Goal: Information Seeking & Learning: Find specific fact

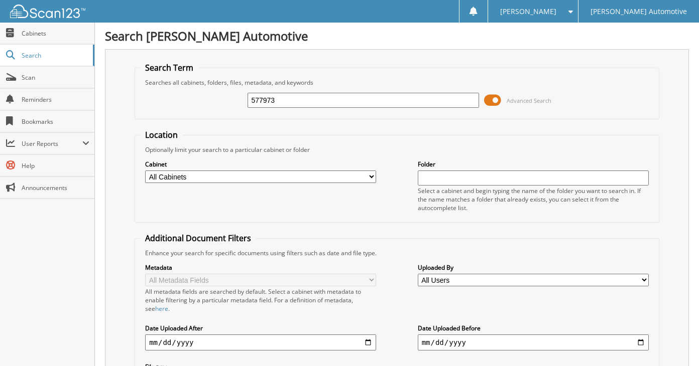
type input "577973"
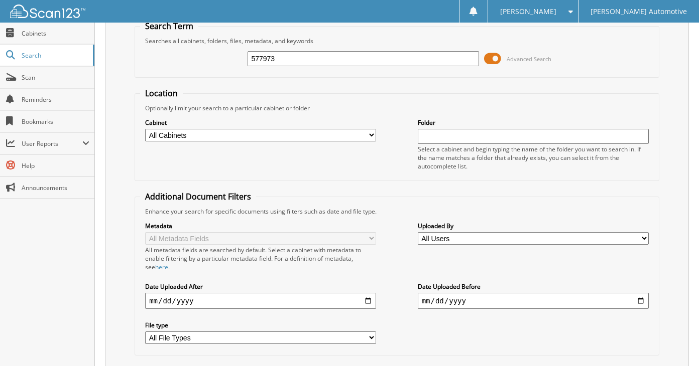
scroll to position [25, 0]
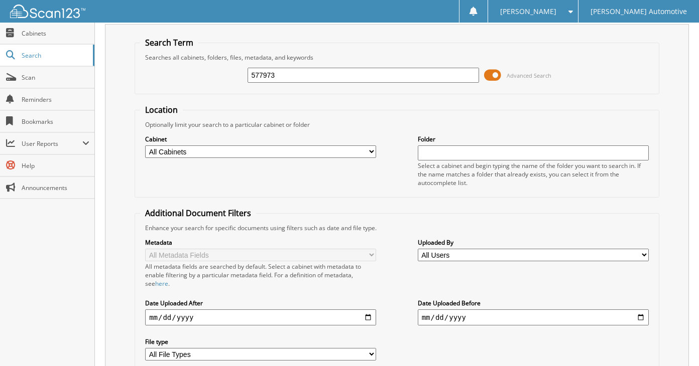
click at [297, 79] on input "577973" at bounding box center [362, 75] width 231 height 15
type input "579050"
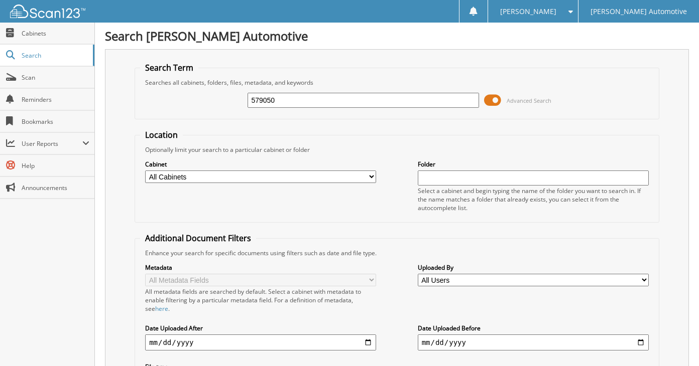
click at [286, 98] on input "579050" at bounding box center [362, 100] width 231 height 15
type input "579834"
click at [310, 101] on input "579834" at bounding box center [362, 100] width 231 height 15
type input "579884"
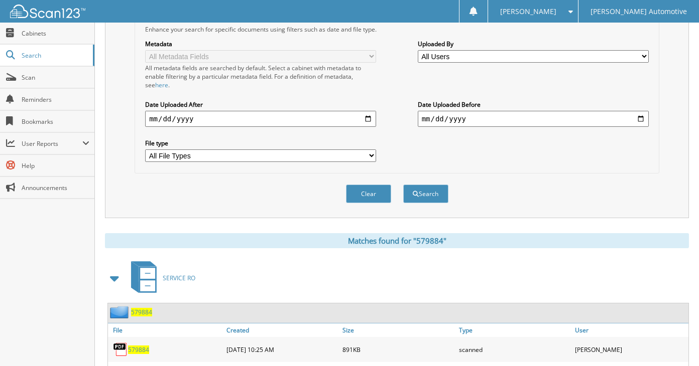
scroll to position [50, 0]
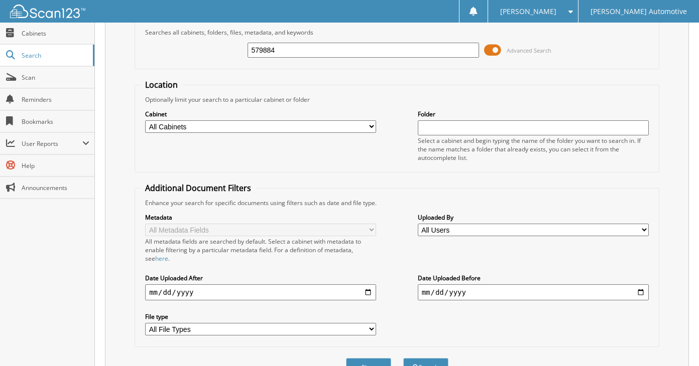
click at [311, 52] on input "579884" at bounding box center [362, 50] width 231 height 15
type input "5798845"
click at [403, 358] on button "Search" at bounding box center [425, 367] width 45 height 19
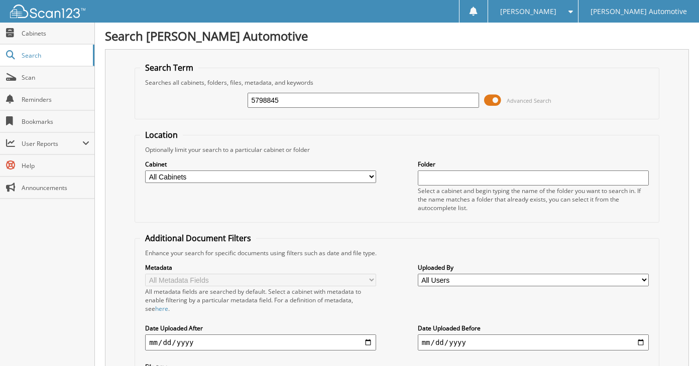
click at [307, 99] on input "5798845" at bounding box center [362, 100] width 231 height 15
type input "579885"
click at [287, 104] on input "579885" at bounding box center [362, 100] width 231 height 15
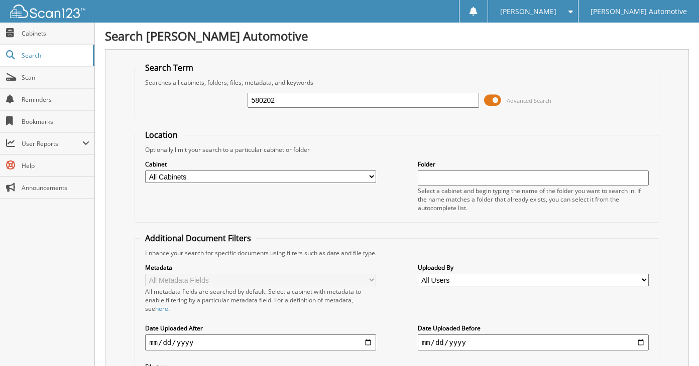
type input "580202"
click at [305, 101] on input "580202" at bounding box center [362, 100] width 231 height 15
type input "580083"
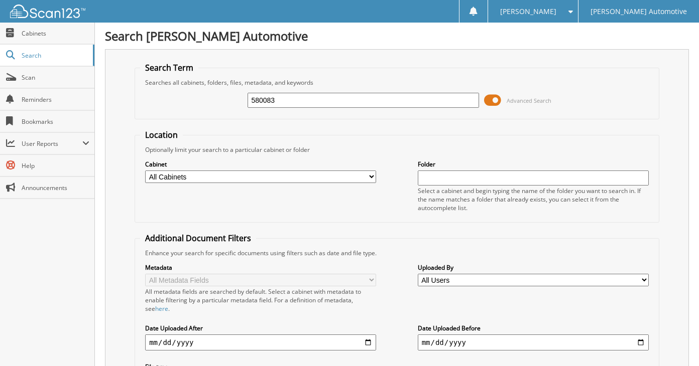
click at [361, 108] on div "580083" at bounding box center [362, 100] width 231 height 17
click at [361, 110] on div "580083 Advanced Search" at bounding box center [396, 100] width 513 height 27
click at [360, 104] on input "580083" at bounding box center [362, 100] width 231 height 15
type input "581506"
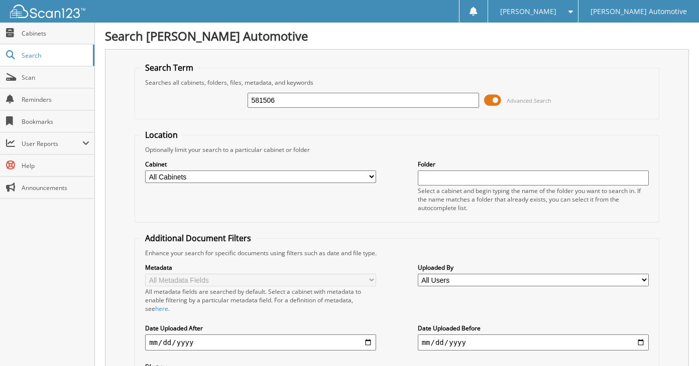
click at [355, 91] on div "581506 Advanced Search" at bounding box center [396, 100] width 513 height 27
click at [352, 98] on input "581506" at bounding box center [362, 100] width 231 height 15
type input "581642"
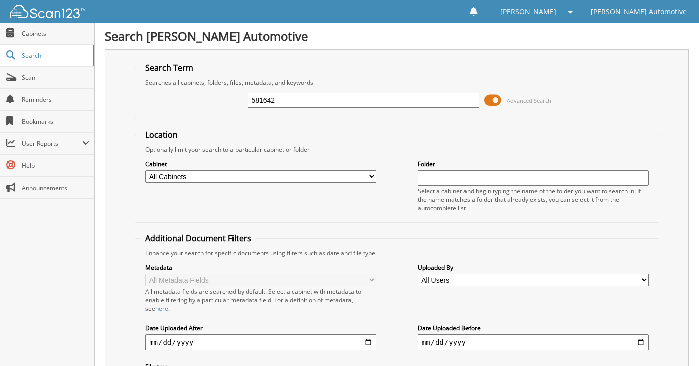
click at [376, 102] on input "581642" at bounding box center [362, 100] width 231 height 15
type input "581671"
click at [353, 98] on input "581671" at bounding box center [362, 100] width 231 height 15
type input "581766"
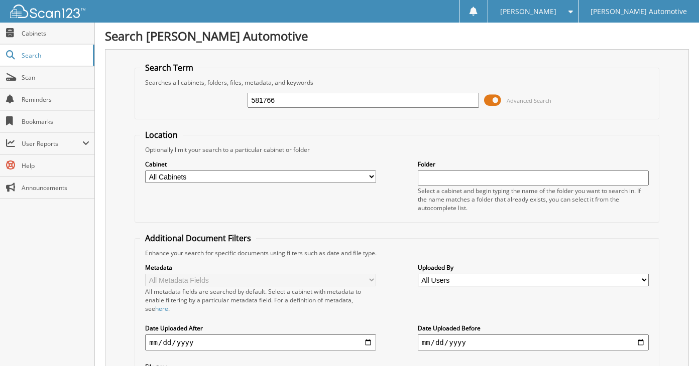
click at [377, 97] on input "581766" at bounding box center [362, 100] width 231 height 15
type input "581843"
click at [350, 104] on input "581843" at bounding box center [362, 100] width 231 height 15
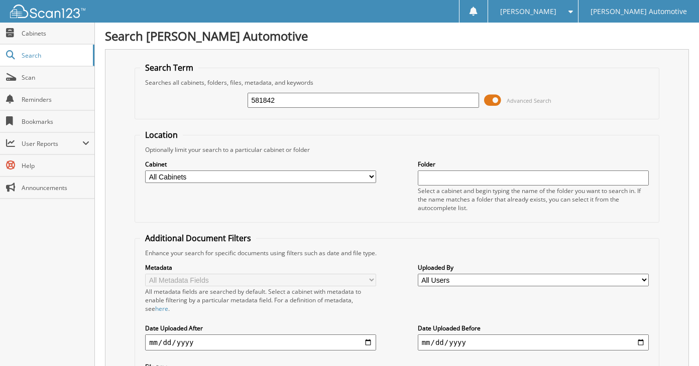
type input "581842"
click at [297, 101] on input "581842" at bounding box center [362, 100] width 231 height 15
type input "581046"
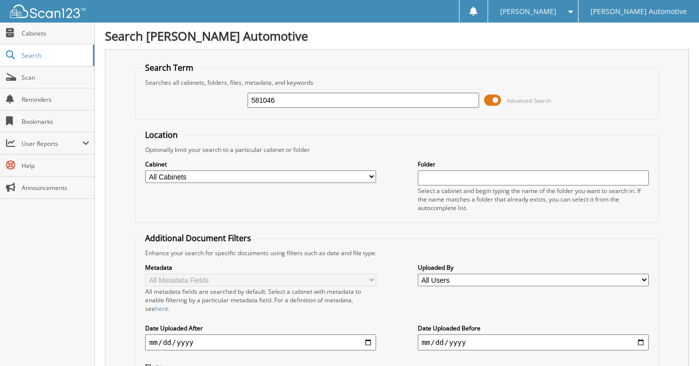
click at [294, 103] on input "581046" at bounding box center [362, 100] width 231 height 15
type input "581867"
click at [304, 99] on input "581867" at bounding box center [362, 100] width 231 height 15
type input "581886"
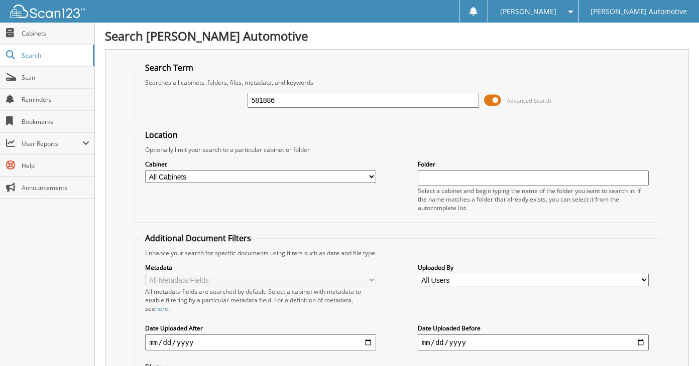
click at [304, 100] on input "581886" at bounding box center [362, 100] width 231 height 15
type input "581928"
click at [307, 99] on input "581928" at bounding box center [362, 100] width 231 height 15
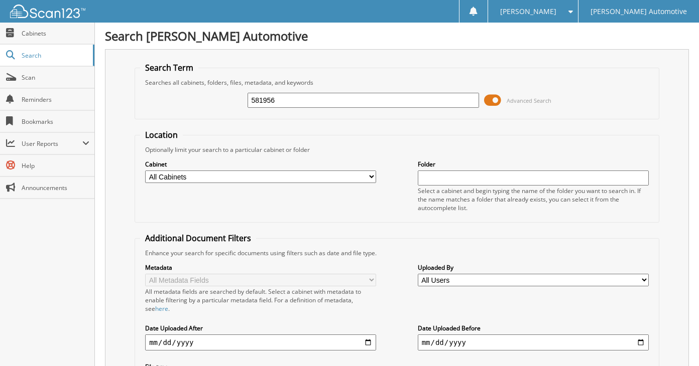
type input "581956"
click at [306, 100] on input "581956" at bounding box center [362, 100] width 231 height 15
type input "582159"
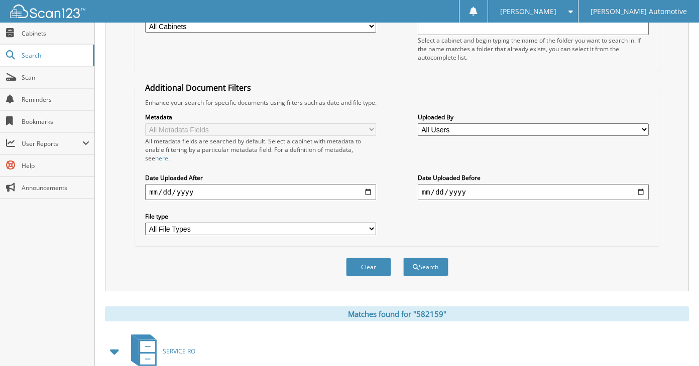
scroll to position [301, 0]
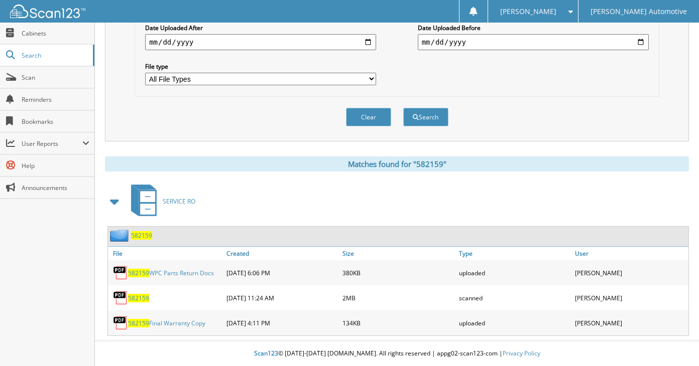
click at [403, 108] on button "Search" at bounding box center [425, 117] width 45 height 19
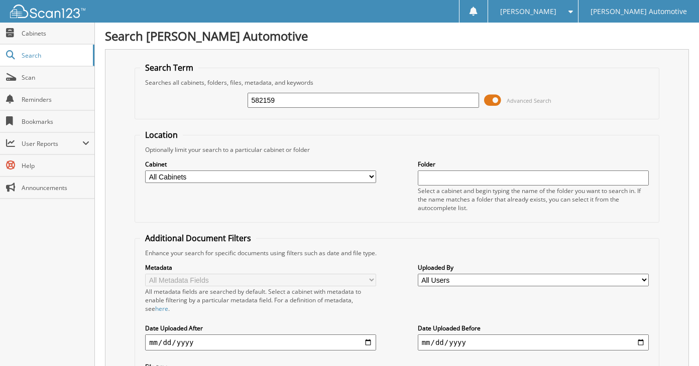
click at [306, 100] on input "582159" at bounding box center [362, 100] width 231 height 15
type input "582162"
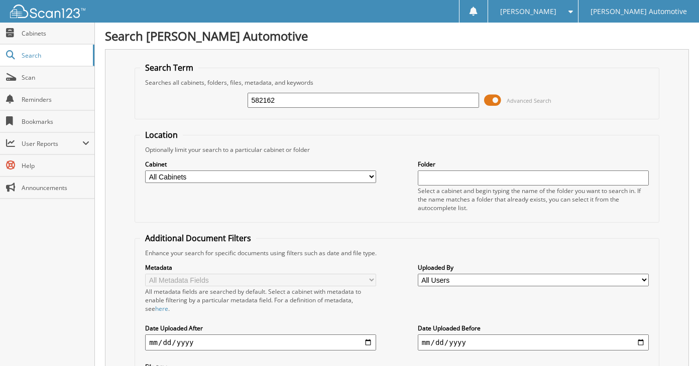
click at [333, 102] on input "582162" at bounding box center [362, 100] width 231 height 15
type input "582163"
click at [294, 98] on input "582163" at bounding box center [362, 100] width 231 height 15
type input "582164"
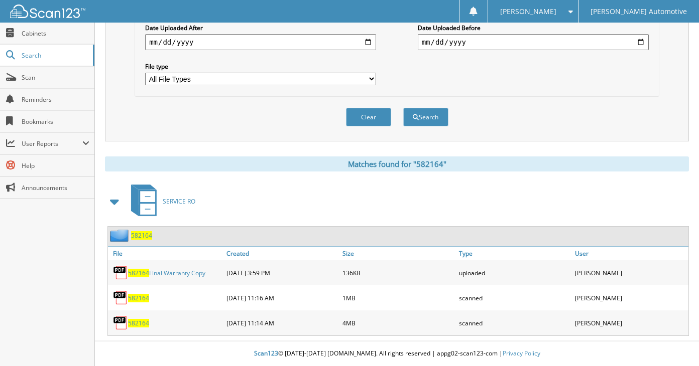
scroll to position [50, 0]
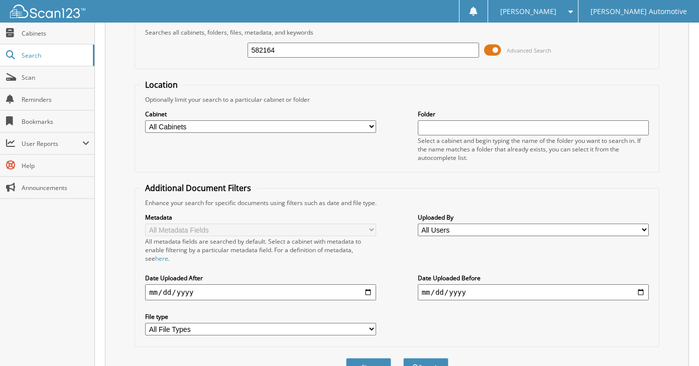
click at [323, 47] on input "582164" at bounding box center [362, 50] width 231 height 15
type input "582221"
click at [403, 358] on button "Search" at bounding box center [425, 367] width 45 height 19
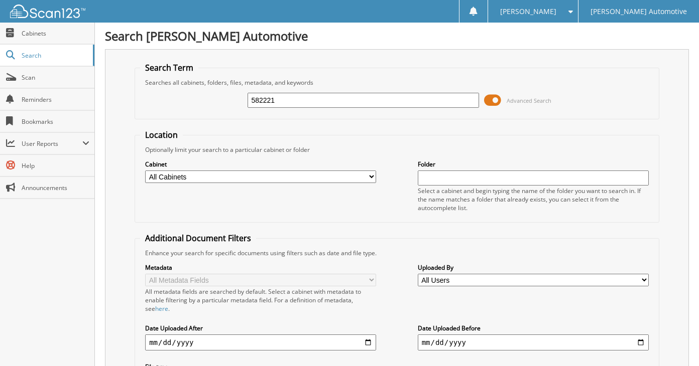
click at [321, 103] on input "582221" at bounding box center [362, 100] width 231 height 15
type input "582310"
click at [321, 103] on input "582310" at bounding box center [362, 100] width 231 height 15
type input "582320"
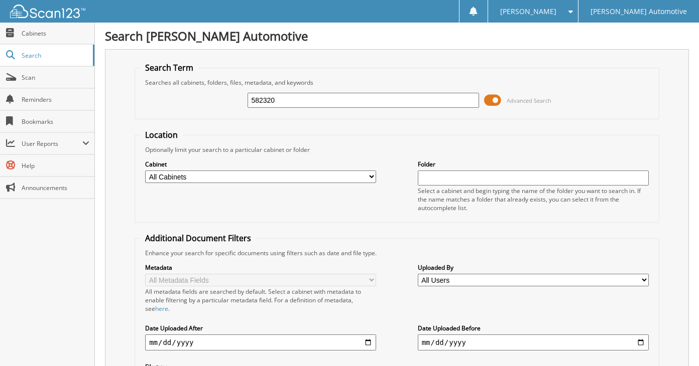
click at [321, 104] on input "582320" at bounding box center [362, 100] width 231 height 15
type input "582443"
click at [326, 96] on input "582443" at bounding box center [362, 100] width 231 height 15
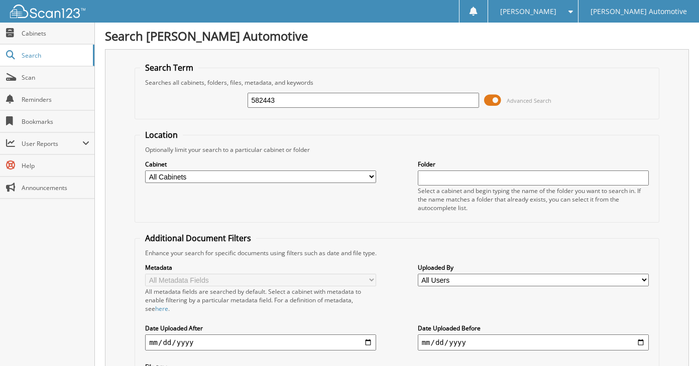
click at [326, 96] on input "582443" at bounding box center [362, 100] width 231 height 15
type input "578232"
click at [331, 103] on input "578232" at bounding box center [362, 100] width 231 height 15
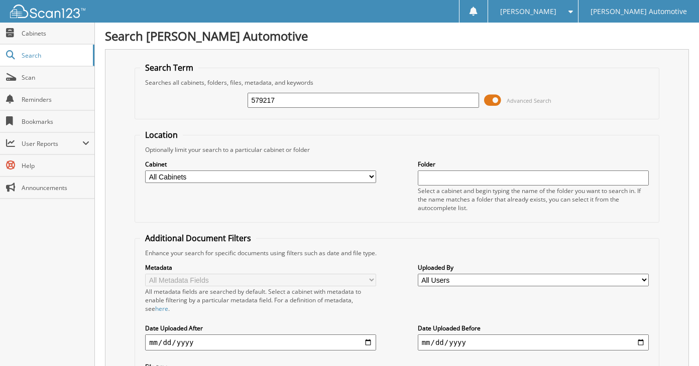
type input "579217"
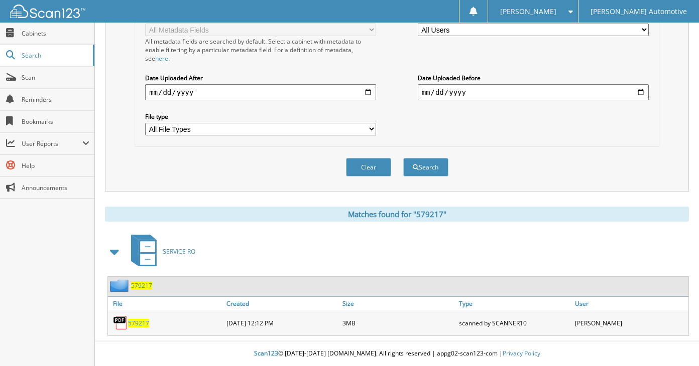
scroll to position [50, 0]
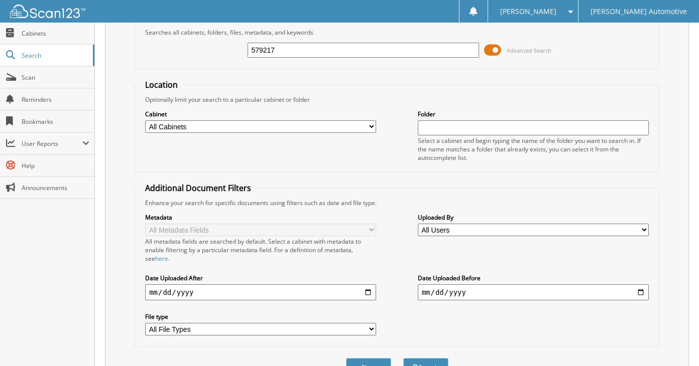
click at [325, 54] on input "579217" at bounding box center [362, 50] width 231 height 15
type input "579473"
click at [403, 358] on button "Search" at bounding box center [425, 367] width 45 height 19
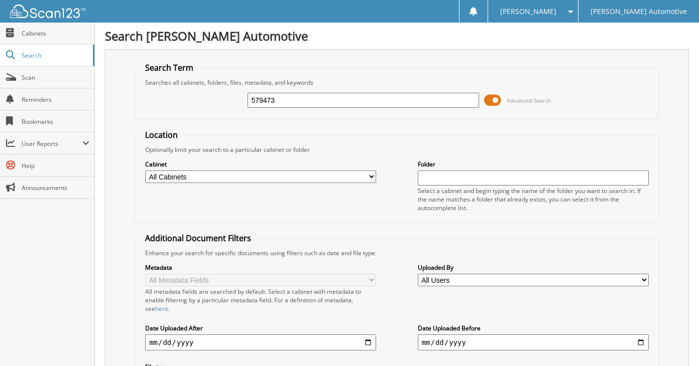
click at [342, 105] on input "579473" at bounding box center [362, 100] width 231 height 15
type input "580002"
click at [342, 105] on input "580002" at bounding box center [362, 100] width 231 height 15
type input "581291"
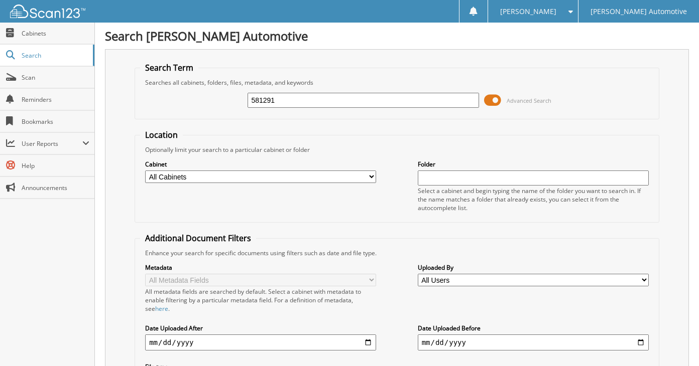
click at [342, 105] on input "581291" at bounding box center [362, 100] width 231 height 15
type input "582757"
click at [336, 105] on input "582757" at bounding box center [362, 100] width 231 height 15
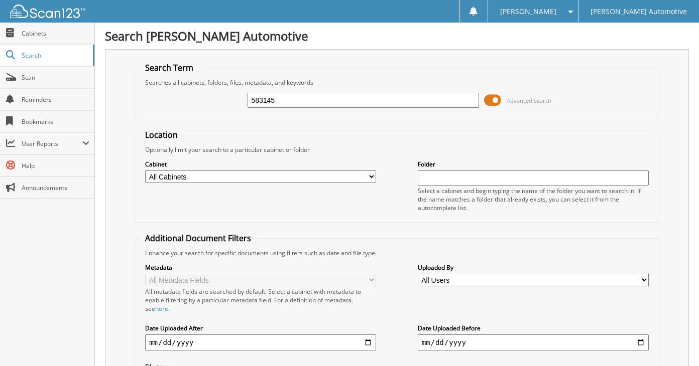
type input "583145"
click at [336, 103] on input "583145" at bounding box center [362, 100] width 231 height 15
type input "583646."
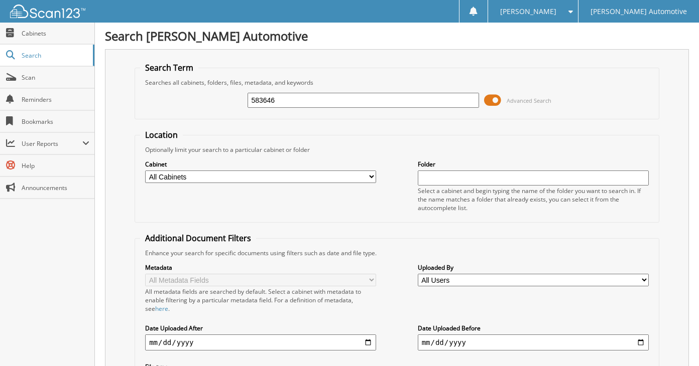
click at [333, 100] on input "583646" at bounding box center [362, 100] width 231 height 15
type input "579217"
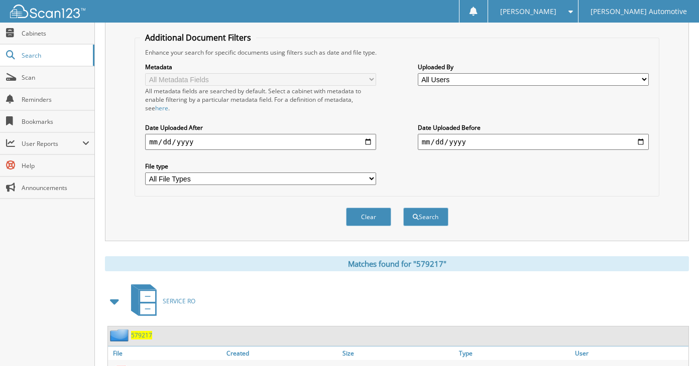
scroll to position [251, 0]
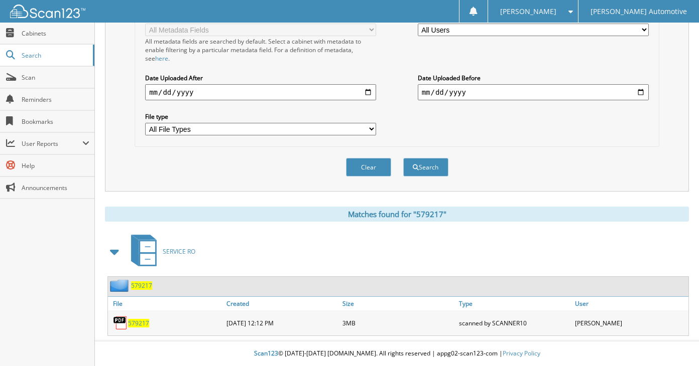
click at [130, 326] on span "579217" at bounding box center [138, 323] width 21 height 9
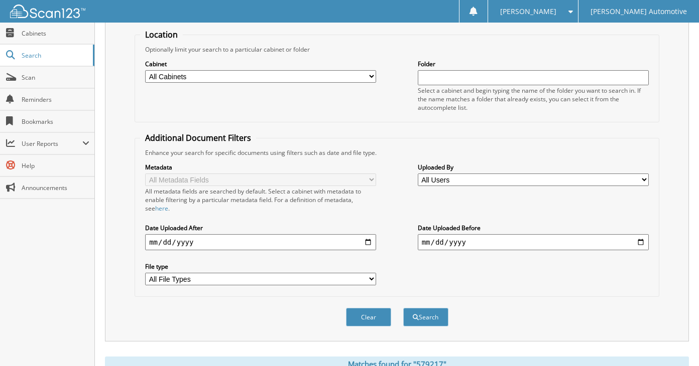
scroll to position [0, 0]
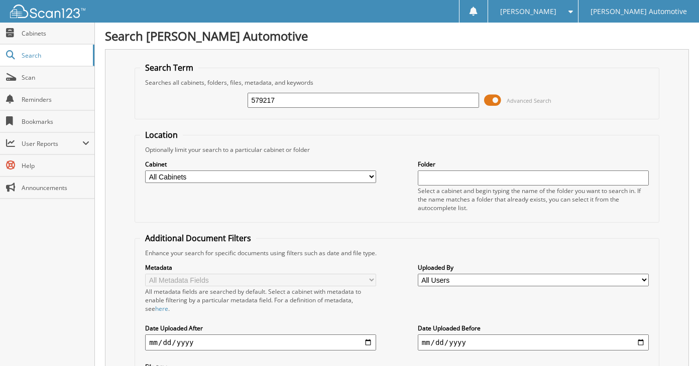
click at [400, 101] on input "579217" at bounding box center [362, 100] width 231 height 15
type input "558107"
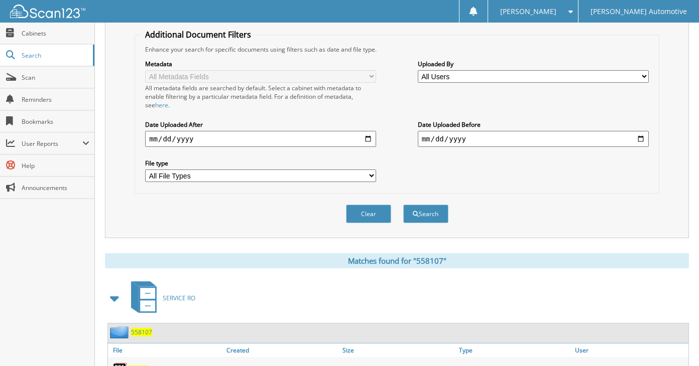
scroll to position [251, 0]
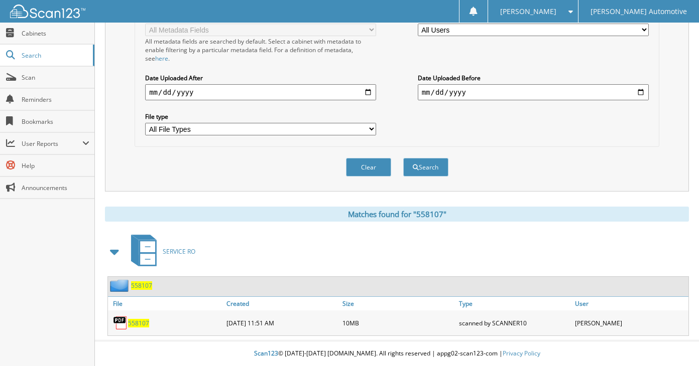
click span "558107"
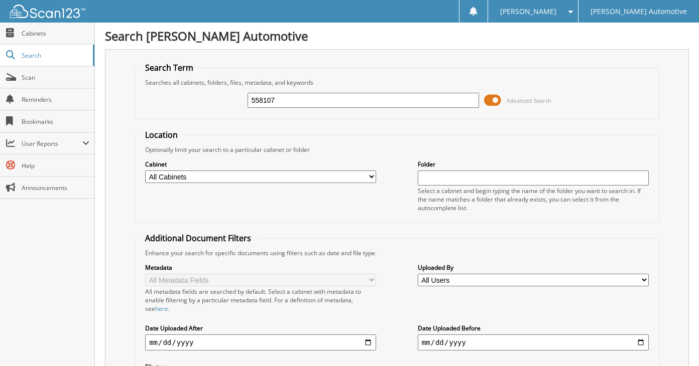
click input "558107"
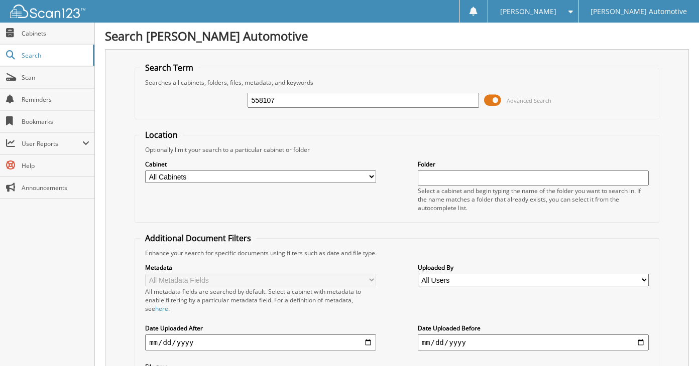
click input "558107"
type input "582483"
click button "Search"
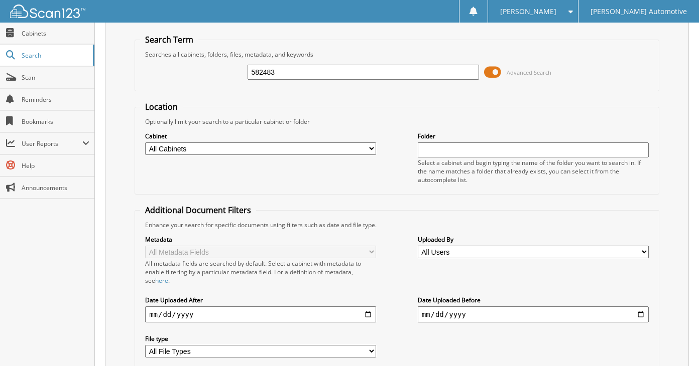
scroll to position [25, 0]
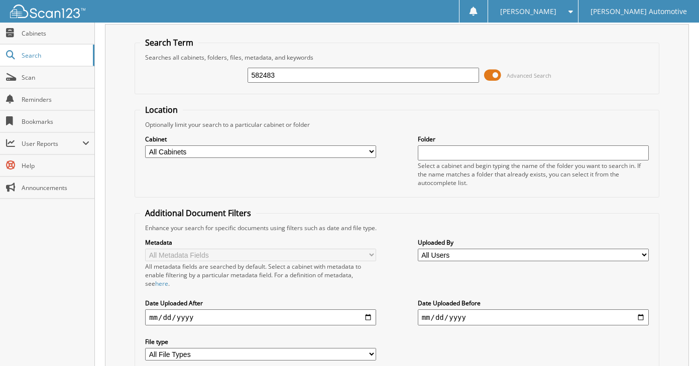
click at [307, 73] on input "582483" at bounding box center [362, 75] width 231 height 15
type input "582530"
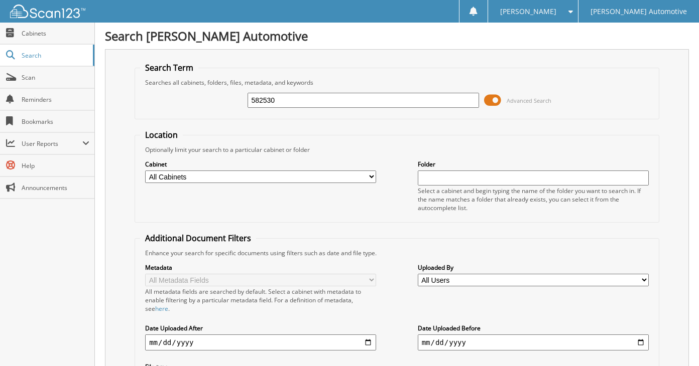
click at [314, 97] on input "582530" at bounding box center [362, 100] width 231 height 15
type input "582568"
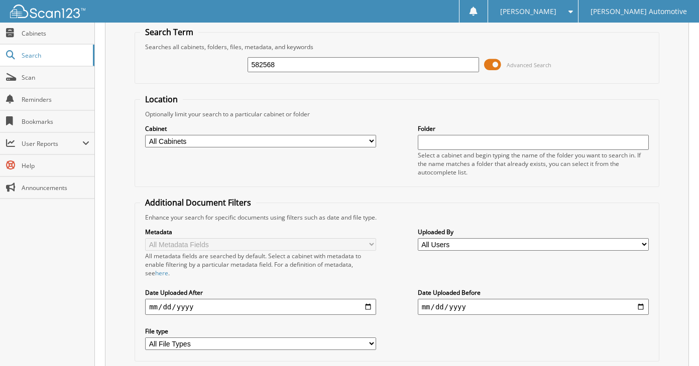
scroll to position [25, 0]
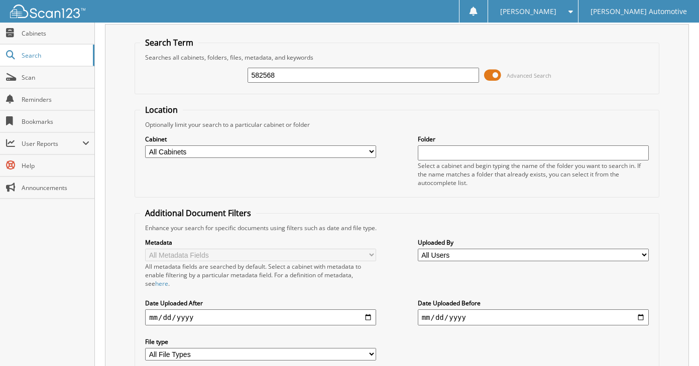
click at [313, 81] on input "582568" at bounding box center [362, 75] width 231 height 15
type input "582617"
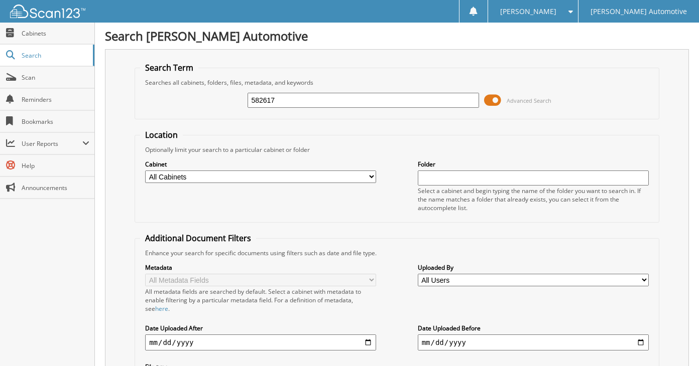
click at [318, 102] on input "582617" at bounding box center [362, 100] width 231 height 15
type input "582620"
click at [317, 103] on input "582620" at bounding box center [362, 100] width 231 height 15
type input "582622"
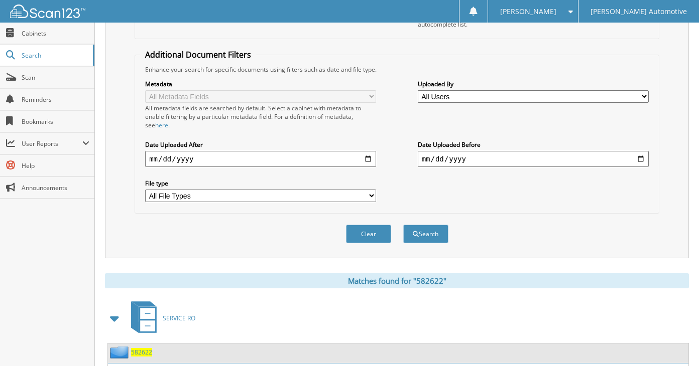
scroll to position [50, 0]
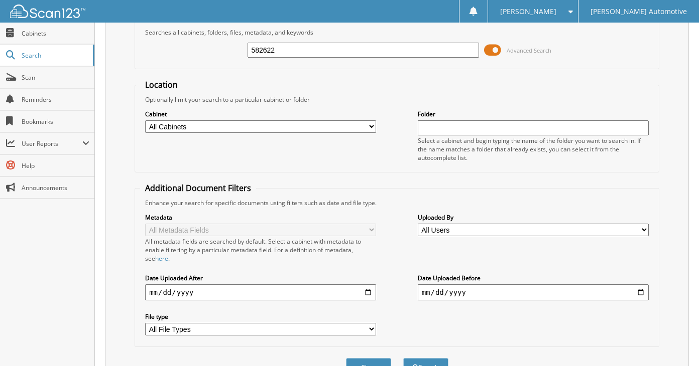
click at [325, 52] on input "582622" at bounding box center [362, 50] width 231 height 15
type input "582669"
click at [403, 358] on button "Search" at bounding box center [425, 367] width 45 height 19
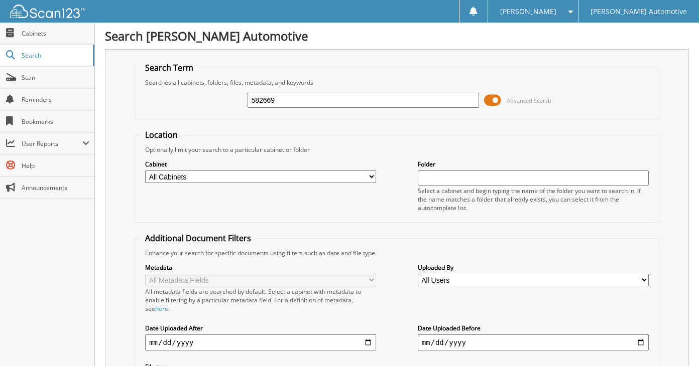
click at [329, 106] on input "582669" at bounding box center [362, 100] width 231 height 15
type input "582691"
click at [323, 102] on input "582691" at bounding box center [362, 100] width 231 height 15
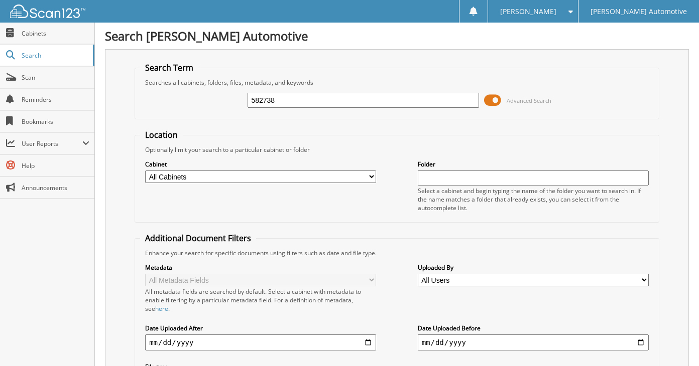
type input "582738"
click at [316, 101] on input "582738" at bounding box center [362, 100] width 231 height 15
type input "582776"
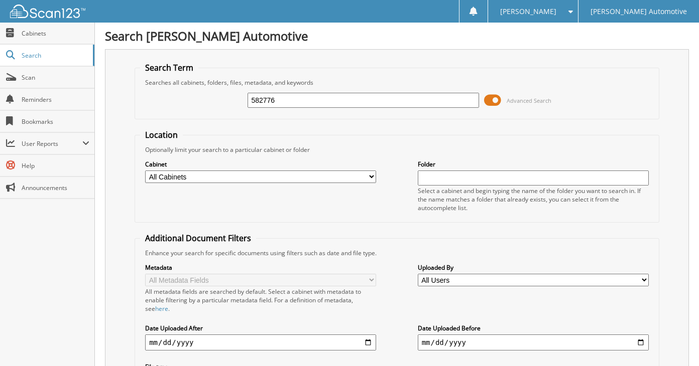
click at [315, 101] on input "582776" at bounding box center [362, 100] width 231 height 15
type input "582777"
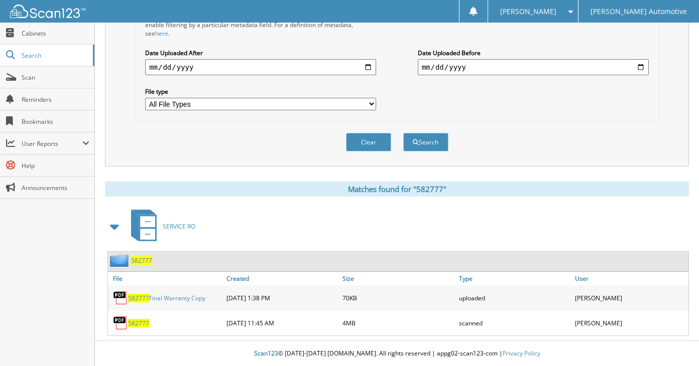
scroll to position [25, 0]
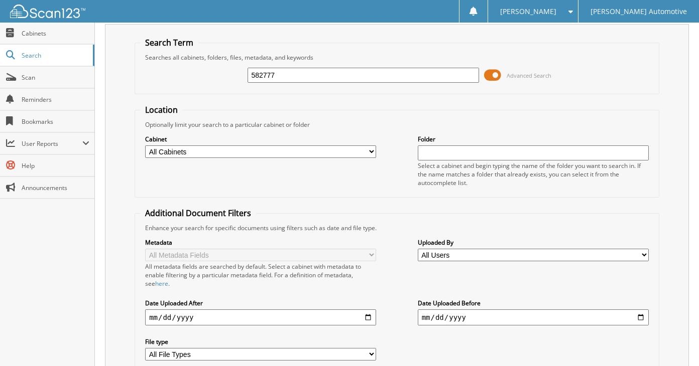
click at [318, 76] on input "582777" at bounding box center [362, 75] width 231 height 15
type input "582779"
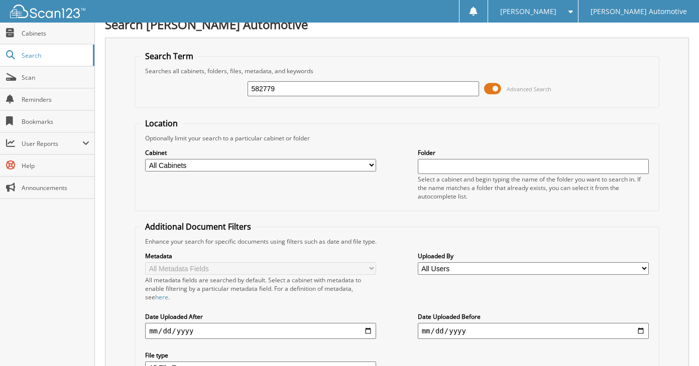
scroll to position [15, 0]
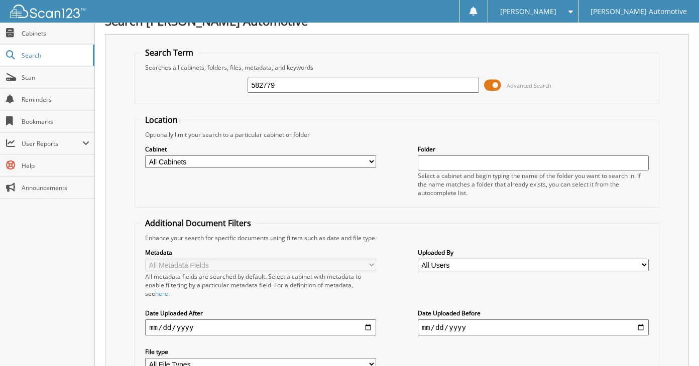
click at [287, 84] on input "582779" at bounding box center [362, 85] width 231 height 15
type input "582810"
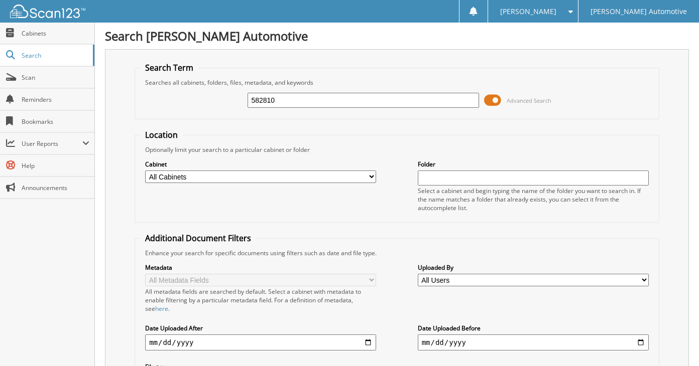
click at [291, 97] on input "582810" at bounding box center [362, 100] width 231 height 15
type input "582812"
click at [291, 97] on input "582812" at bounding box center [362, 100] width 231 height 15
type input "582821"
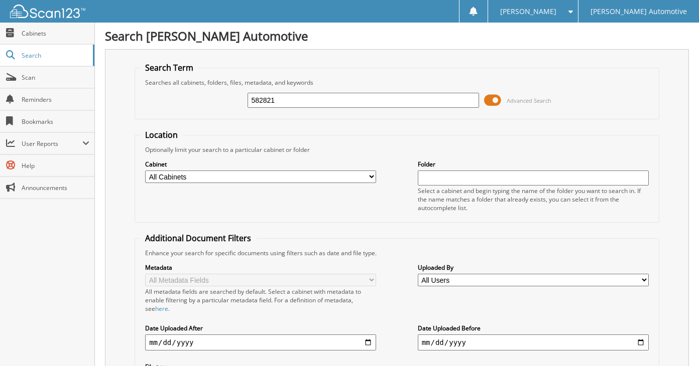
click at [287, 104] on input "582821" at bounding box center [362, 100] width 231 height 15
type input "582834"
click at [287, 104] on input "582834" at bounding box center [362, 100] width 231 height 15
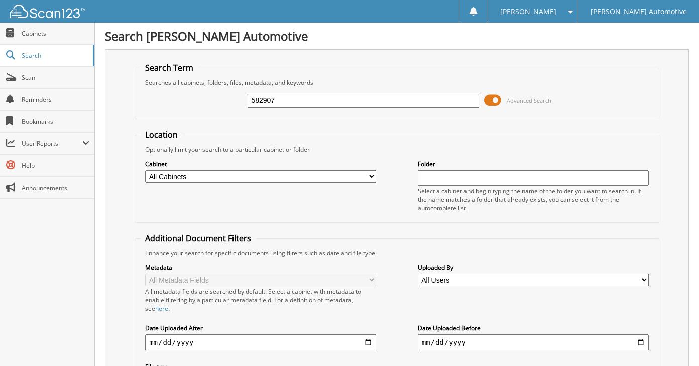
type input "582907"
click at [286, 104] on input "582907" at bounding box center [362, 100] width 231 height 15
type input "582837"
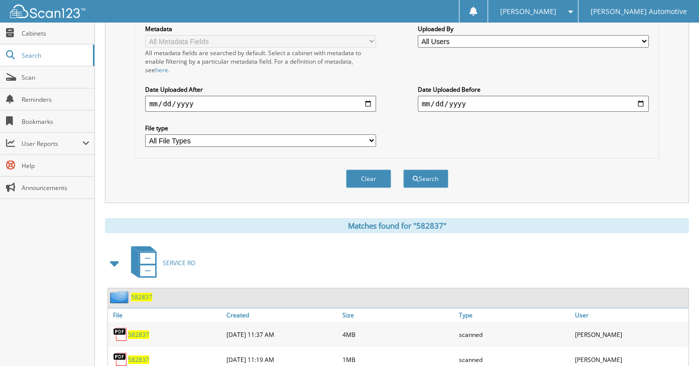
scroll to position [25, 0]
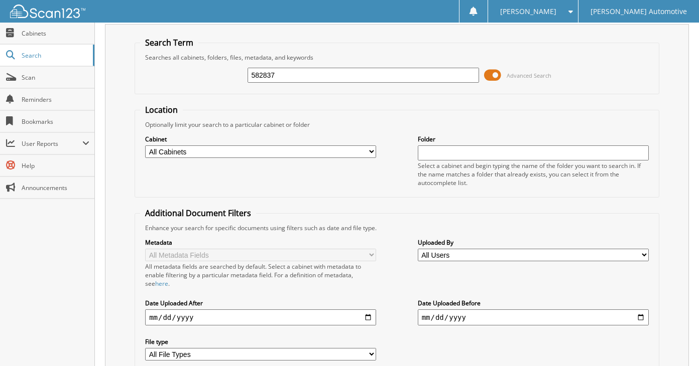
click at [318, 81] on input "582837" at bounding box center [362, 75] width 231 height 15
type input "582733"
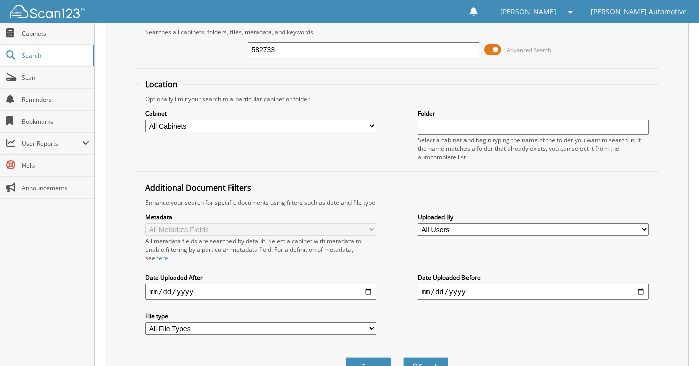
scroll to position [50, 0]
click at [309, 54] on input "582733" at bounding box center [362, 50] width 231 height 15
type input "582837"
click at [403, 358] on button "Search" at bounding box center [425, 367] width 45 height 19
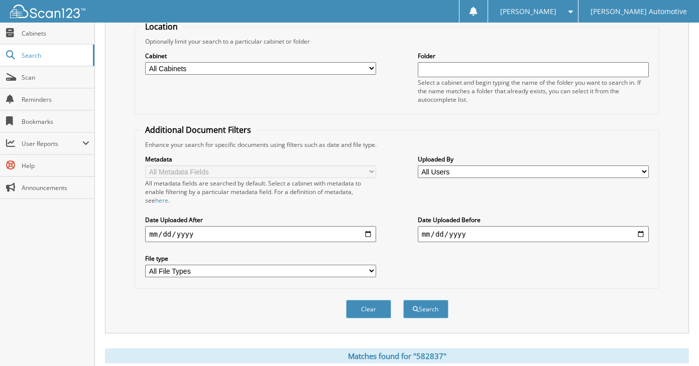
scroll to position [50, 0]
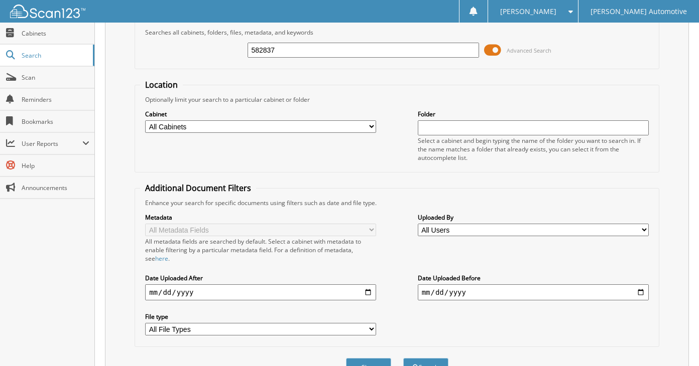
click at [309, 54] on input "582837" at bounding box center [362, 50] width 231 height 15
type input "582914"
click at [403, 358] on button "Search" at bounding box center [425, 367] width 45 height 19
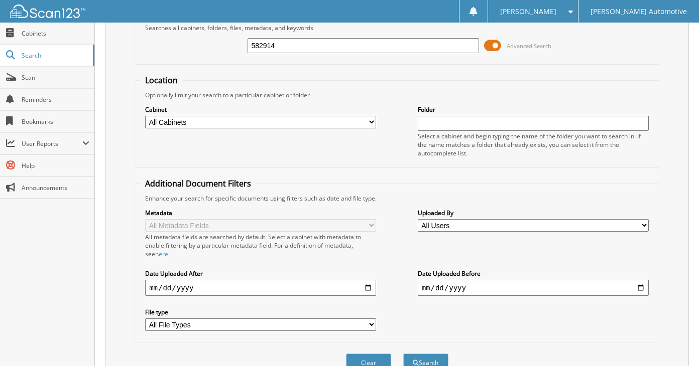
scroll to position [50, 0]
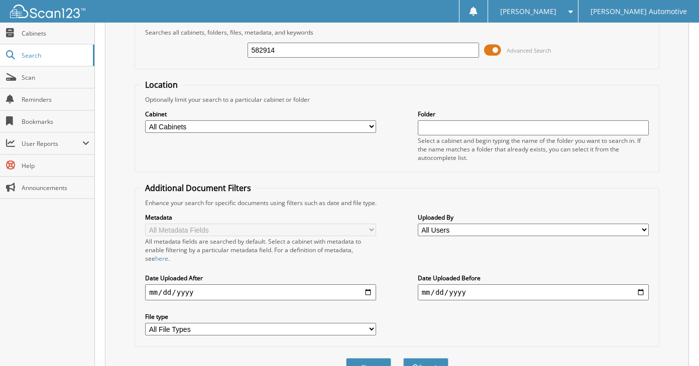
click at [309, 54] on input "582914" at bounding box center [362, 50] width 231 height 15
type input "582887"
click at [403, 358] on button "Search" at bounding box center [425, 367] width 45 height 19
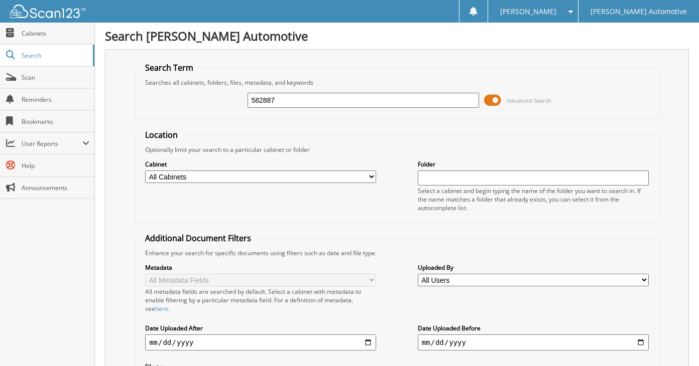
click at [308, 102] on input "582887" at bounding box center [362, 100] width 231 height 15
type input "582919"
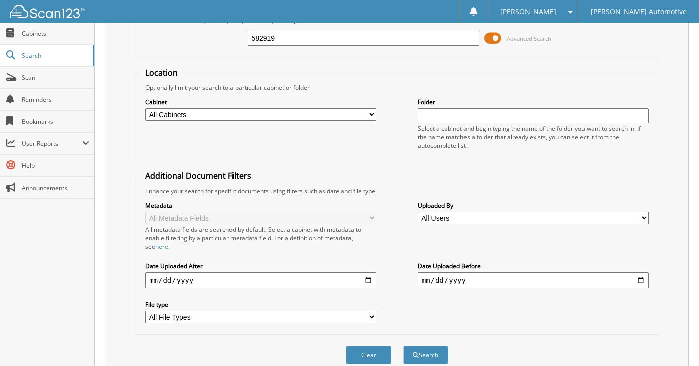
scroll to position [50, 0]
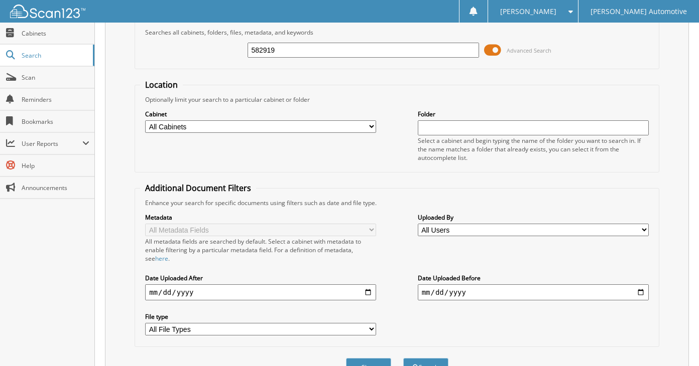
click at [301, 58] on div "582919" at bounding box center [362, 50] width 231 height 17
click at [299, 48] on input "582919" at bounding box center [362, 50] width 231 height 15
type input "582947"
click at [403, 358] on button "Search" at bounding box center [425, 367] width 45 height 19
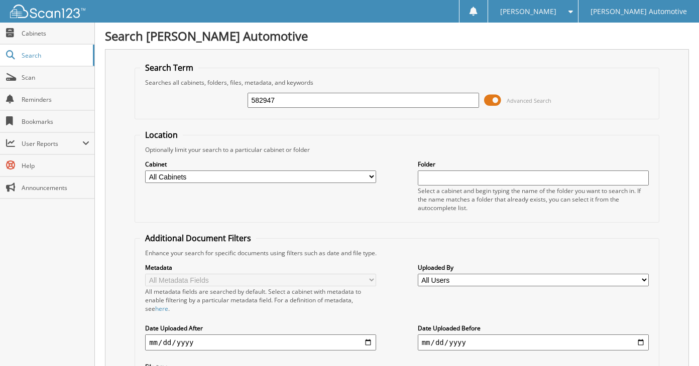
click at [306, 104] on input "582947" at bounding box center [362, 100] width 231 height 15
type input "582974"
click at [314, 92] on div "582974" at bounding box center [362, 100] width 231 height 17
click at [314, 97] on input "582974" at bounding box center [362, 100] width 231 height 15
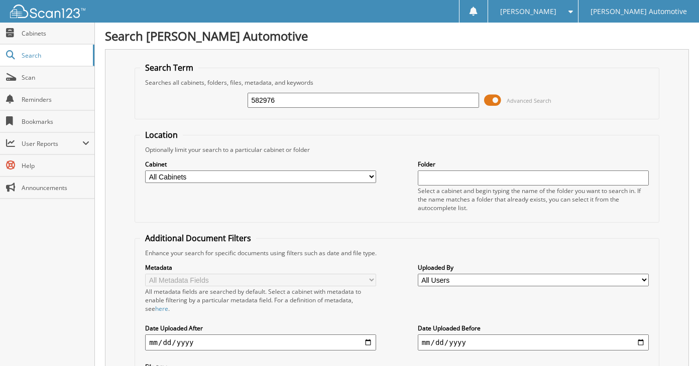
type input "582976"
click at [307, 97] on input "582976" at bounding box center [362, 100] width 231 height 15
type input "582977"
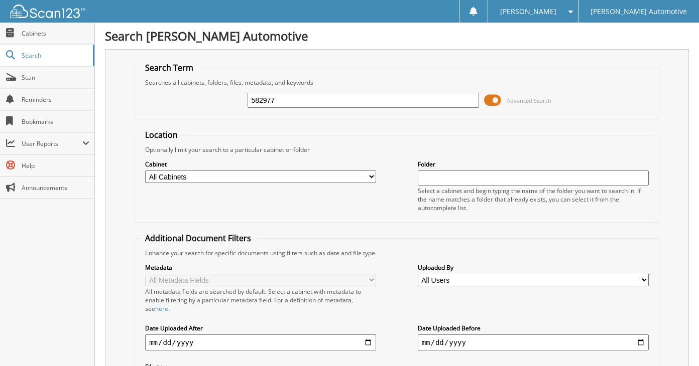
click at [307, 97] on input "582977" at bounding box center [362, 100] width 231 height 15
type input "582978"
click at [307, 97] on input "582978" at bounding box center [362, 100] width 231 height 15
type input "582983"
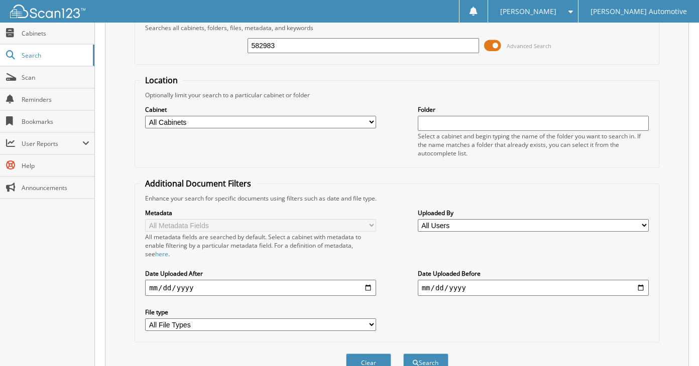
scroll to position [25, 0]
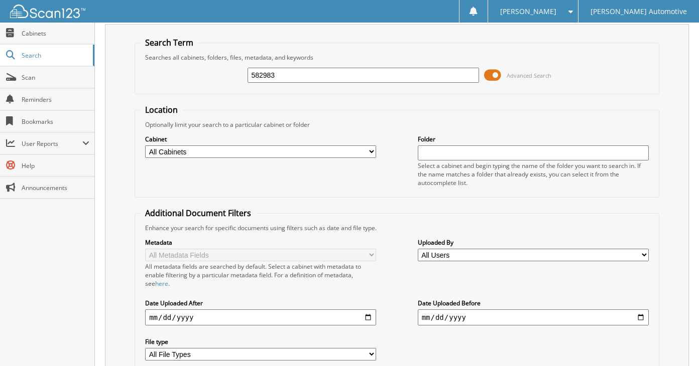
click at [312, 80] on input "582983" at bounding box center [362, 75] width 231 height 15
type input "582985"
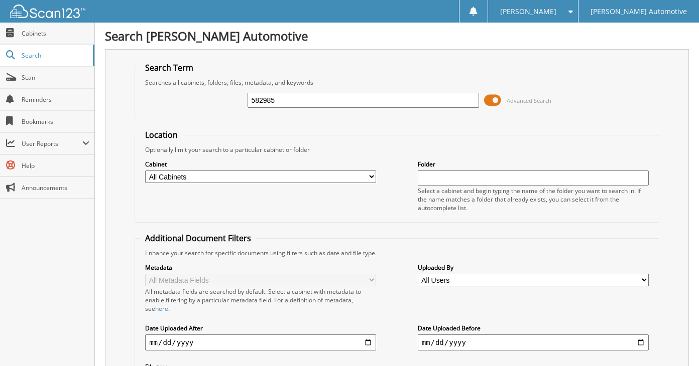
click at [315, 97] on input "582985" at bounding box center [362, 100] width 231 height 15
type input "582987"
click at [290, 99] on input "582987" at bounding box center [362, 100] width 231 height 15
type input "582990"
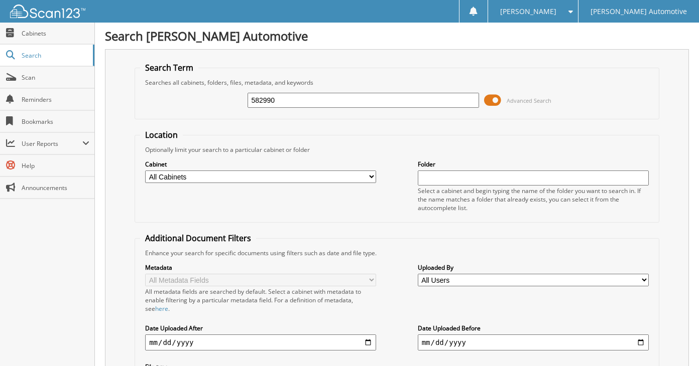
drag, startPoint x: 0, startPoint y: 0, endPoint x: 290, endPoint y: 99, distance: 306.5
click at [290, 99] on input "582990" at bounding box center [362, 100] width 231 height 15
type input "582995"
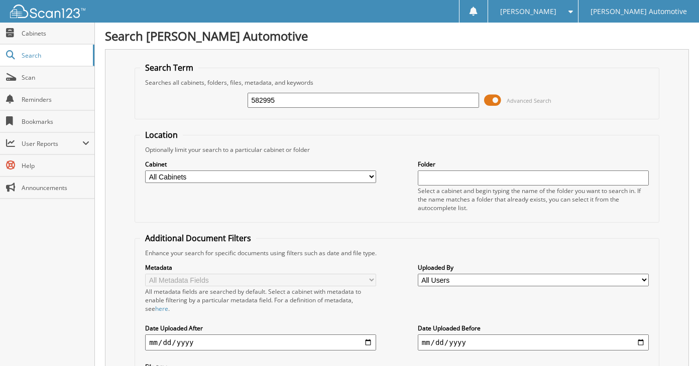
click at [290, 99] on input "582995" at bounding box center [362, 100] width 231 height 15
type input "583009"
drag, startPoint x: 0, startPoint y: 0, endPoint x: 290, endPoint y: 99, distance: 306.5
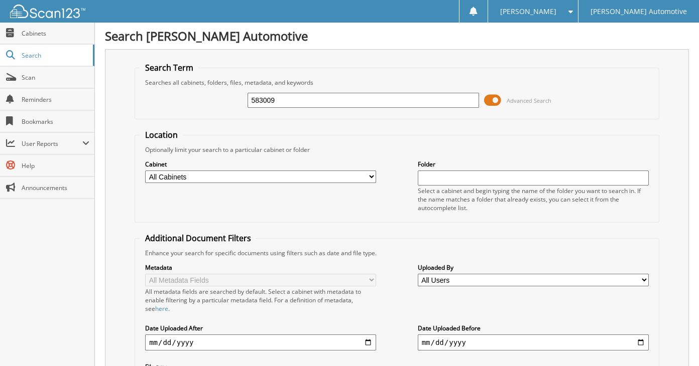
click at [290, 99] on input "583009" at bounding box center [362, 100] width 231 height 15
type input "583010"
click at [290, 99] on input "583010" at bounding box center [362, 100] width 231 height 15
type input "583011"
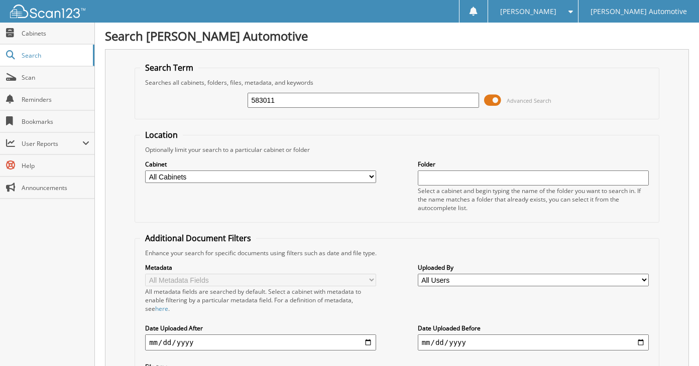
click at [322, 100] on input "583011" at bounding box center [362, 100] width 231 height 15
type input "583012"
click at [323, 100] on input "583012" at bounding box center [362, 100] width 231 height 15
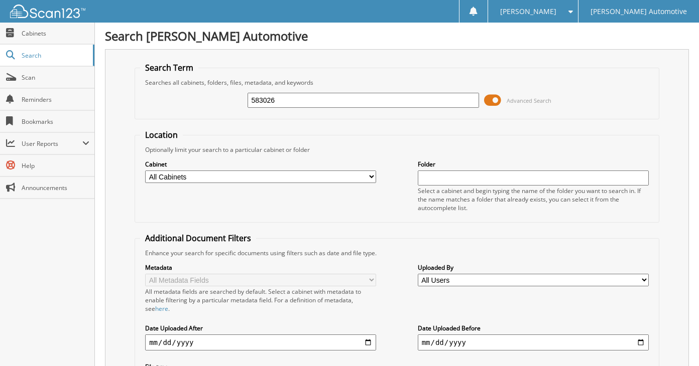
type input "583026"
click at [323, 100] on input "583026" at bounding box center [362, 100] width 231 height 15
type input "583028"
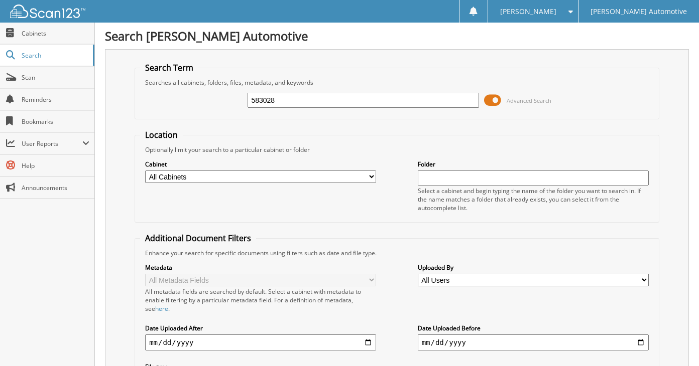
click at [323, 100] on input "583028" at bounding box center [362, 100] width 231 height 15
type input "583036"
click at [319, 99] on input "583036" at bounding box center [362, 100] width 231 height 15
type input "583048"
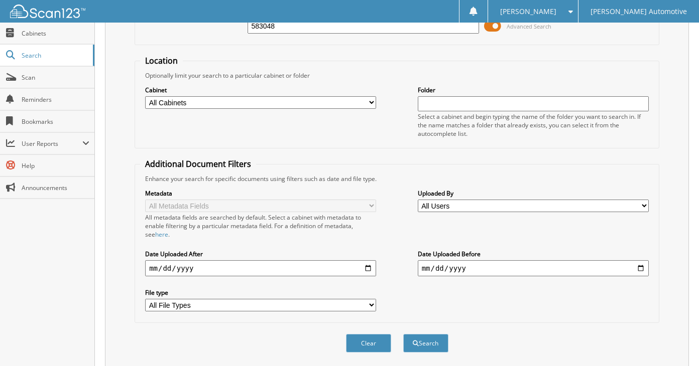
scroll to position [66, 0]
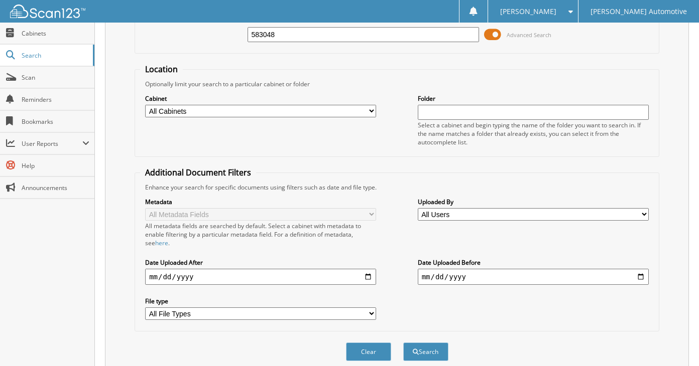
click at [349, 41] on input "583048" at bounding box center [362, 34] width 231 height 15
type input "583049"
click at [403, 343] on button "Search" at bounding box center [425, 352] width 45 height 19
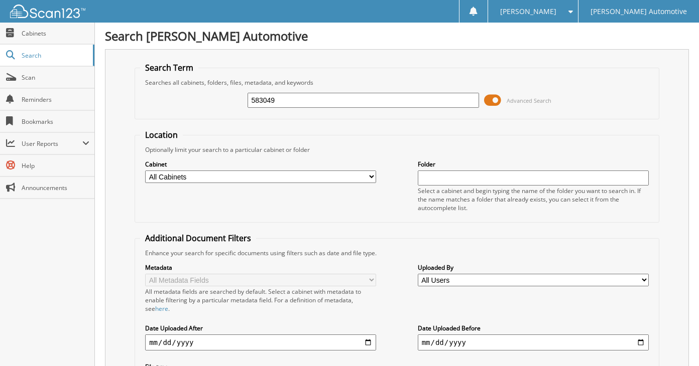
click at [346, 92] on div "583049" at bounding box center [362, 100] width 231 height 17
click at [347, 97] on input "583049" at bounding box center [362, 100] width 231 height 15
type input "583055"
click at [347, 97] on input "583055" at bounding box center [362, 100] width 231 height 15
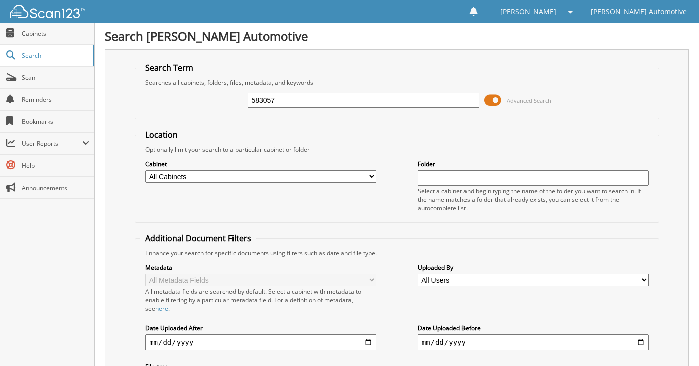
type input "583057"
click at [347, 97] on input "583057" at bounding box center [362, 100] width 231 height 15
type input "583059"
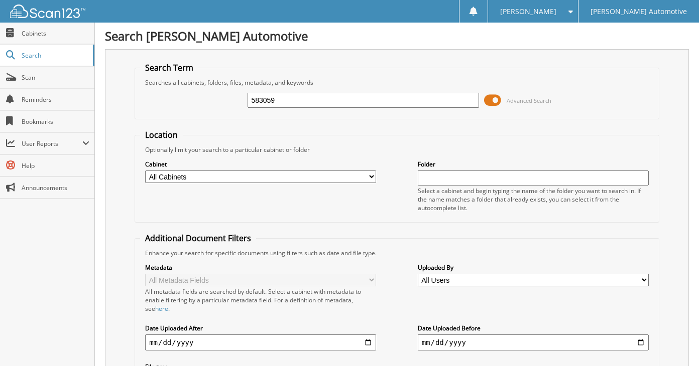
click at [347, 97] on input "583059" at bounding box center [362, 100] width 231 height 15
type input "583065"
click at [347, 97] on input "583065" at bounding box center [362, 100] width 231 height 15
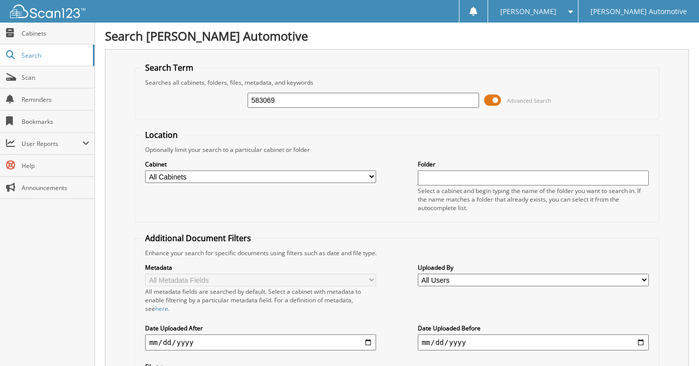
type input "583069"
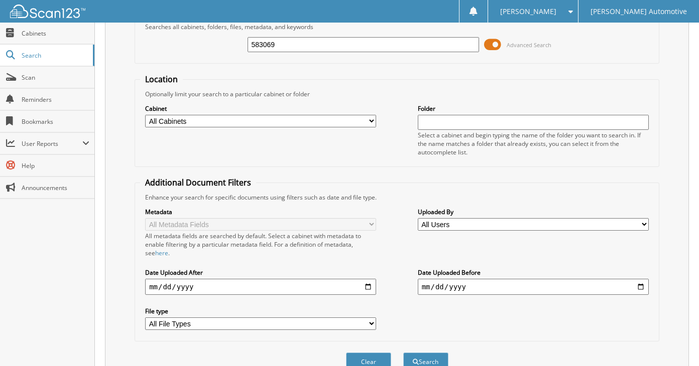
scroll to position [50, 0]
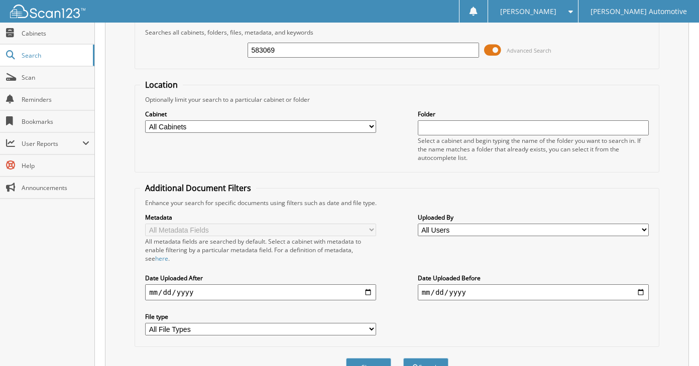
click at [361, 54] on input "583069" at bounding box center [362, 50] width 231 height 15
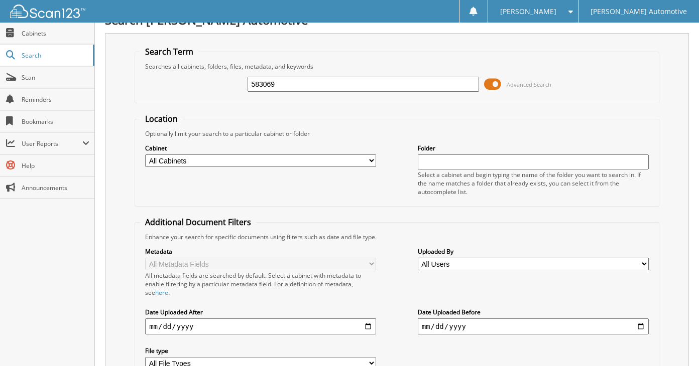
scroll to position [0, 0]
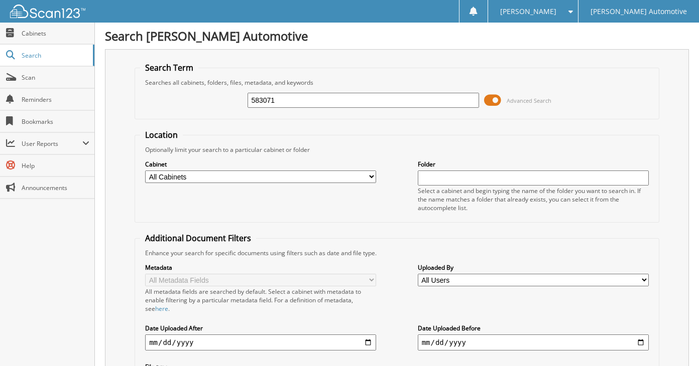
type input "583071"
click at [331, 92] on div "583071" at bounding box center [362, 100] width 231 height 17
click at [333, 96] on input "583071" at bounding box center [362, 100] width 231 height 15
type input "583072"
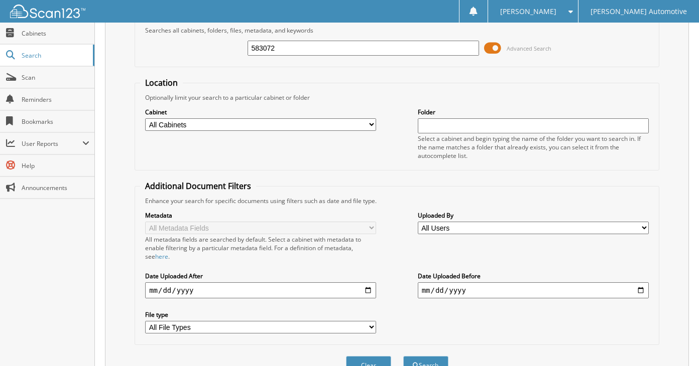
scroll to position [50, 0]
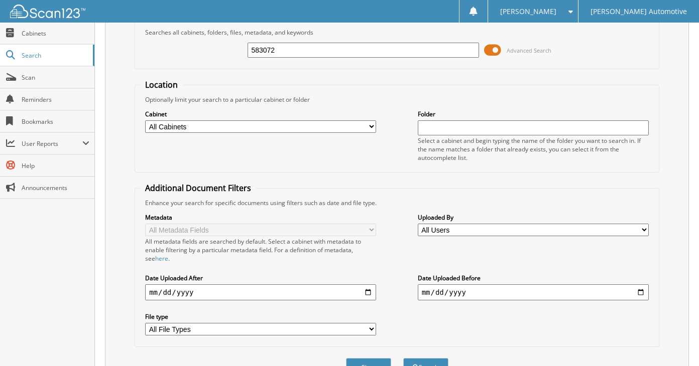
click at [352, 56] on input "583072" at bounding box center [362, 50] width 231 height 15
type input "583075"
click at [403, 358] on button "Search" at bounding box center [425, 367] width 45 height 19
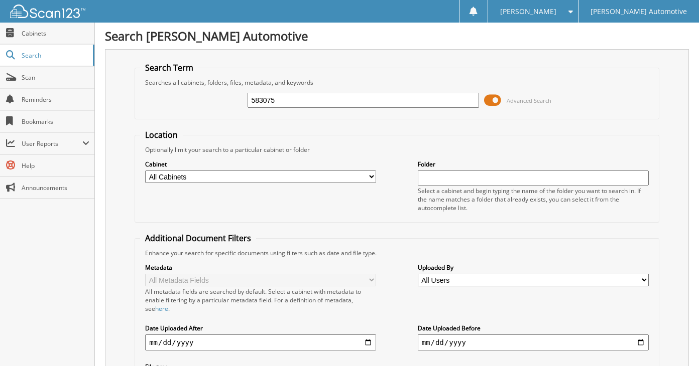
click at [333, 103] on input "583075" at bounding box center [362, 100] width 231 height 15
type input "583077"
click at [335, 101] on input "583077" at bounding box center [362, 100] width 231 height 15
type input "583079"
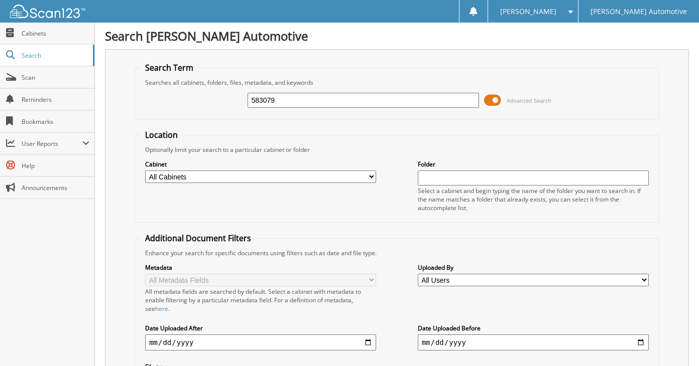
click at [330, 100] on input "583079" at bounding box center [362, 100] width 231 height 15
type input "583080"
click at [330, 100] on input "583080" at bounding box center [362, 100] width 231 height 15
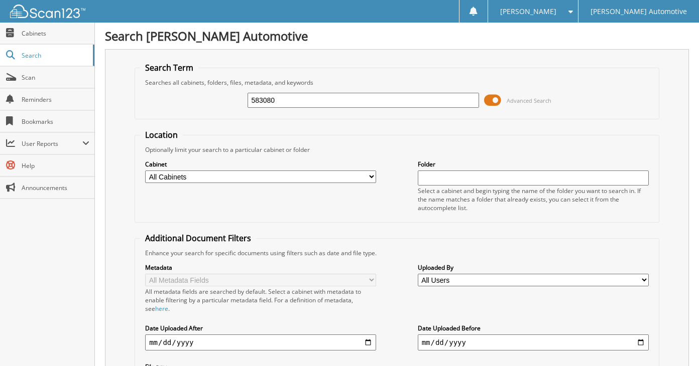
click at [330, 100] on input "583080" at bounding box center [362, 100] width 231 height 15
type input "583083"
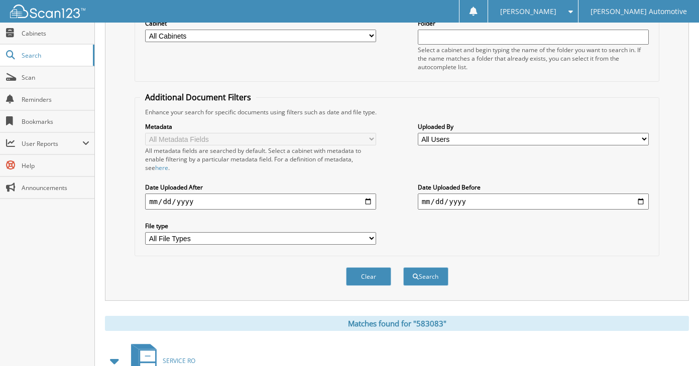
scroll to position [50, 0]
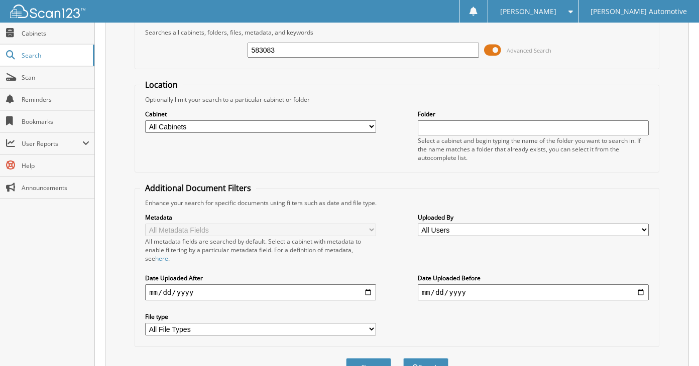
click at [348, 50] on input "583083" at bounding box center [362, 50] width 231 height 15
type input "583088"
click at [403, 358] on button "Search" at bounding box center [425, 367] width 45 height 19
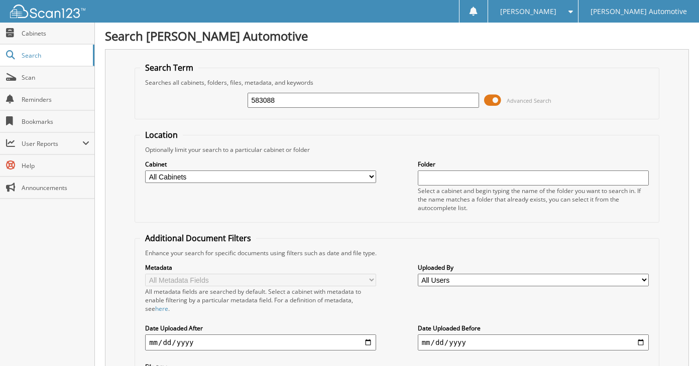
click at [360, 95] on input "583088" at bounding box center [362, 100] width 231 height 15
type input "583089"
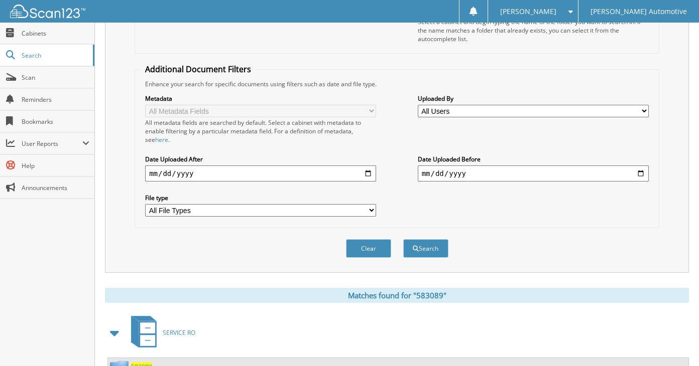
scroll to position [50, 0]
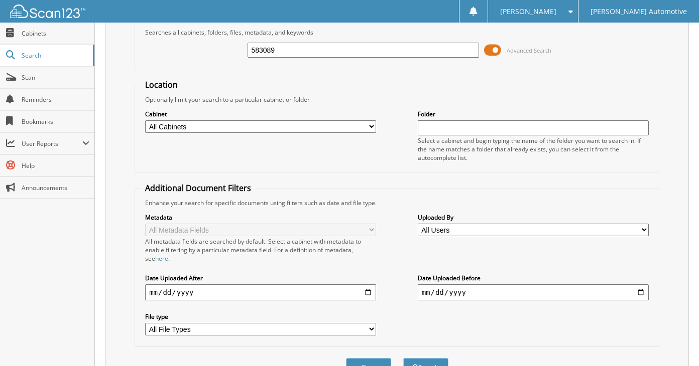
click at [357, 54] on input "583089" at bounding box center [362, 50] width 231 height 15
type input "583091"
click at [403, 358] on button "Search" at bounding box center [425, 367] width 45 height 19
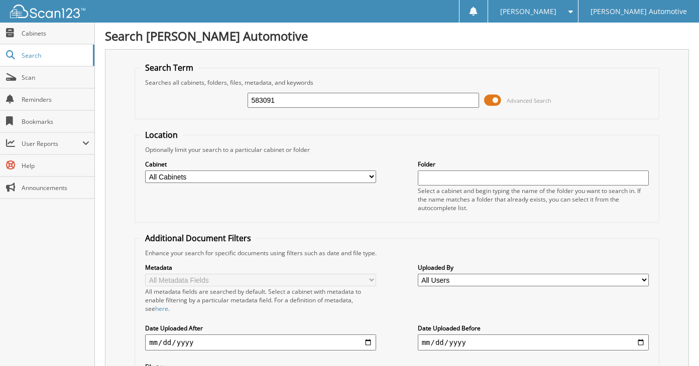
click at [360, 94] on input "583091" at bounding box center [362, 100] width 231 height 15
type input "5830923"
click at [362, 107] on input "5830923" at bounding box center [362, 100] width 231 height 15
type input "5830922"
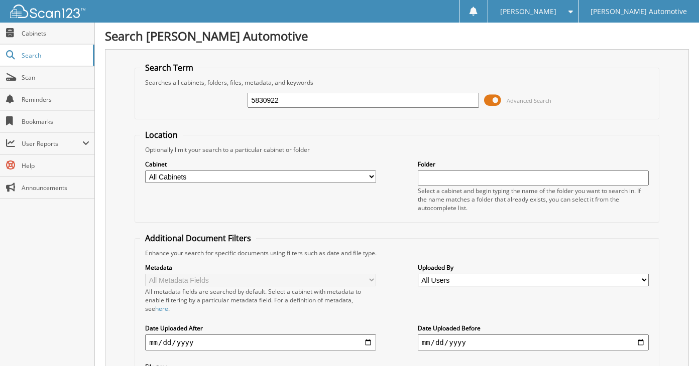
drag, startPoint x: 0, startPoint y: 0, endPoint x: 362, endPoint y: 106, distance: 377.2
click at [362, 106] on input "5830922" at bounding box center [362, 100] width 231 height 15
type input "583092"
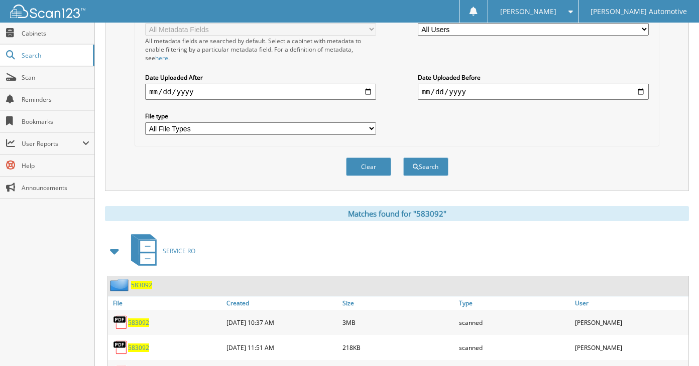
scroll to position [50, 0]
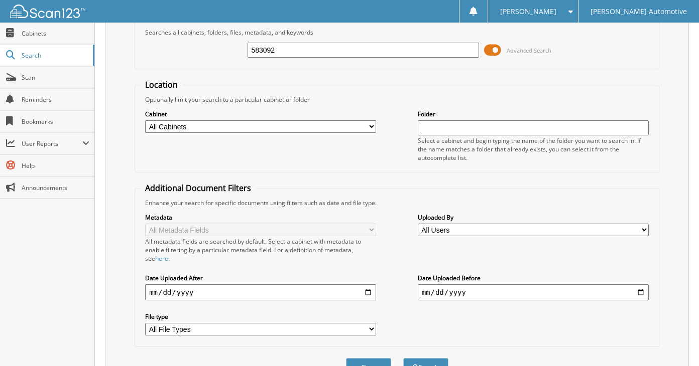
click at [357, 48] on input "583092" at bounding box center [362, 50] width 231 height 15
type input "583094"
click at [403, 358] on button "Search" at bounding box center [425, 367] width 45 height 19
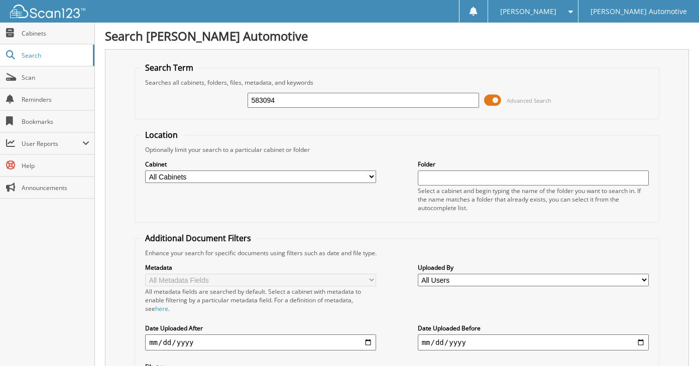
click at [359, 93] on input "583094" at bounding box center [362, 100] width 231 height 15
type input "583097"
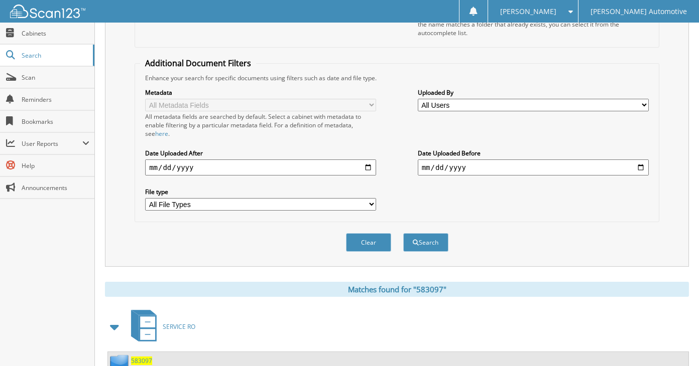
scroll to position [25, 0]
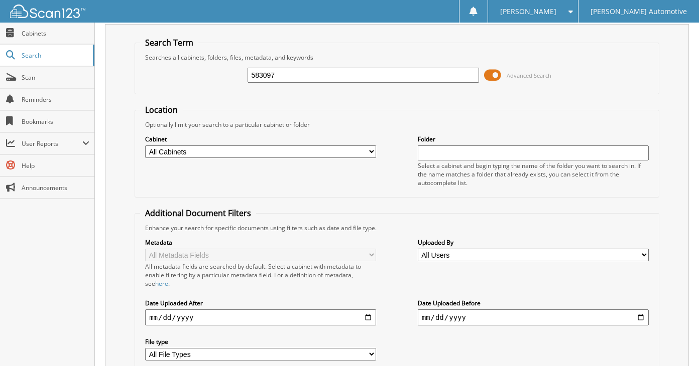
click at [352, 79] on input "583097" at bounding box center [362, 75] width 231 height 15
type input "583103"
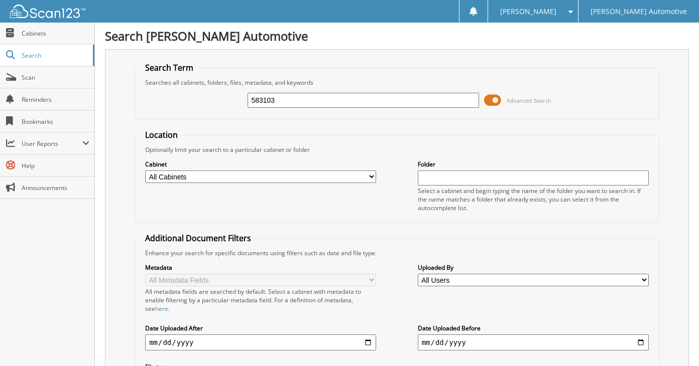
click at [352, 96] on input "583103" at bounding box center [362, 100] width 231 height 15
type input "583107"
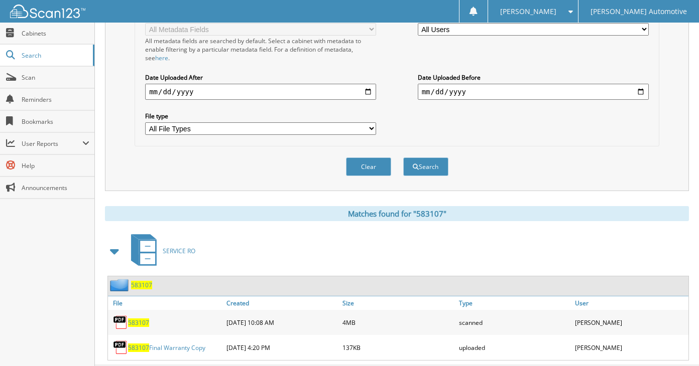
scroll to position [50, 0]
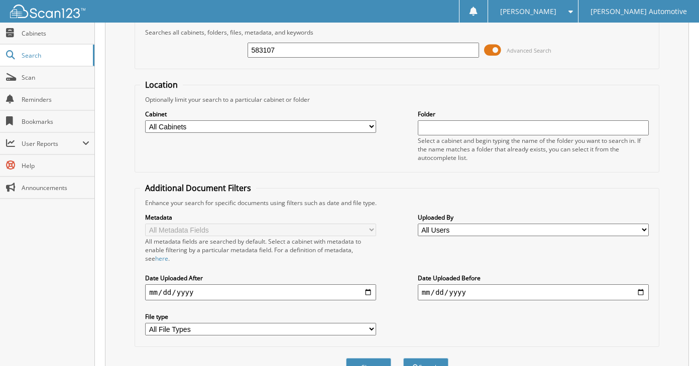
click at [368, 55] on input "583107" at bounding box center [362, 50] width 231 height 15
type input "583109"
click at [403, 358] on button "Search" at bounding box center [425, 367] width 45 height 19
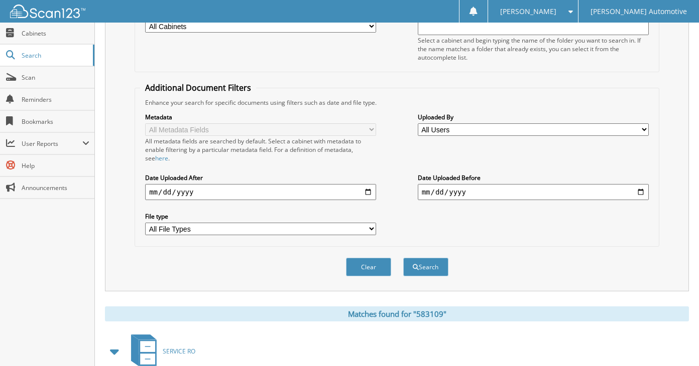
scroll to position [50, 0]
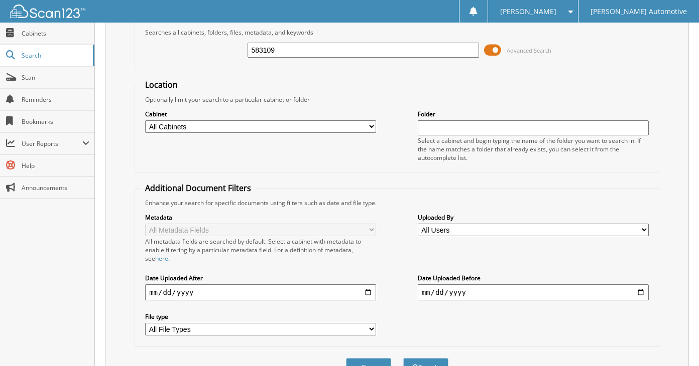
click at [368, 55] on input "583109" at bounding box center [362, 50] width 231 height 15
type input "5831010"
click at [403, 358] on button "Search" at bounding box center [425, 367] width 45 height 19
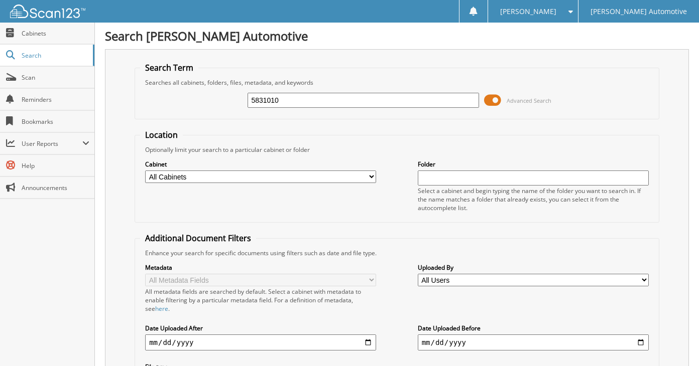
click at [281, 102] on input "5831010" at bounding box center [362, 100] width 231 height 15
type input "583010"
click at [281, 102] on input "583010" at bounding box center [362, 100] width 231 height 15
type input "583110"
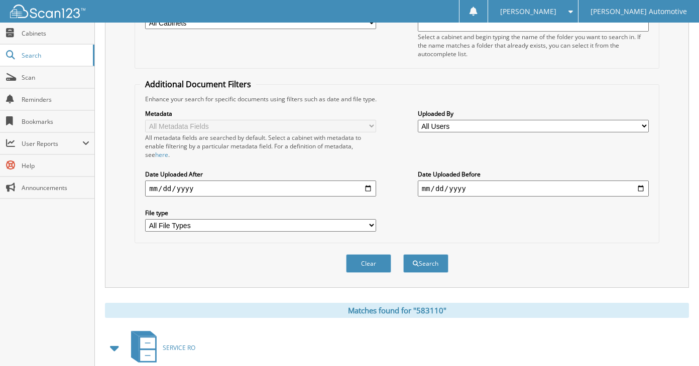
scroll to position [50, 0]
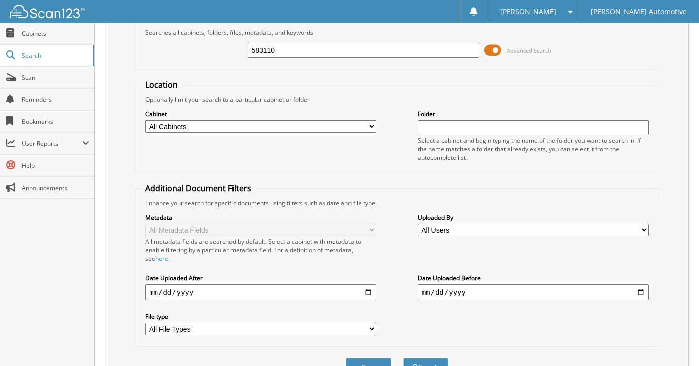
click at [310, 52] on input "583110" at bounding box center [362, 50] width 231 height 15
type input "583114"
click at [403, 358] on button "Search" at bounding box center [425, 367] width 45 height 19
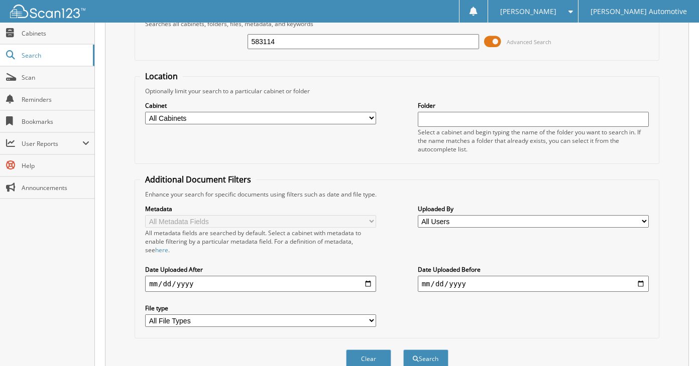
scroll to position [50, 0]
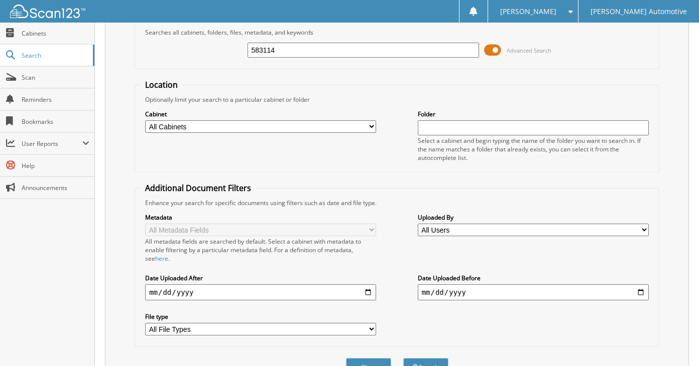
click at [320, 51] on input "583114" at bounding box center [362, 50] width 231 height 15
type input "583117"
click at [403, 358] on button "Search" at bounding box center [425, 367] width 45 height 19
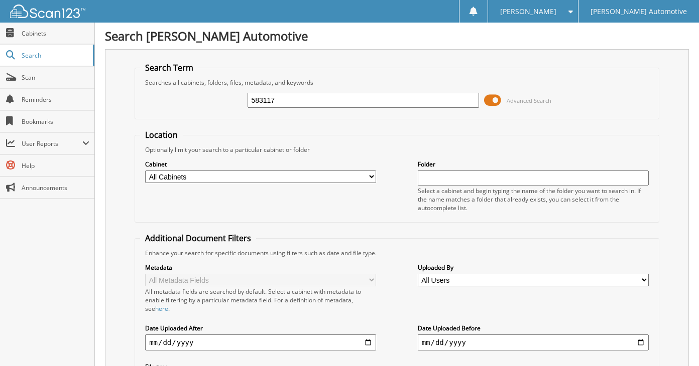
click at [318, 93] on input "583117" at bounding box center [362, 100] width 231 height 15
type input "583120"
click at [313, 105] on input "583120" at bounding box center [362, 100] width 231 height 15
type input "583125"
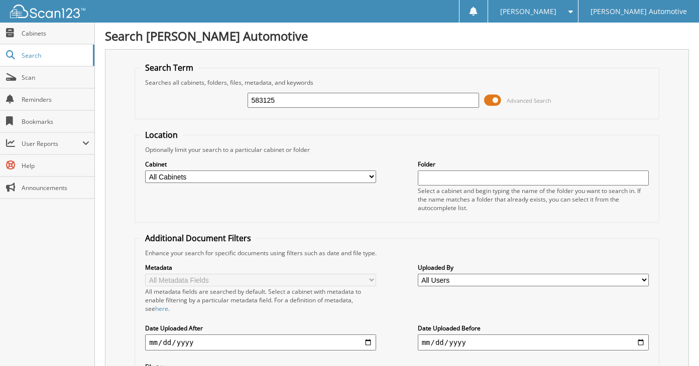
click at [313, 105] on input "583125" at bounding box center [362, 100] width 231 height 15
type input "583128"
click at [315, 97] on input "583128" at bounding box center [362, 100] width 231 height 15
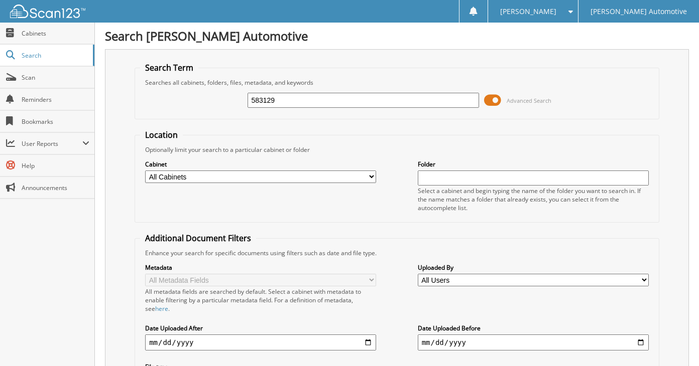
type input "583129"
click at [315, 95] on input "583129" at bounding box center [362, 100] width 231 height 15
type input "583130"
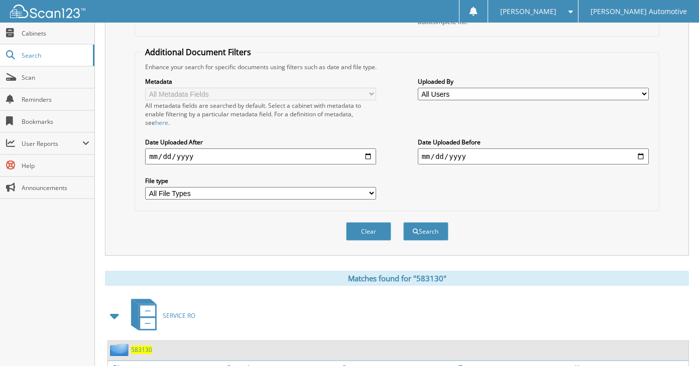
scroll to position [50, 0]
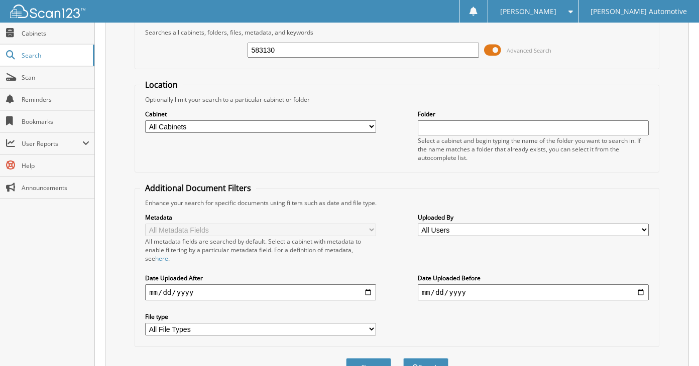
click at [327, 52] on input "583130" at bounding box center [362, 50] width 231 height 15
type input "583133"
click at [403, 358] on button "Search" at bounding box center [425, 367] width 45 height 19
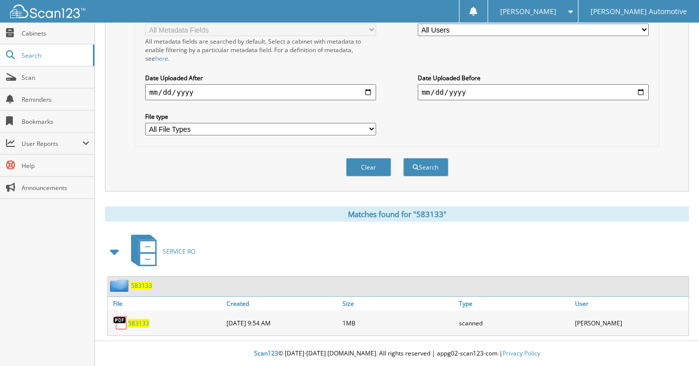
scroll to position [50, 0]
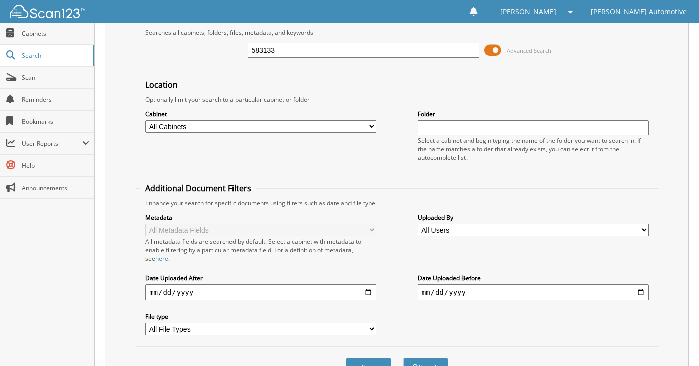
click at [324, 55] on input "583133" at bounding box center [362, 50] width 231 height 15
type input "583135"
click at [403, 358] on button "Search" at bounding box center [425, 367] width 45 height 19
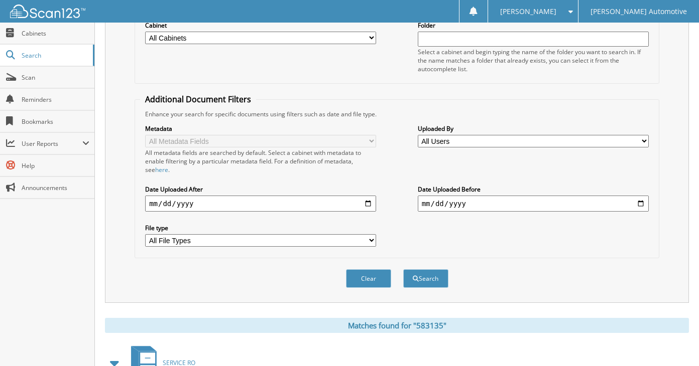
scroll to position [50, 0]
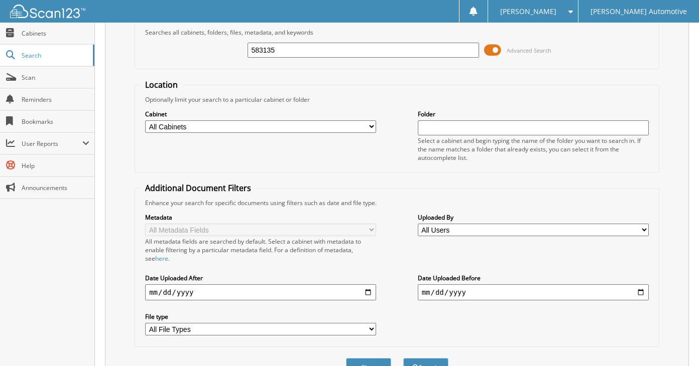
click at [328, 52] on input "583135" at bounding box center [362, 50] width 231 height 15
type input "583136"
click at [403, 358] on button "Search" at bounding box center [425, 367] width 45 height 19
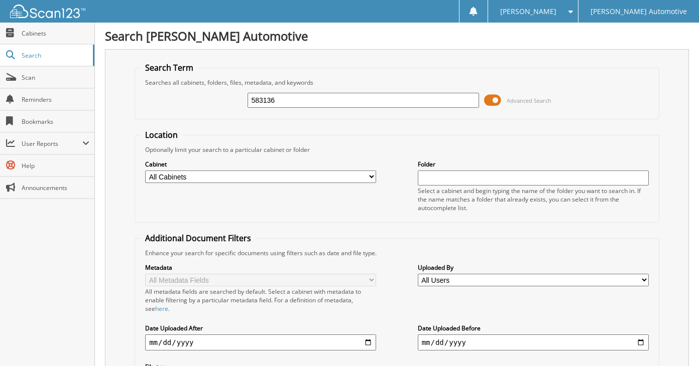
click at [329, 98] on input "583136" at bounding box center [362, 100] width 231 height 15
type input "583147"
click at [329, 98] on input "583147" at bounding box center [362, 100] width 231 height 15
type input "583150"
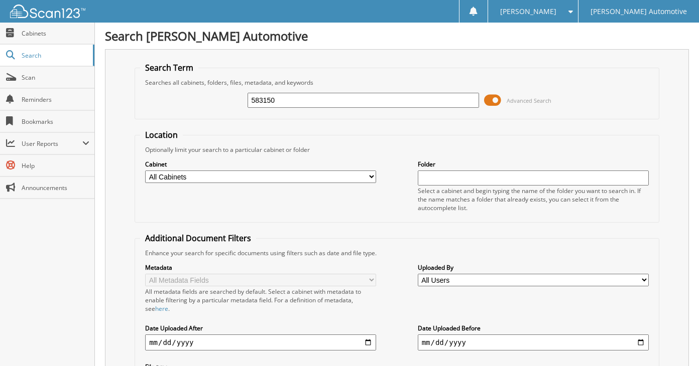
click at [329, 98] on input "583150" at bounding box center [362, 100] width 231 height 15
type input "583151"
click at [325, 104] on input "583151" at bounding box center [362, 100] width 231 height 15
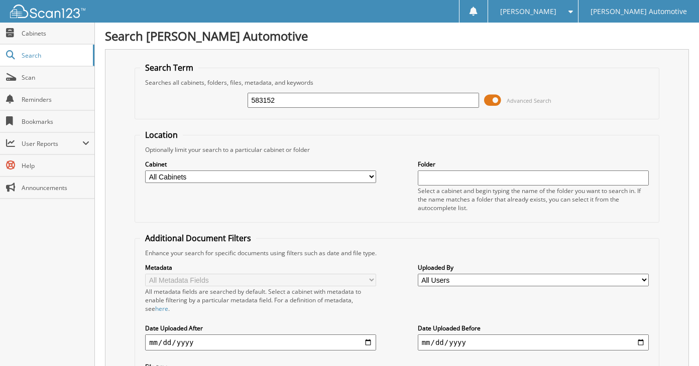
type input "583152"
click at [325, 104] on input "583152" at bounding box center [362, 100] width 231 height 15
type input "583156"
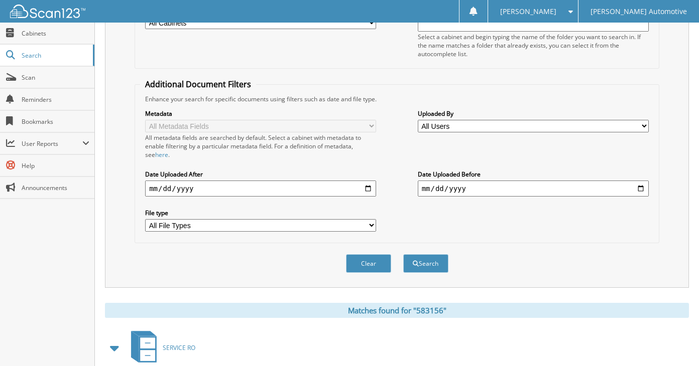
scroll to position [50, 0]
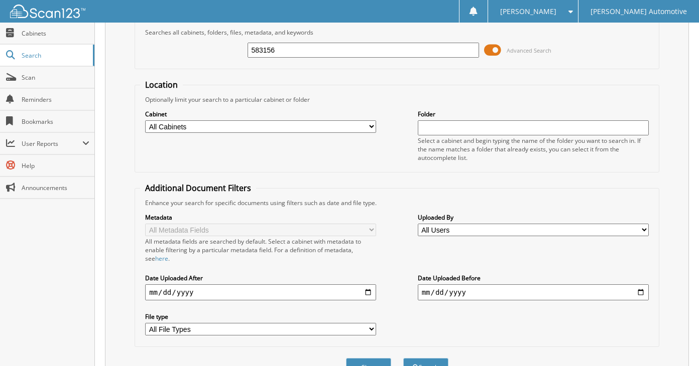
click at [329, 49] on input "583156" at bounding box center [362, 50] width 231 height 15
type input "583158"
click at [403, 358] on button "Search" at bounding box center [425, 367] width 45 height 19
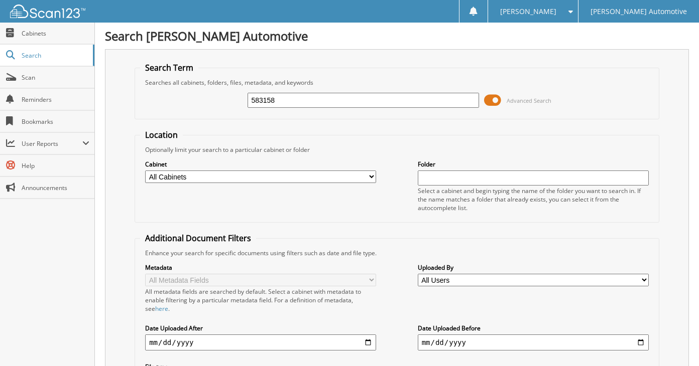
click at [320, 107] on input "583158" at bounding box center [362, 100] width 231 height 15
type input "583160"
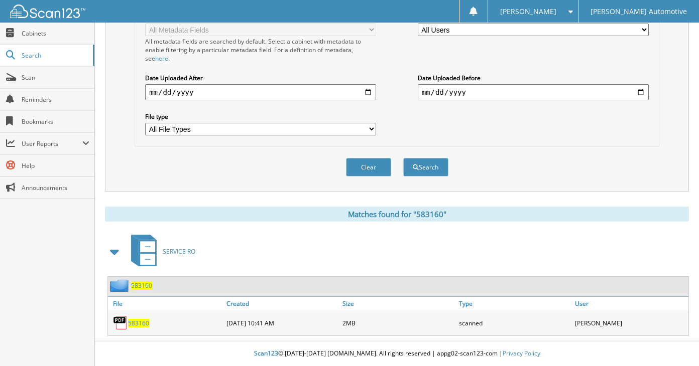
scroll to position [50, 0]
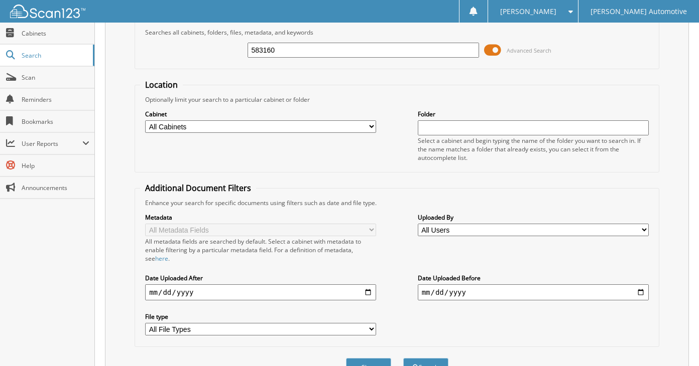
click at [315, 54] on input "583160" at bounding box center [362, 50] width 231 height 15
type input "583163"
click at [403, 358] on button "Search" at bounding box center [425, 367] width 45 height 19
click at [315, 54] on input "583163" at bounding box center [362, 50] width 231 height 15
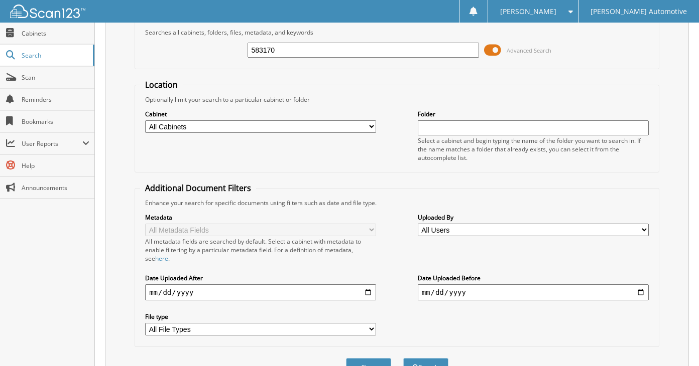
type input "583170"
click at [403, 358] on button "Search" at bounding box center [425, 367] width 45 height 19
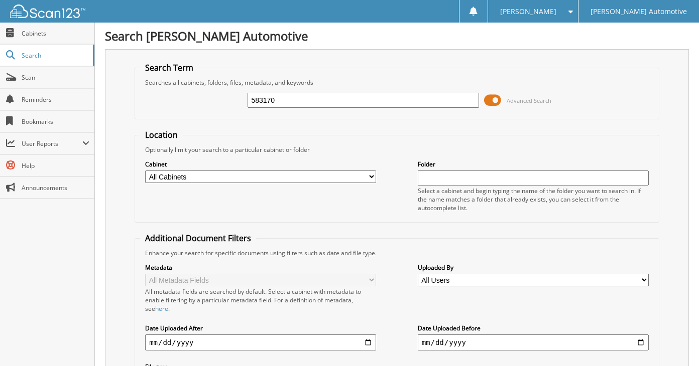
click at [319, 94] on input "583170" at bounding box center [362, 100] width 231 height 15
type input "583174"
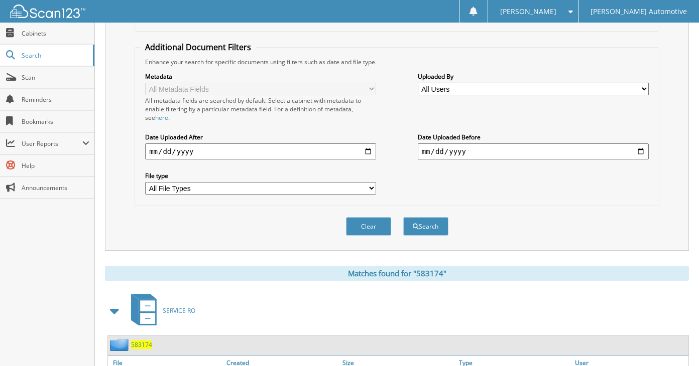
scroll to position [50, 0]
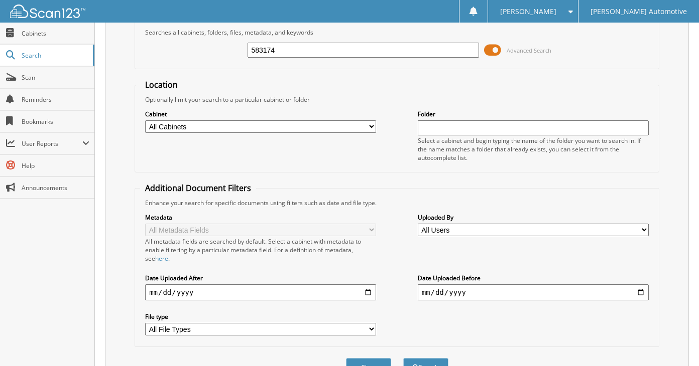
click at [326, 51] on input "583174" at bounding box center [362, 50] width 231 height 15
type input "583176"
click at [403, 358] on button "Search" at bounding box center [425, 367] width 45 height 19
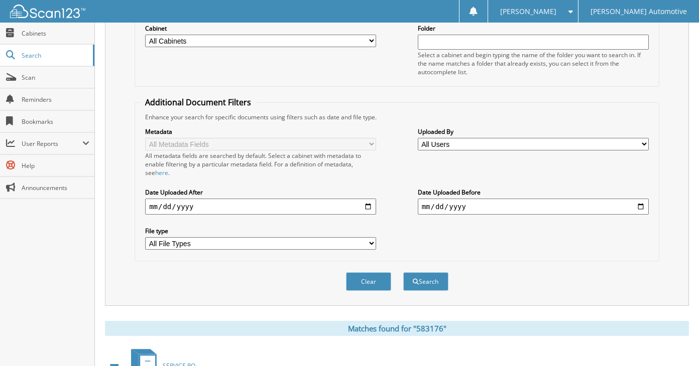
scroll to position [50, 0]
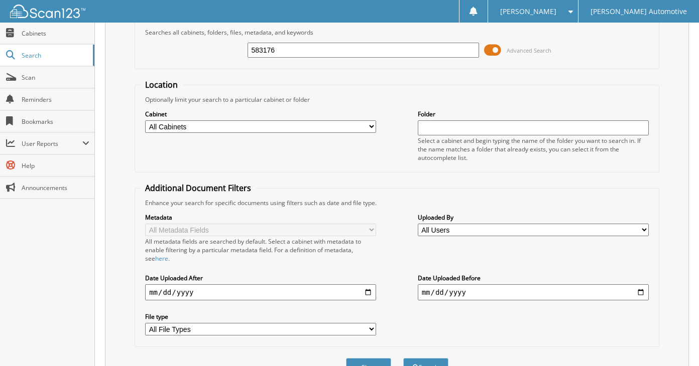
click at [326, 51] on input "583176" at bounding box center [362, 50] width 231 height 15
type input "583177"
click at [403, 358] on button "Search" at bounding box center [425, 367] width 45 height 19
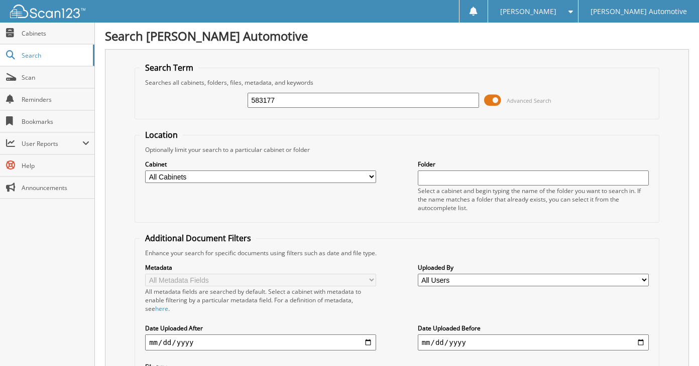
click at [334, 100] on input "583177" at bounding box center [362, 100] width 231 height 15
type input "583180"
click at [334, 100] on input "583180" at bounding box center [362, 100] width 231 height 15
type input "583181"
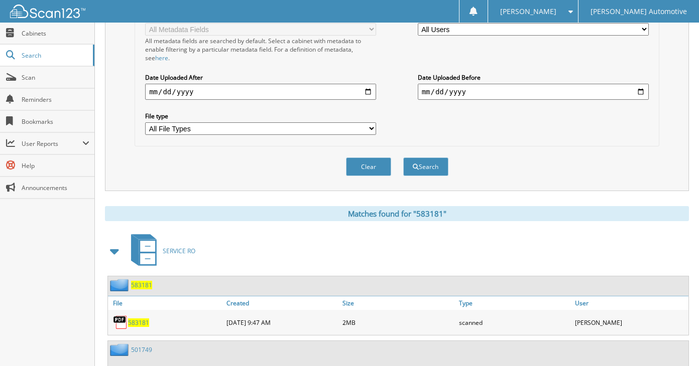
scroll to position [50, 0]
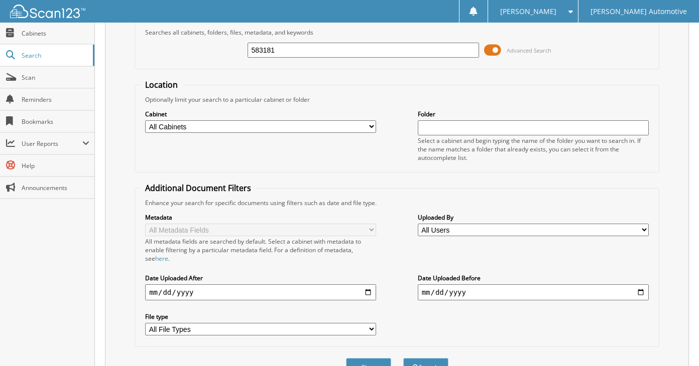
click at [347, 39] on div "583181 Advanced Search" at bounding box center [396, 50] width 513 height 27
click at [344, 44] on input "583181" at bounding box center [362, 50] width 231 height 15
type input "583188"
click at [403, 358] on button "Search" at bounding box center [425, 367] width 45 height 19
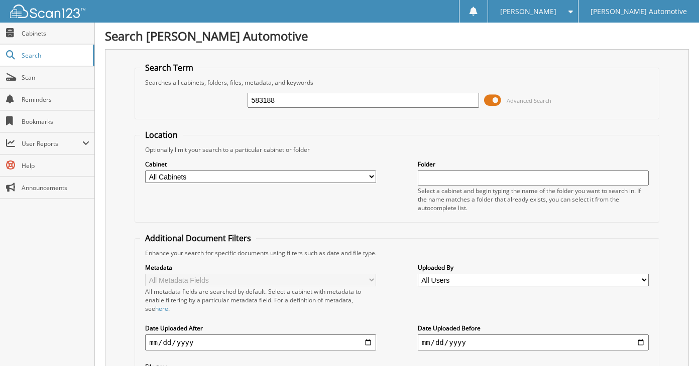
click at [343, 112] on div "583188 Advanced Search" at bounding box center [396, 100] width 513 height 27
click at [351, 93] on input "583188" at bounding box center [362, 100] width 231 height 15
type input "583191"
click at [327, 100] on input "583191" at bounding box center [362, 100] width 231 height 15
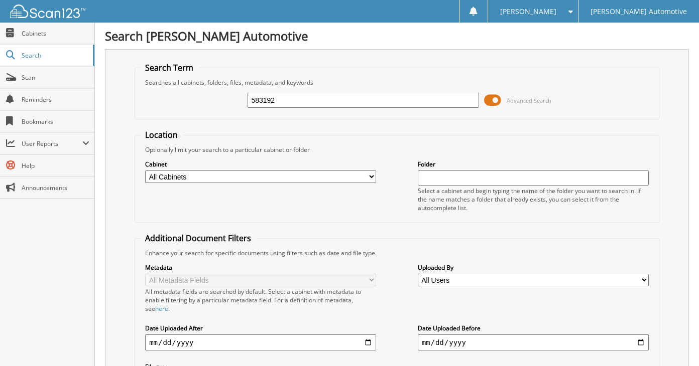
type input "583192"
click at [327, 100] on input "583192" at bounding box center [362, 100] width 231 height 15
type input "583200"
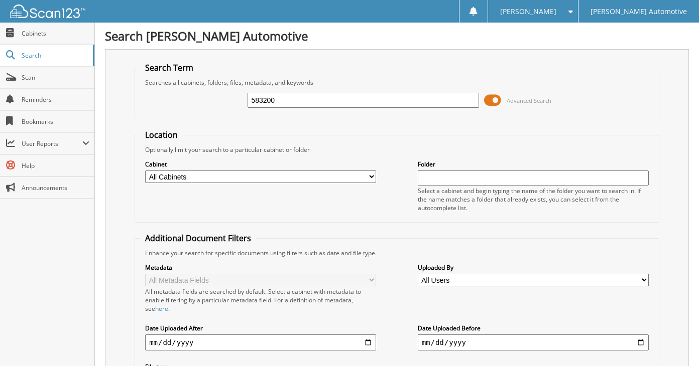
click at [327, 100] on input "583200" at bounding box center [362, 100] width 231 height 15
type input "583208"
click at [327, 100] on input "583208" at bounding box center [362, 100] width 231 height 15
type input "583214"
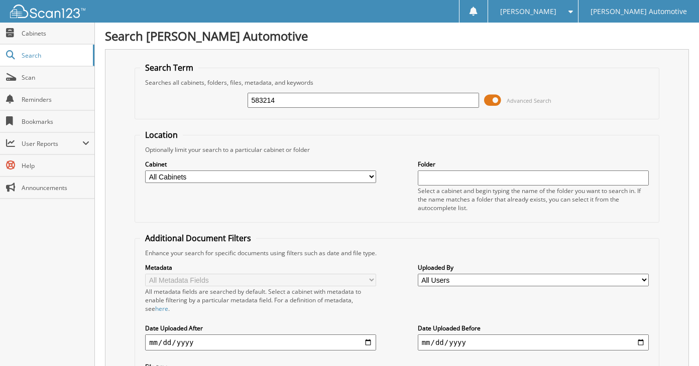
click at [327, 100] on input "583214" at bounding box center [362, 100] width 231 height 15
type input "583215"
click at [327, 100] on input "583215" at bounding box center [362, 100] width 231 height 15
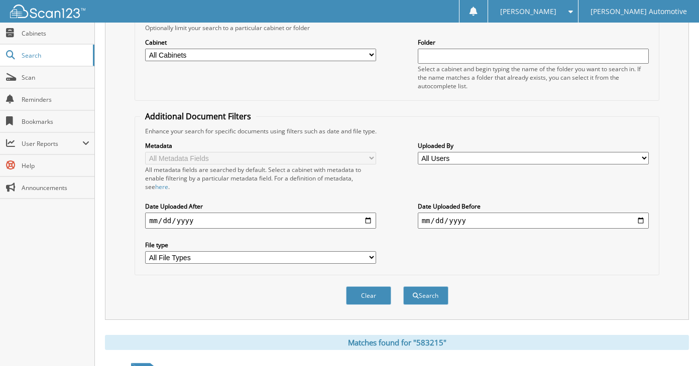
scroll to position [25, 0]
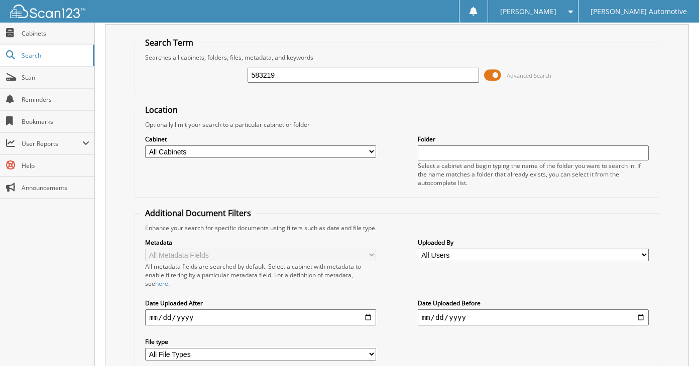
type input "583219"
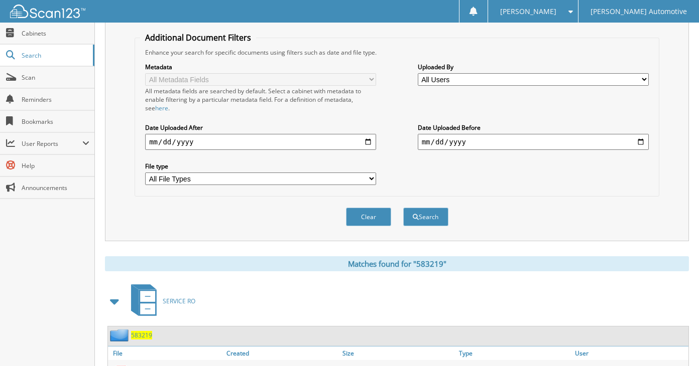
scroll to position [50, 0]
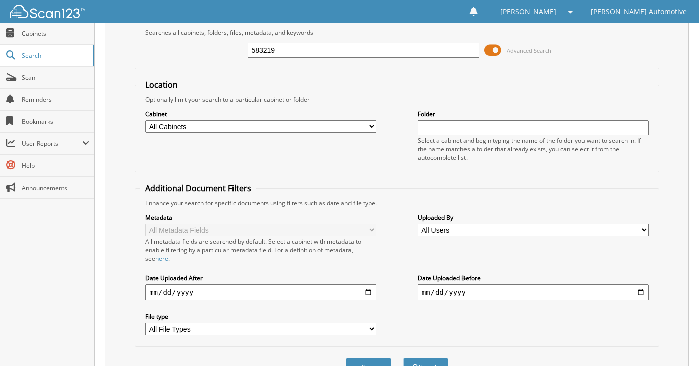
click at [335, 45] on input "583219" at bounding box center [362, 50] width 231 height 15
type input "583221"
click at [403, 358] on button "Search" at bounding box center [425, 367] width 45 height 19
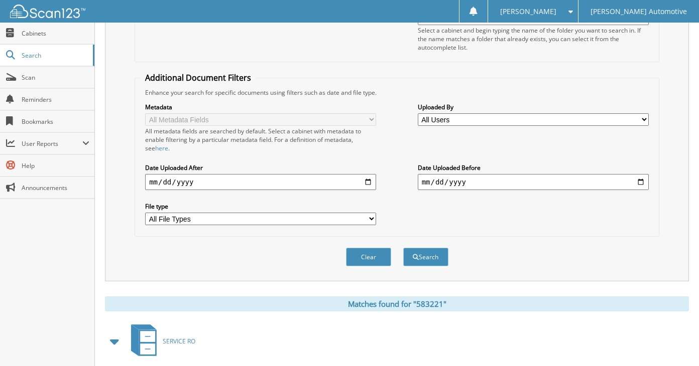
scroll to position [25, 0]
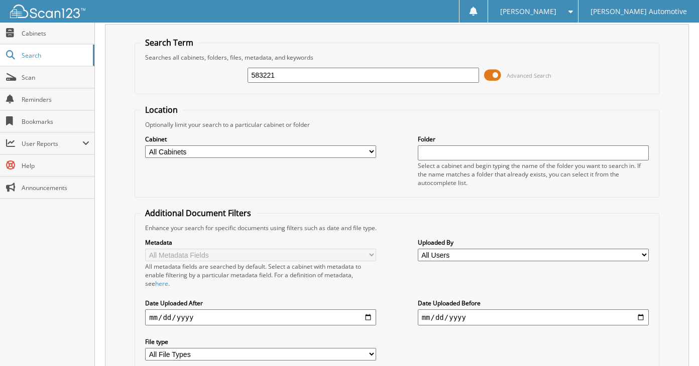
click at [333, 73] on input "583221" at bounding box center [362, 75] width 231 height 15
type input "583222"
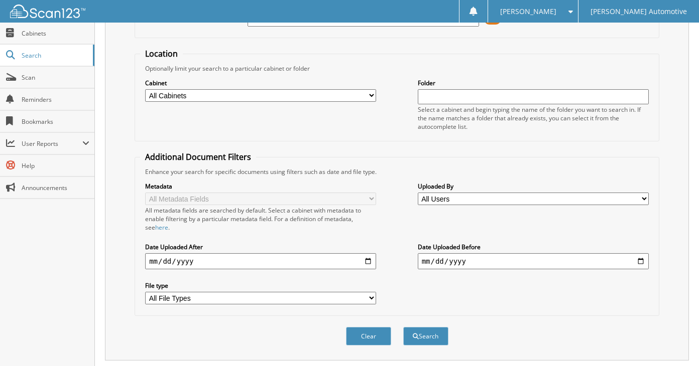
scroll to position [25, 0]
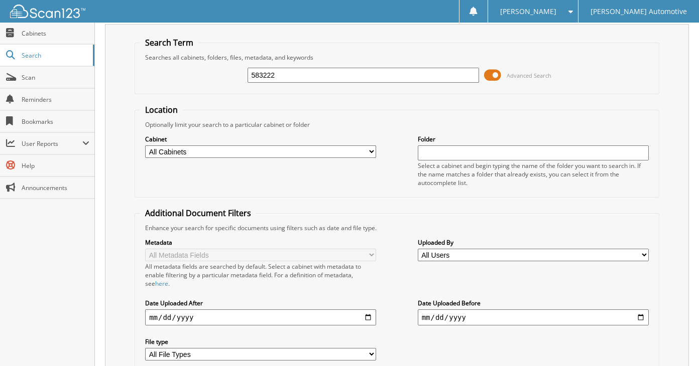
click at [333, 73] on input "583222" at bounding box center [362, 75] width 231 height 15
type input "583223"
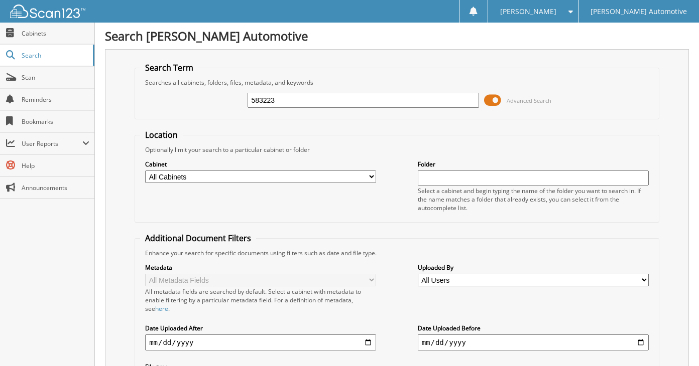
click at [338, 95] on input "583223" at bounding box center [362, 100] width 231 height 15
type input "583224"
click at [338, 97] on input "583224" at bounding box center [362, 100] width 231 height 15
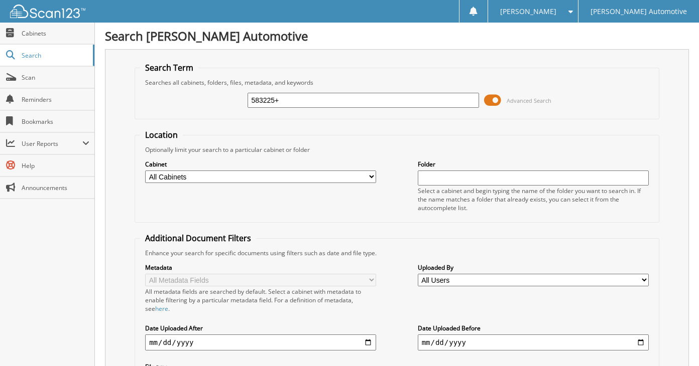
type input "583225+"
click at [338, 97] on input "583225+" at bounding box center [362, 100] width 231 height 15
type input "583225"
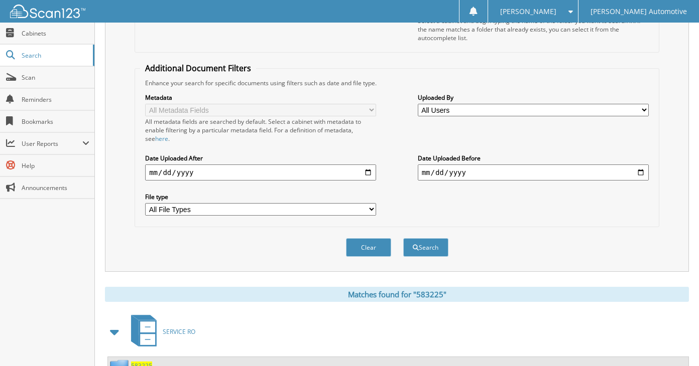
scroll to position [50, 0]
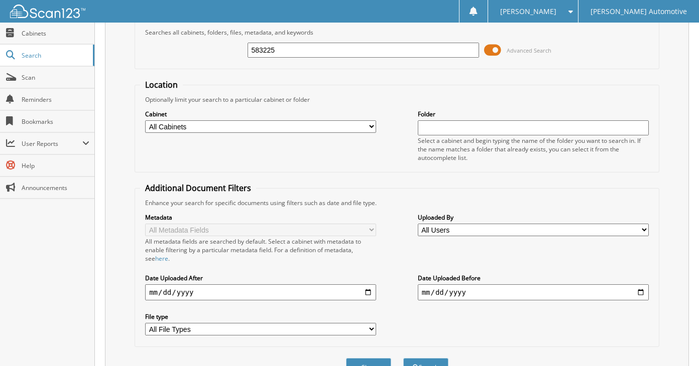
click at [345, 54] on input "583225" at bounding box center [362, 50] width 231 height 15
type input "583226"
click at [403, 358] on button "Search" at bounding box center [425, 367] width 45 height 19
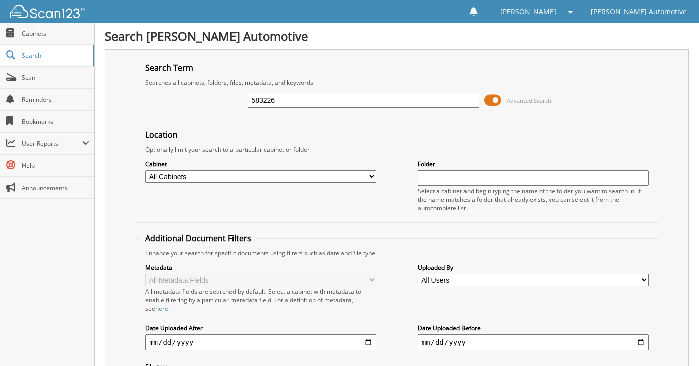
click at [345, 103] on input "583226" at bounding box center [362, 100] width 231 height 15
type input "583228"
click at [345, 103] on input "583228" at bounding box center [362, 100] width 231 height 15
type input "583229"
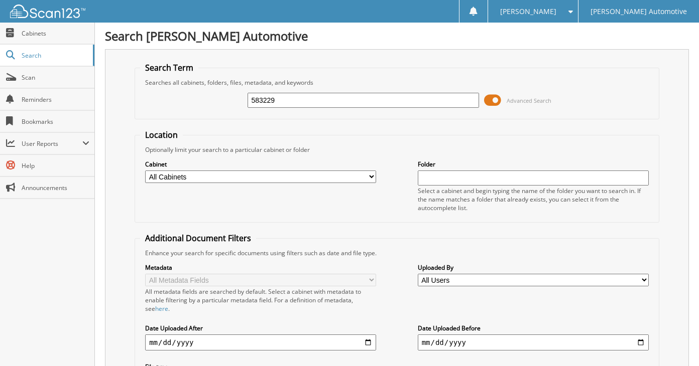
click at [345, 103] on input "583229" at bounding box center [362, 100] width 231 height 15
type input "583231"
click at [345, 103] on input "583231" at bounding box center [362, 100] width 231 height 15
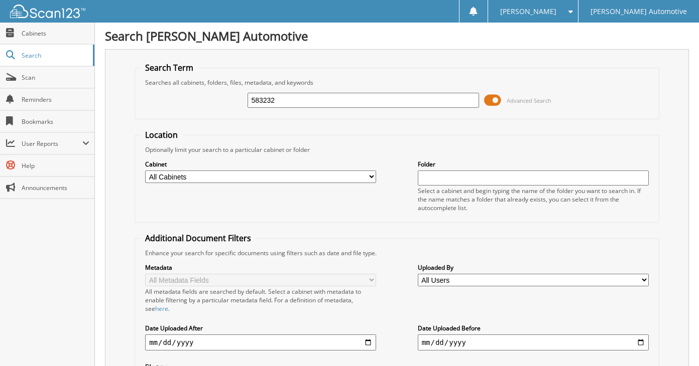
type input "583232"
click at [345, 103] on input "583232" at bounding box center [362, 100] width 231 height 15
type input "583233"
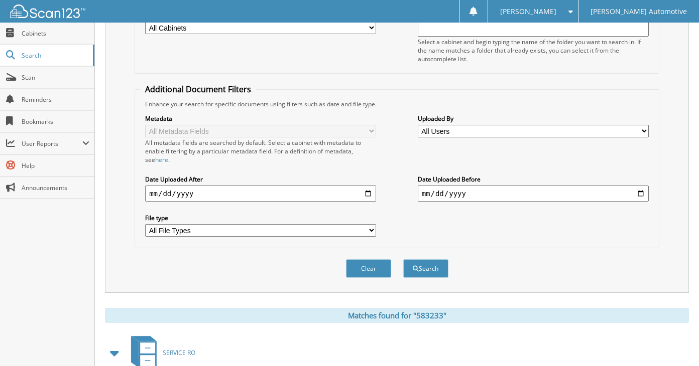
scroll to position [50, 0]
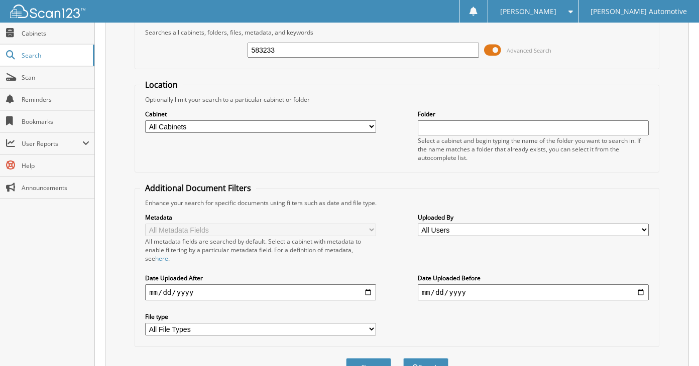
click at [352, 46] on input "583233" at bounding box center [362, 50] width 231 height 15
type input "583237"
click at [403, 358] on button "Search" at bounding box center [425, 367] width 45 height 19
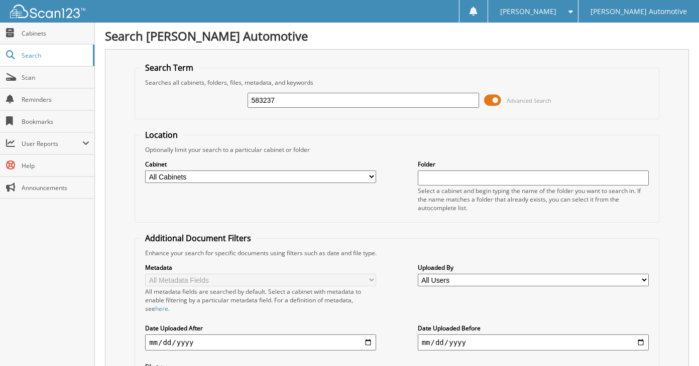
click at [348, 104] on input "583237" at bounding box center [362, 100] width 231 height 15
type input "583239"
click at [348, 104] on input "583239" at bounding box center [362, 100] width 231 height 15
type input "583243"
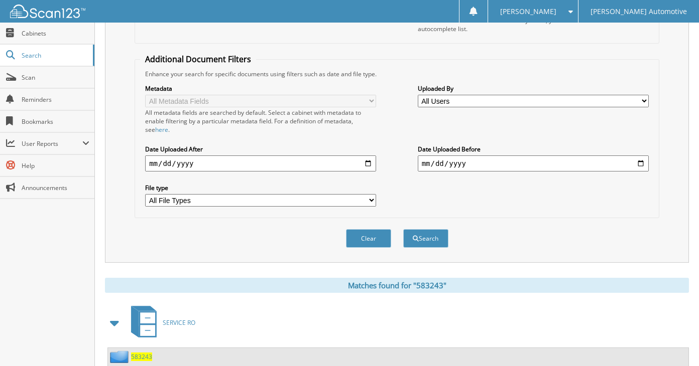
scroll to position [50, 0]
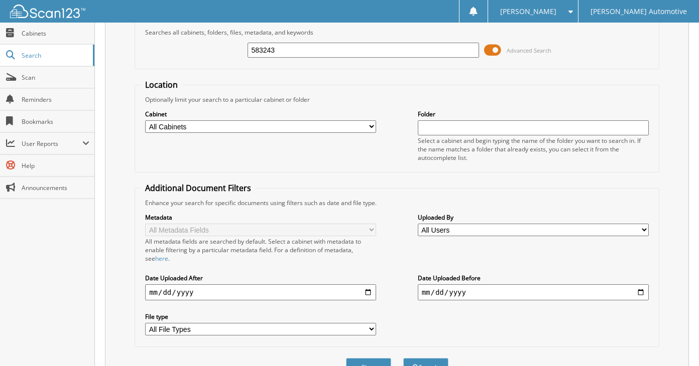
click at [366, 54] on input "583243" at bounding box center [362, 50] width 231 height 15
type input "583246"
click at [403, 358] on button "Search" at bounding box center [425, 367] width 45 height 19
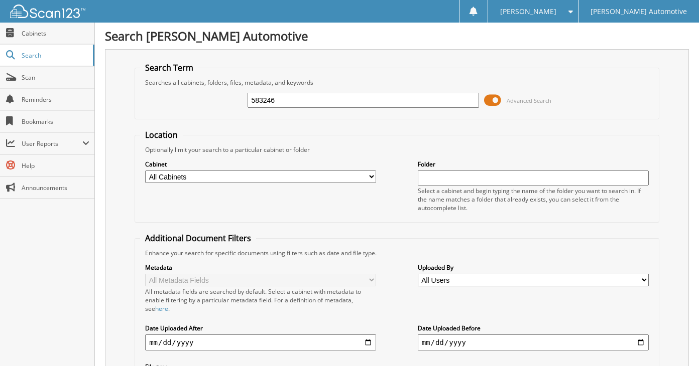
click at [352, 105] on input "583246" at bounding box center [362, 100] width 231 height 15
type input "583250"
click at [352, 105] on input "583250" at bounding box center [362, 100] width 231 height 15
type input "583251"
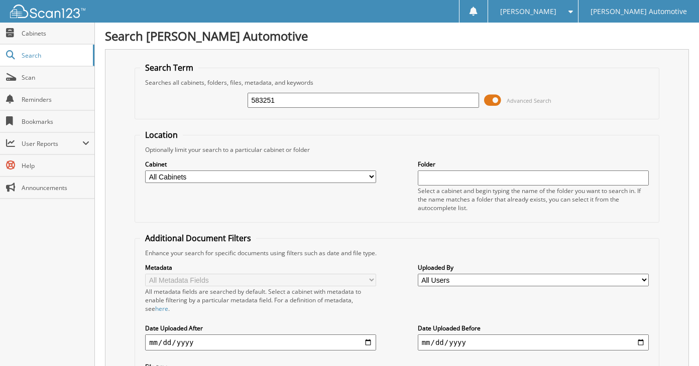
click at [351, 105] on input "583251" at bounding box center [362, 100] width 231 height 15
type input "583252"
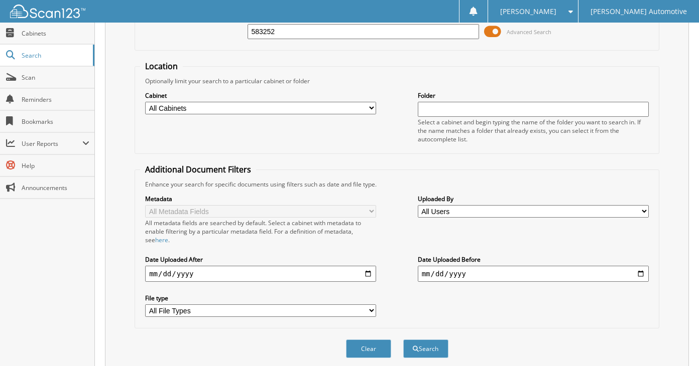
scroll to position [50, 0]
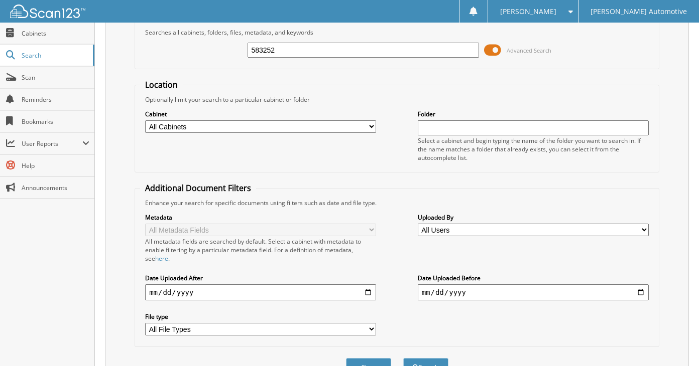
click at [334, 43] on input "583252" at bounding box center [362, 50] width 231 height 15
type input "583253"
click at [403, 358] on button "Search" at bounding box center [425, 367] width 45 height 19
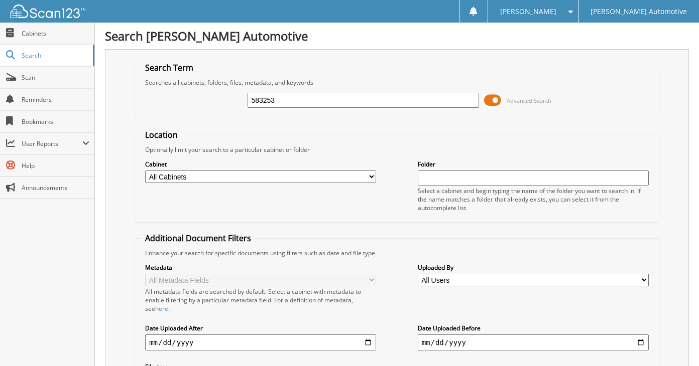
click at [318, 98] on input "583253" at bounding box center [362, 100] width 231 height 15
type input "583256"
click at [318, 98] on input "583256" at bounding box center [362, 100] width 231 height 15
type input "583261"
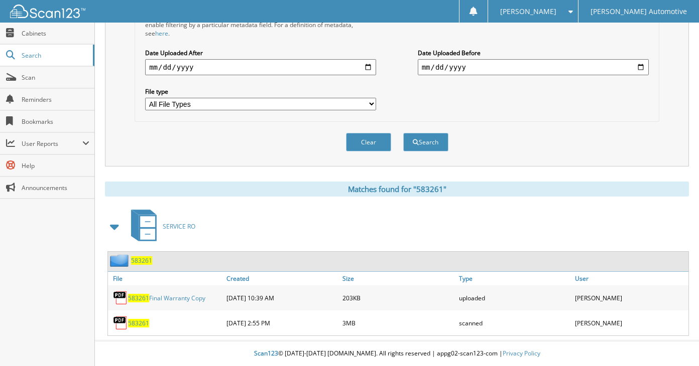
scroll to position [25, 0]
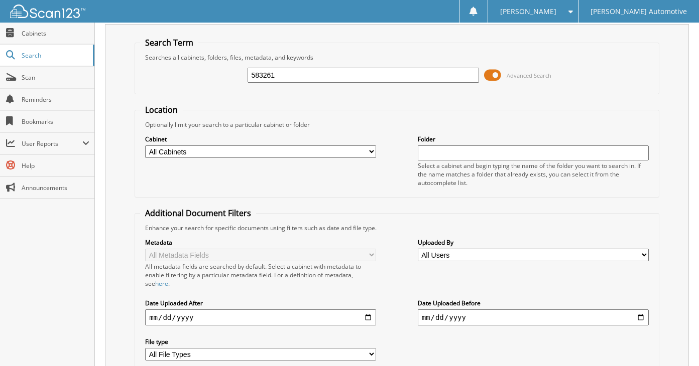
click at [315, 77] on input "583261" at bounding box center [362, 75] width 231 height 15
type input "583262"
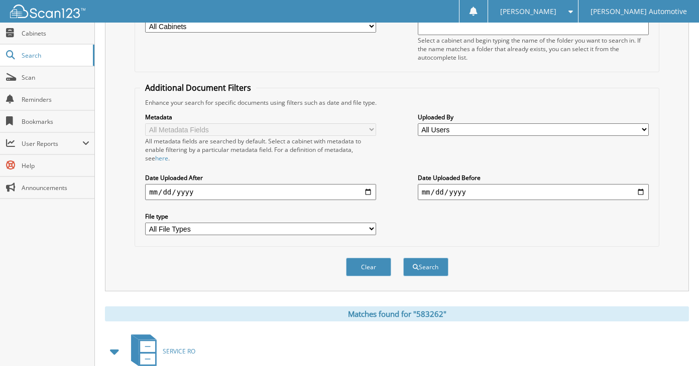
scroll to position [50, 0]
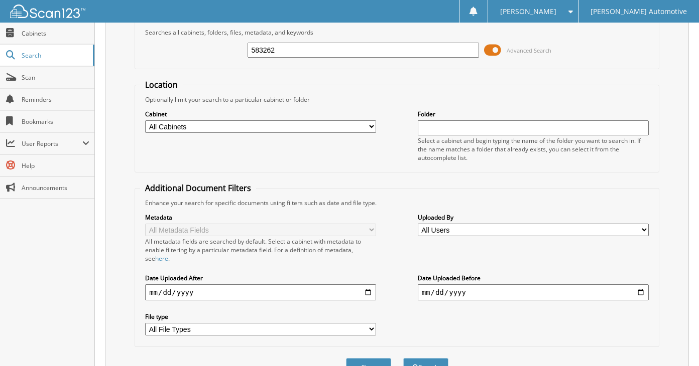
click at [328, 56] on input "583262" at bounding box center [362, 50] width 231 height 15
type input "583265"
click at [403, 358] on button "Search" at bounding box center [425, 367] width 45 height 19
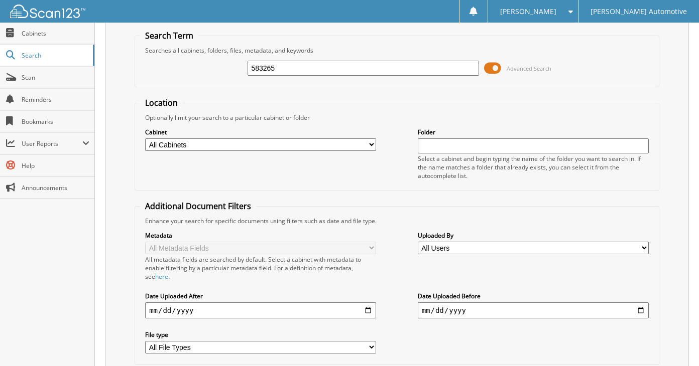
scroll to position [50, 0]
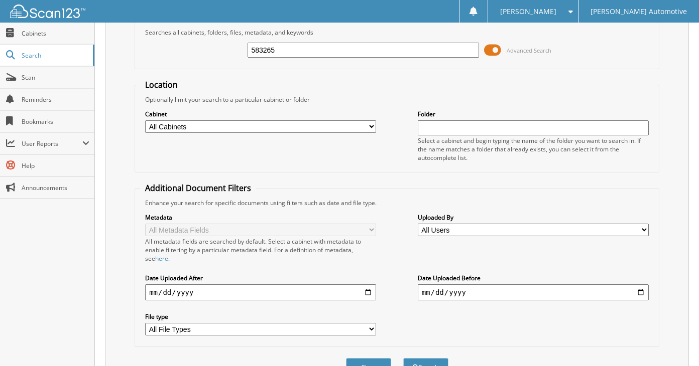
click at [358, 54] on input "583265" at bounding box center [362, 50] width 231 height 15
type input "583267"
click at [403, 358] on button "Search" at bounding box center [425, 367] width 45 height 19
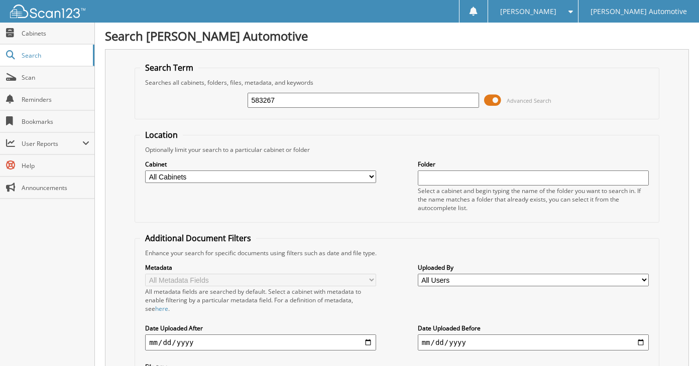
click at [346, 100] on input "583267" at bounding box center [362, 100] width 231 height 15
type input "583268"
click at [339, 99] on input "583268" at bounding box center [362, 100] width 231 height 15
type input "583276"
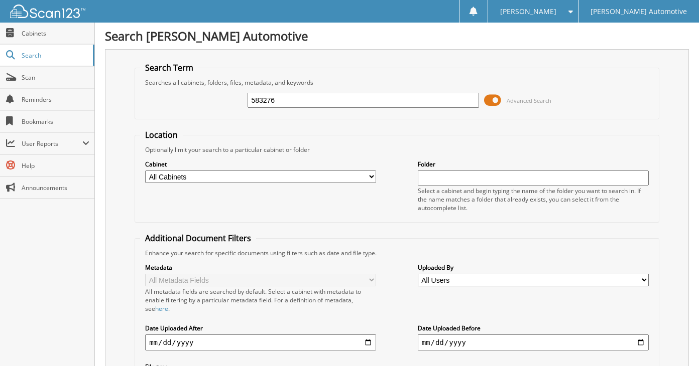
click at [338, 105] on input "583276" at bounding box center [362, 100] width 231 height 15
type input "583283"
click at [367, 98] on input "583283" at bounding box center [362, 100] width 231 height 15
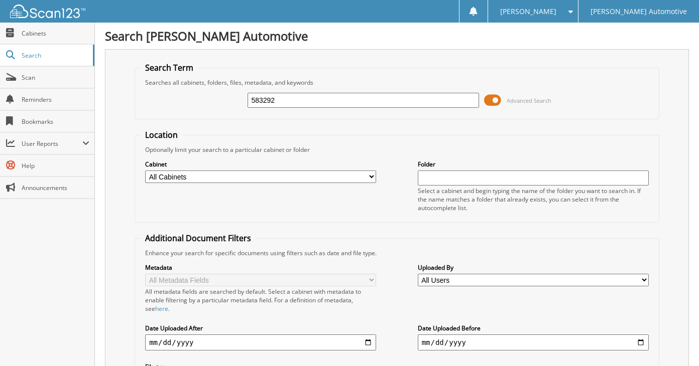
type input "583292"
click at [365, 98] on input "583292" at bounding box center [362, 100] width 231 height 15
type input "583296"
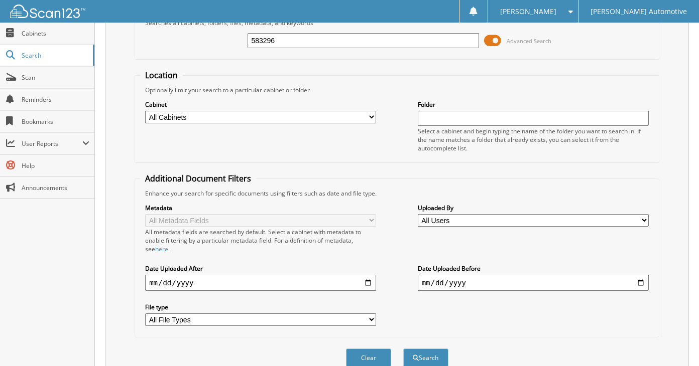
scroll to position [50, 0]
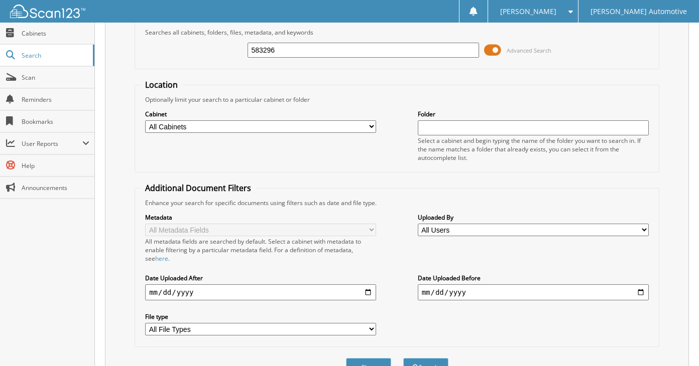
click at [344, 44] on input "583296" at bounding box center [362, 50] width 231 height 15
type input "583309"
click at [403, 358] on button "Search" at bounding box center [425, 367] width 45 height 19
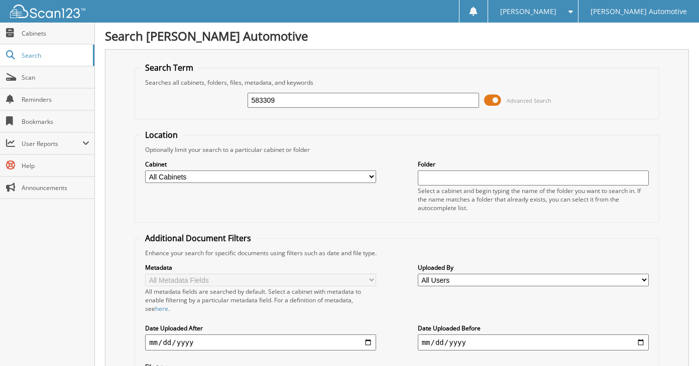
click at [329, 108] on div "583309" at bounding box center [362, 100] width 231 height 17
click at [329, 102] on input "583309" at bounding box center [362, 100] width 231 height 15
type input "58331"
click at [329, 102] on input "58331" at bounding box center [362, 100] width 231 height 15
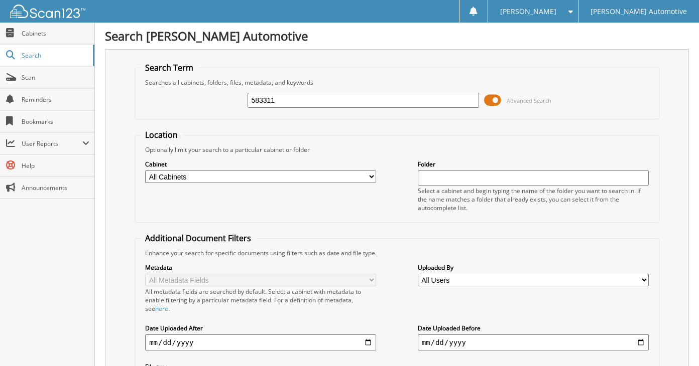
type input "583311"
click at [333, 104] on input "583311" at bounding box center [362, 100] width 231 height 15
type input "583312"
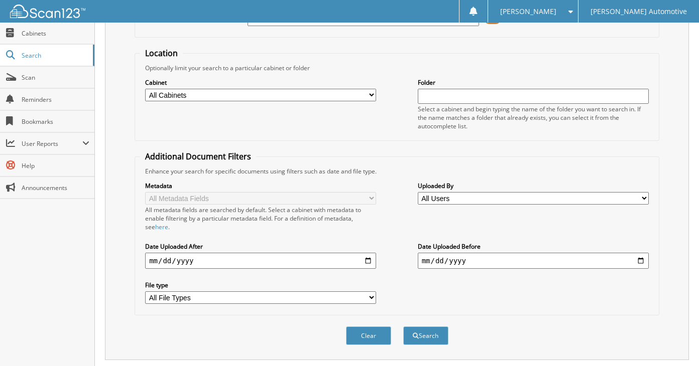
scroll to position [50, 0]
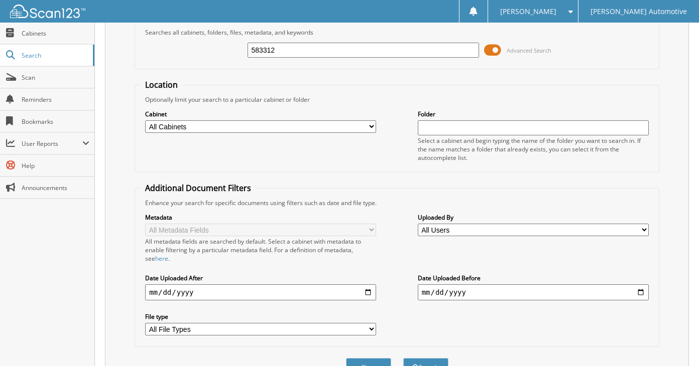
click at [325, 45] on input "583312" at bounding box center [362, 50] width 231 height 15
type input "583321"
click at [403, 358] on button "Search" at bounding box center [425, 367] width 45 height 19
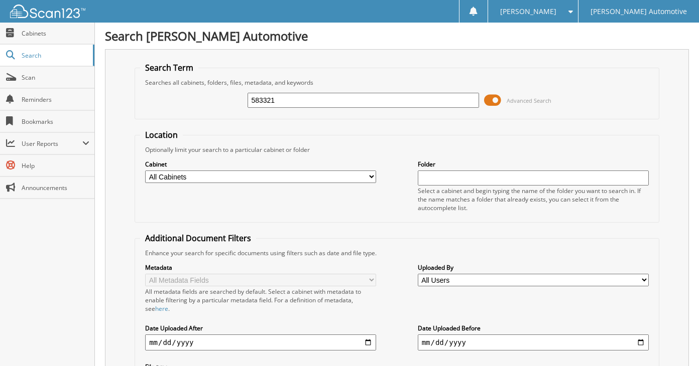
click at [296, 108] on div "583321" at bounding box center [362, 100] width 231 height 17
type input "583328"
click at [304, 90] on div "583328 Advanced Search" at bounding box center [396, 100] width 513 height 27
click at [309, 100] on input "583328" at bounding box center [362, 100] width 231 height 15
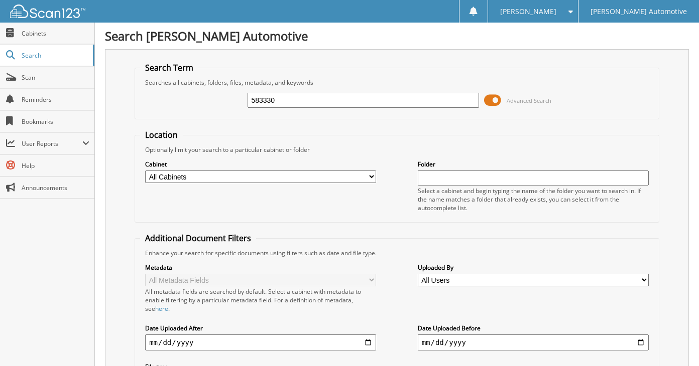
type input "583330"
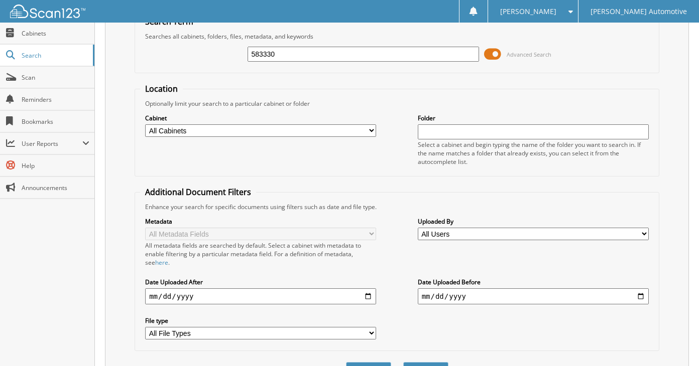
scroll to position [25, 0]
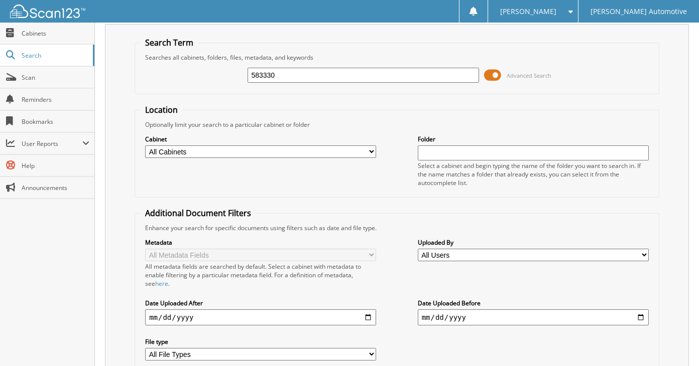
click at [309, 70] on input "583330" at bounding box center [362, 75] width 231 height 15
type input "583331"
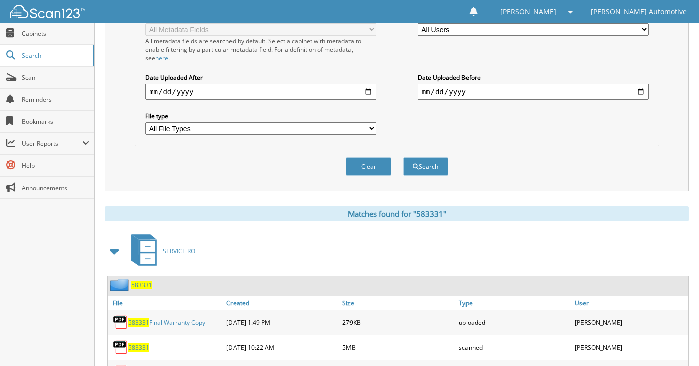
scroll to position [50, 0]
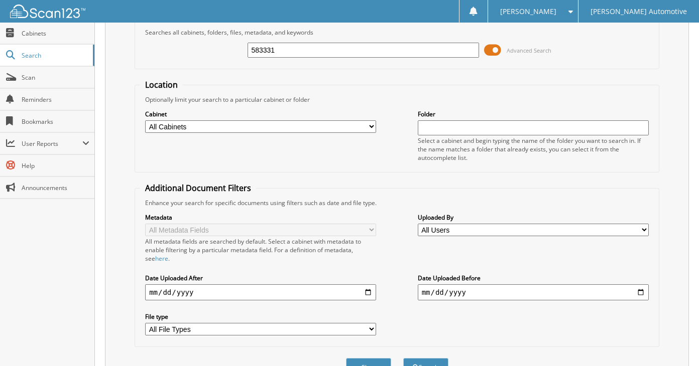
click at [310, 55] on input "583331" at bounding box center [362, 50] width 231 height 15
type input "583332"
click at [403, 358] on button "Search" at bounding box center [425, 367] width 45 height 19
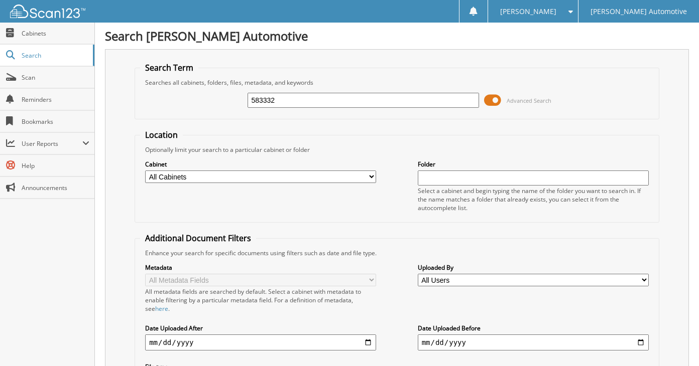
click at [307, 100] on input "583332" at bounding box center [362, 100] width 231 height 15
click at [310, 99] on input "583332" at bounding box center [362, 100] width 231 height 15
type input "583336"
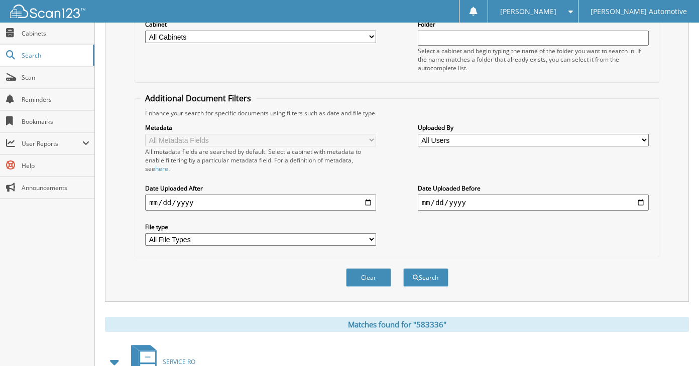
scroll to position [50, 0]
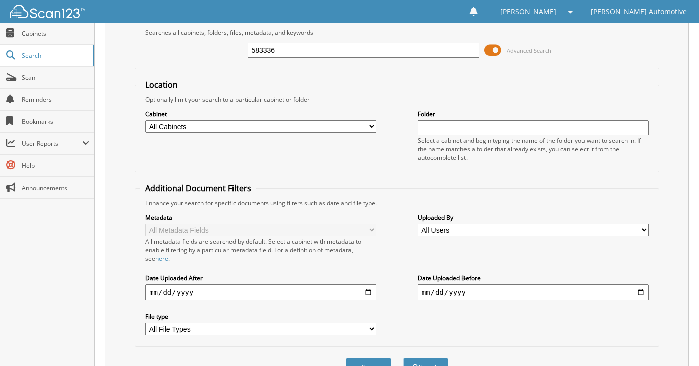
click at [309, 50] on input "583336" at bounding box center [362, 50] width 231 height 15
type input "583345"
click at [403, 358] on button "Search" at bounding box center [425, 367] width 45 height 19
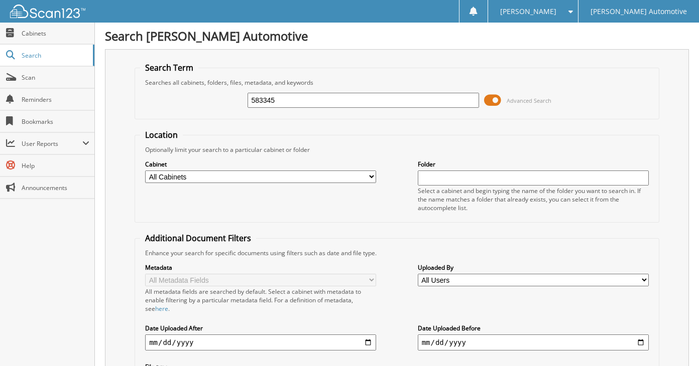
click at [306, 100] on input "583345" at bounding box center [362, 100] width 231 height 15
type input "583349"
click at [306, 100] on input "583349" at bounding box center [362, 100] width 231 height 15
type input "583351"
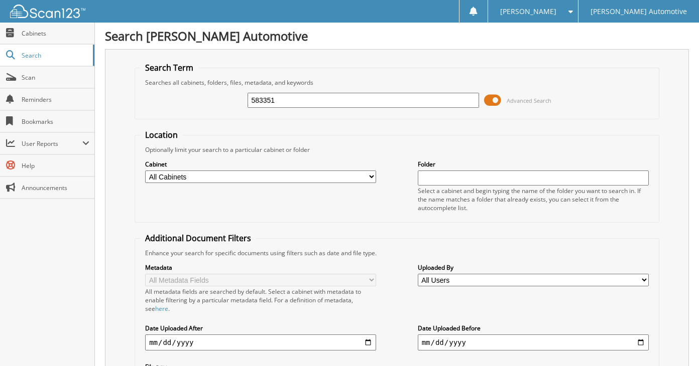
click at [306, 100] on input "583351" at bounding box center [362, 100] width 231 height 15
type input "583356"
click at [306, 100] on input "583356" at bounding box center [362, 100] width 231 height 15
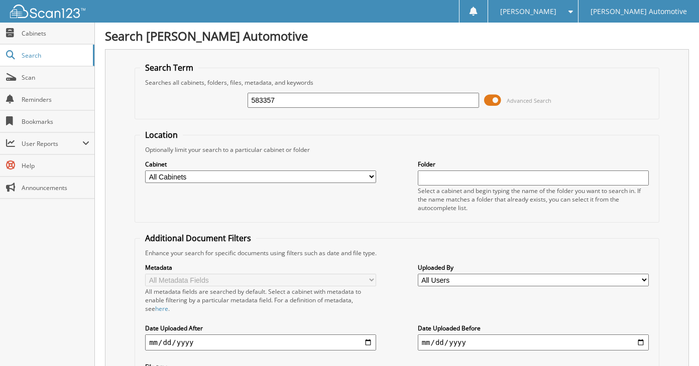
type input "583357"
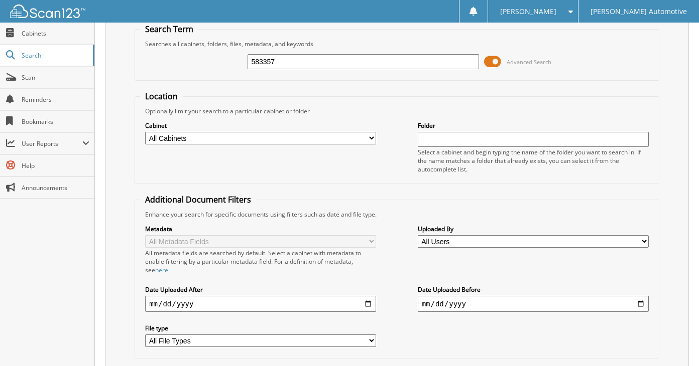
scroll to position [25, 0]
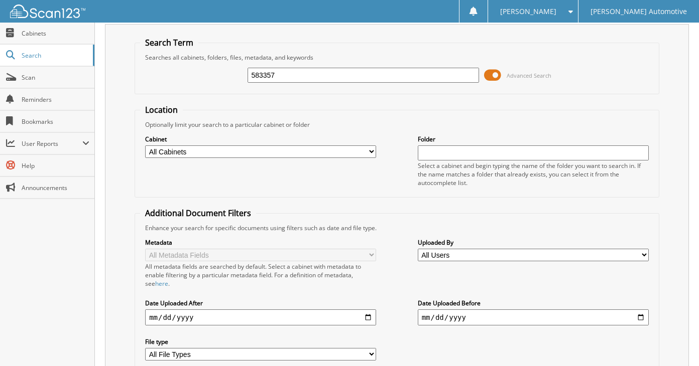
click at [302, 77] on input "583357" at bounding box center [362, 75] width 231 height 15
type input "583359"
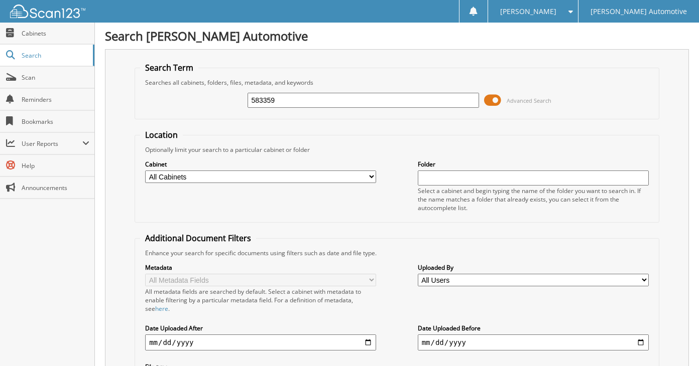
click at [303, 94] on input "583359" at bounding box center [362, 100] width 231 height 15
type input "583364"
click at [303, 94] on input "583364" at bounding box center [362, 100] width 231 height 15
type input "583366"
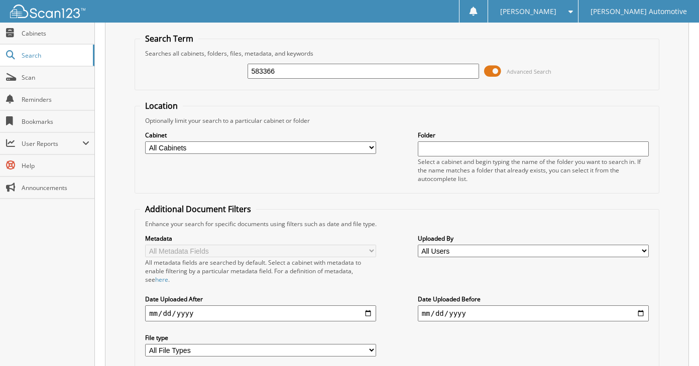
scroll to position [25, 0]
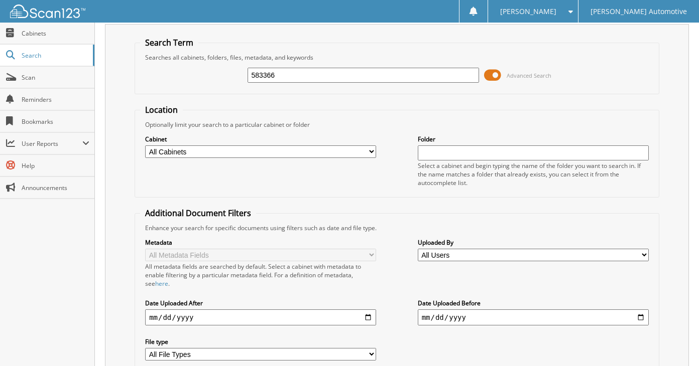
click at [306, 76] on input "583366" at bounding box center [362, 75] width 231 height 15
type input "583370"
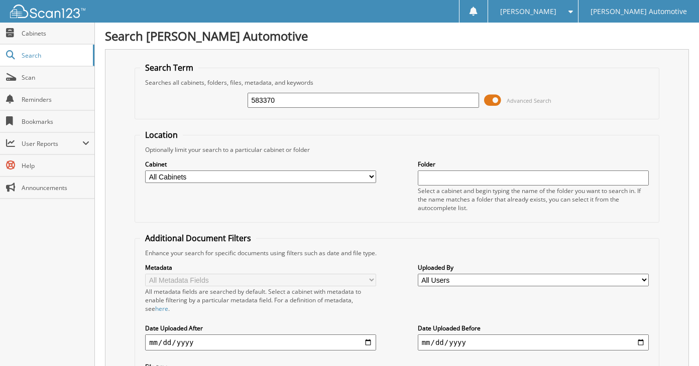
click at [308, 100] on input "583370" at bounding box center [362, 100] width 231 height 15
type input "583375"
type input "7583375"
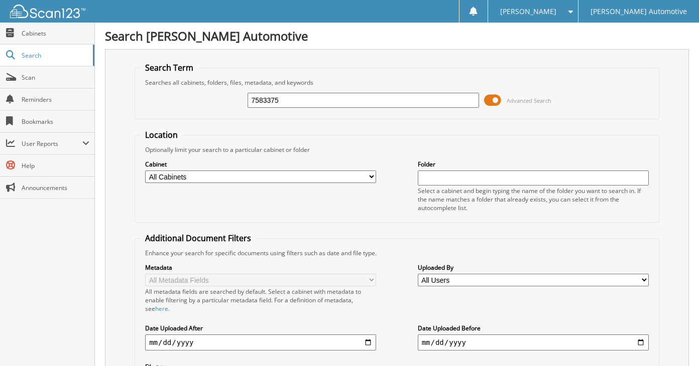
click at [256, 99] on input "7583375" at bounding box center [362, 100] width 231 height 15
click at [281, 98] on input "583375" at bounding box center [362, 100] width 231 height 15
type input "583377"
click at [320, 97] on input "583377" at bounding box center [362, 100] width 231 height 15
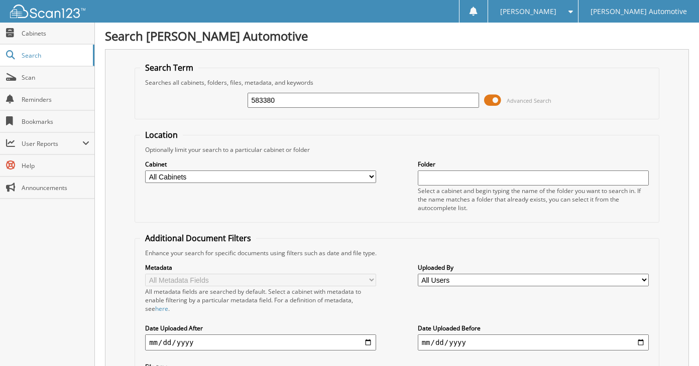
type input "583380"
click at [320, 97] on input "583380" at bounding box center [362, 100] width 231 height 15
type input "583387"
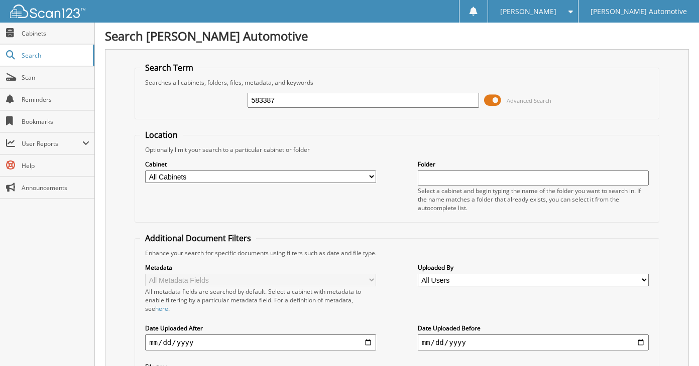
click at [320, 100] on input "583387" at bounding box center [362, 100] width 231 height 15
type input "583390"
click at [319, 95] on input "583390" at bounding box center [362, 100] width 231 height 15
type input "583391"
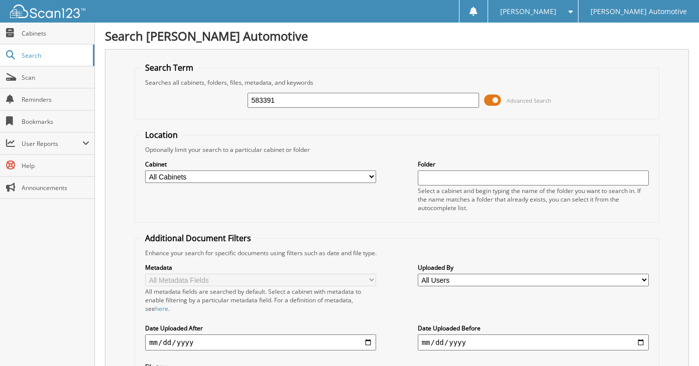
click at [319, 95] on input "583391" at bounding box center [362, 100] width 231 height 15
type input "583392"
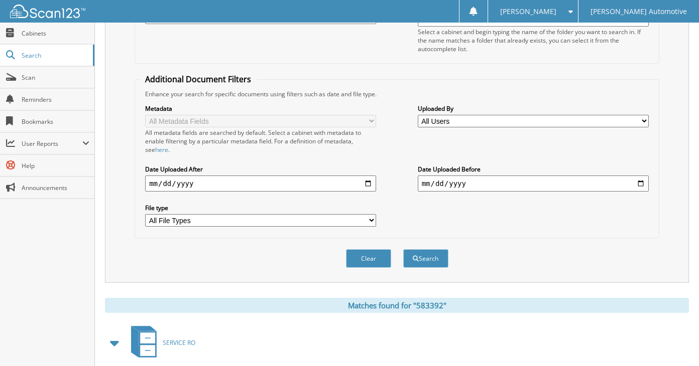
scroll to position [50, 0]
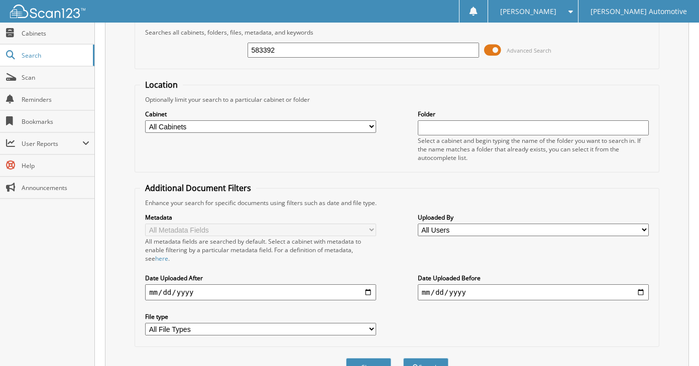
click at [319, 53] on input "583392" at bounding box center [362, 50] width 231 height 15
type input "583394"
click at [403, 358] on button "Search" at bounding box center [425, 367] width 45 height 19
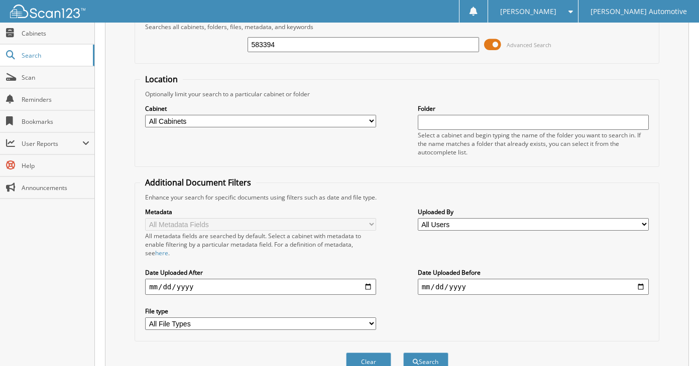
scroll to position [50, 0]
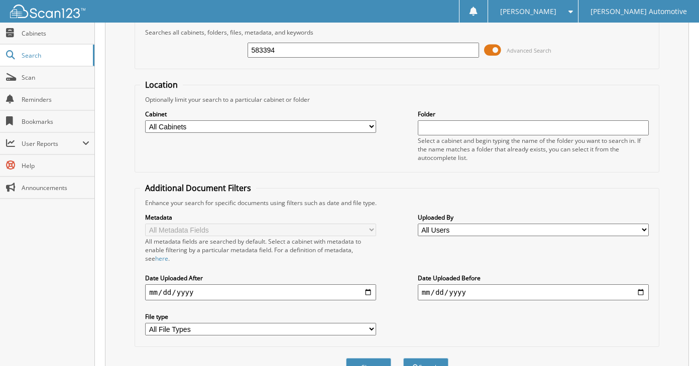
click at [319, 53] on input "583394" at bounding box center [362, 50] width 231 height 15
type input "583396"
click at [403, 358] on button "Search" at bounding box center [425, 367] width 45 height 19
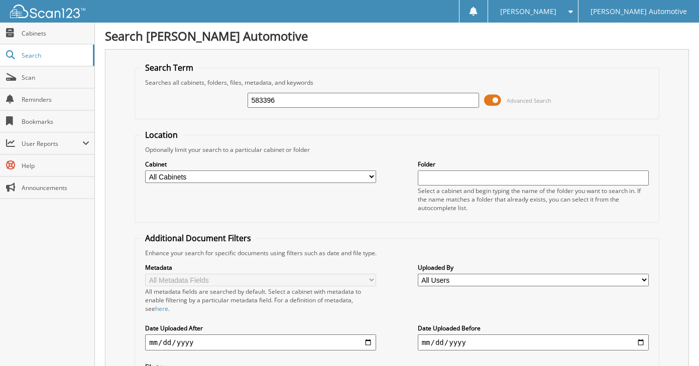
click at [310, 103] on input "583396" at bounding box center [362, 100] width 231 height 15
type input "583403"
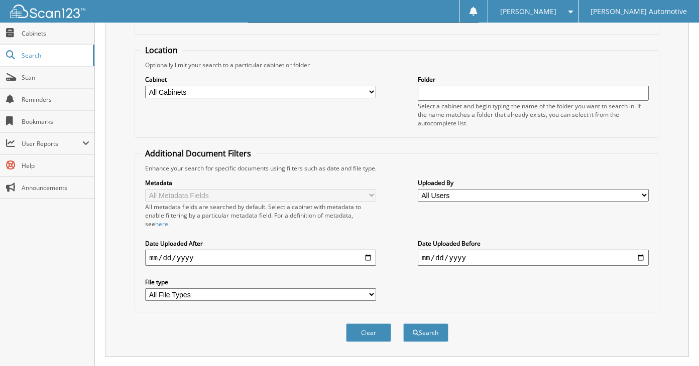
scroll to position [50, 0]
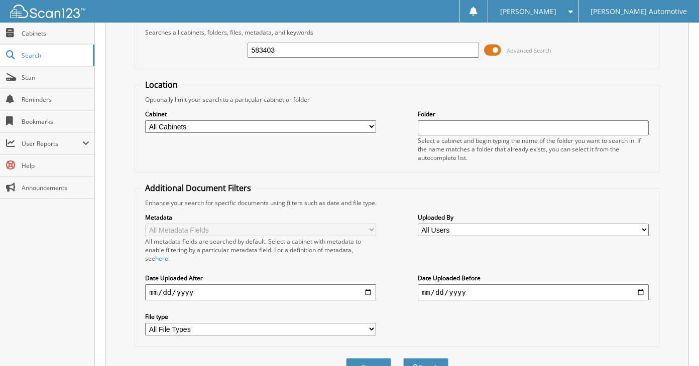
click at [308, 54] on input "583403" at bounding box center [362, 50] width 231 height 15
click at [403, 358] on button "Search" at bounding box center [425, 367] width 45 height 19
type input "583405"
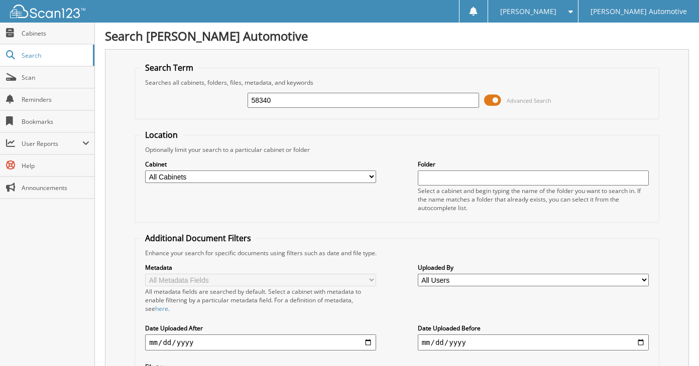
click at [302, 97] on input "58340" at bounding box center [362, 100] width 231 height 15
type input "583405"
click at [302, 97] on input "583405" at bounding box center [362, 100] width 231 height 15
type input "583410"
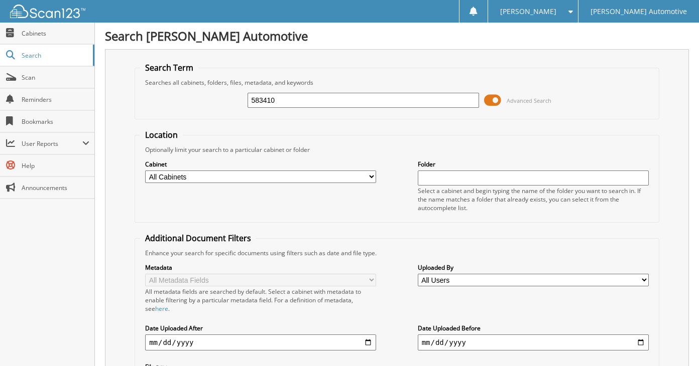
click at [302, 97] on input "583410" at bounding box center [362, 100] width 231 height 15
type input "583411"
click at [302, 94] on input "583411" at bounding box center [362, 100] width 231 height 15
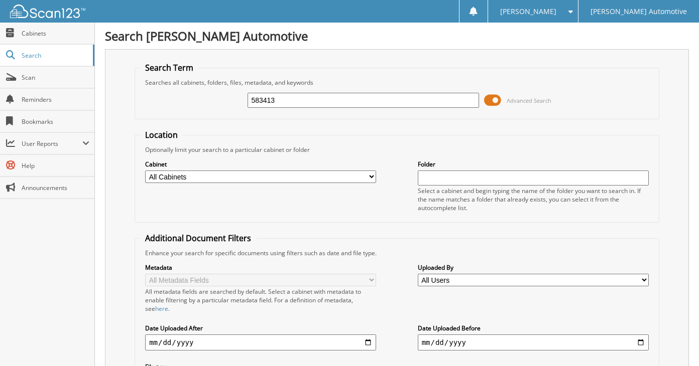
type input "583413"
click at [302, 94] on input "583413" at bounding box center [362, 100] width 231 height 15
type input "583416"
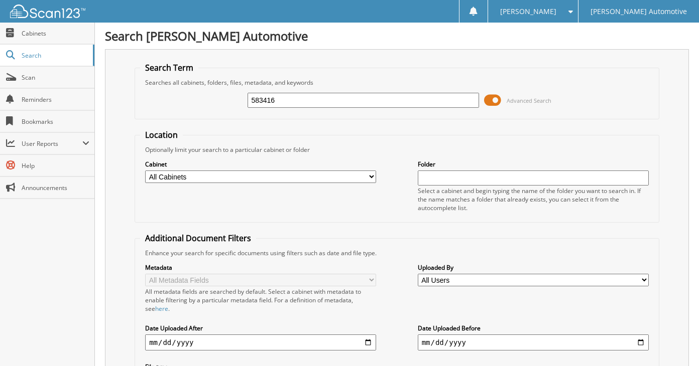
click at [302, 94] on input "583416" at bounding box center [362, 100] width 231 height 15
type input "583422"
click at [303, 99] on input "583422" at bounding box center [362, 100] width 231 height 15
type input "583423"
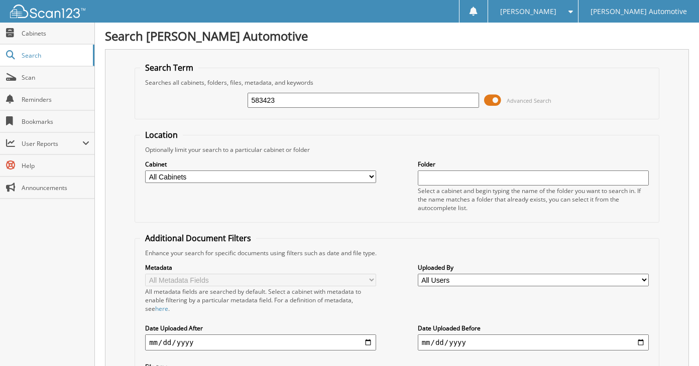
click at [303, 99] on input "583423" at bounding box center [362, 100] width 231 height 15
type input "583428"
click at [305, 104] on input "583428" at bounding box center [362, 100] width 231 height 15
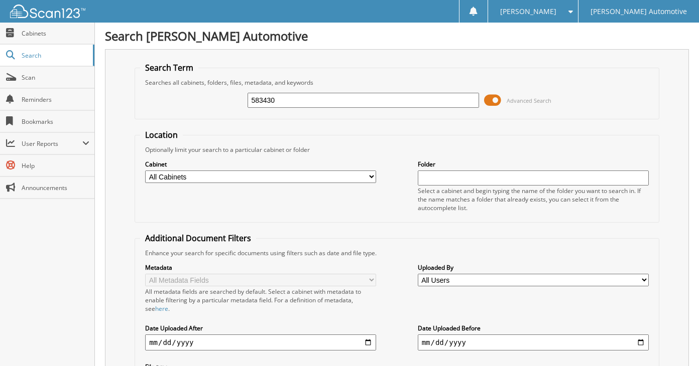
type input "583430"
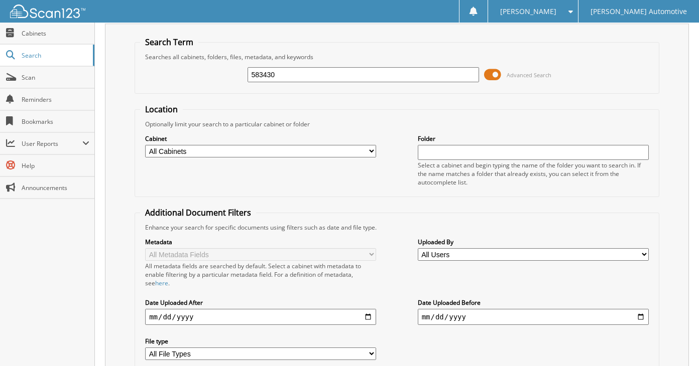
scroll to position [25, 0]
click at [304, 79] on input "583430" at bounding box center [362, 75] width 231 height 15
type input "583433"
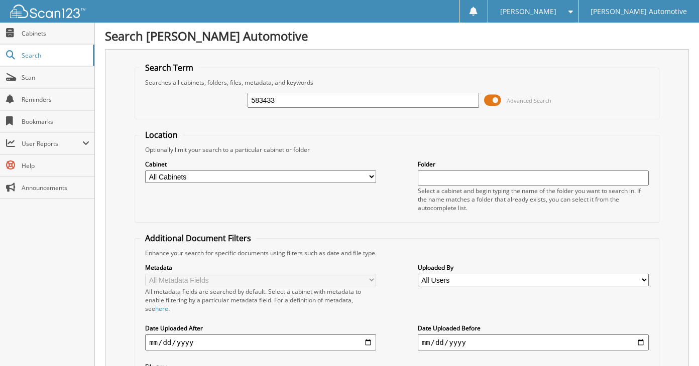
click at [304, 99] on input "583433" at bounding box center [362, 100] width 231 height 15
type input "583436"
click at [304, 99] on input "583436" at bounding box center [362, 100] width 231 height 15
type input "583440"
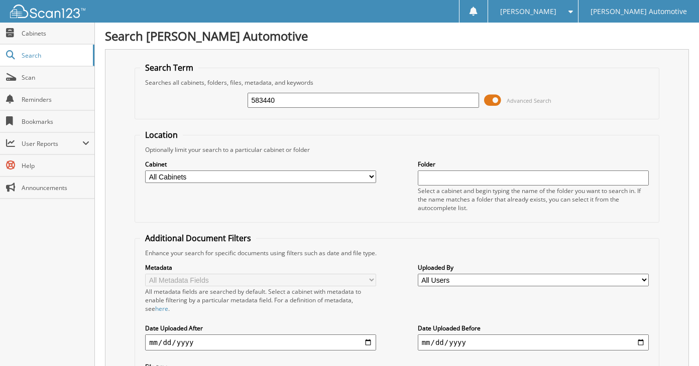
click at [304, 99] on input "583440" at bounding box center [362, 100] width 231 height 15
type input "583442"
click at [304, 102] on input "583442" at bounding box center [362, 100] width 231 height 15
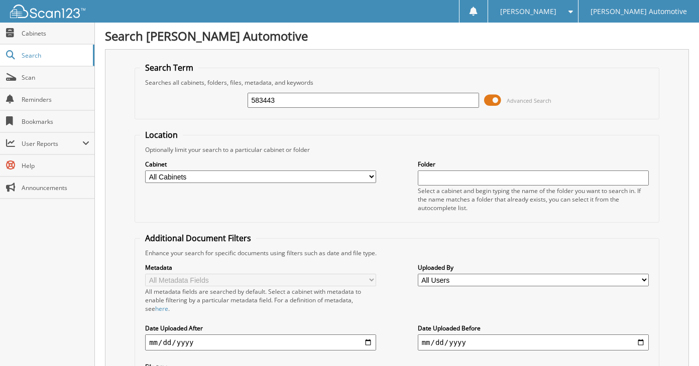
type input "583443"
click at [304, 102] on input "583443" at bounding box center [362, 100] width 231 height 15
type input "583444"
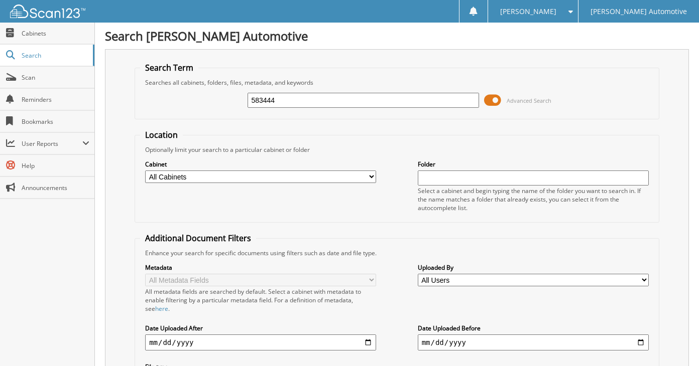
click at [304, 102] on input "583444" at bounding box center [362, 100] width 231 height 15
type input "583445"
click at [300, 102] on input "583445" at bounding box center [362, 100] width 231 height 15
type input "583446"
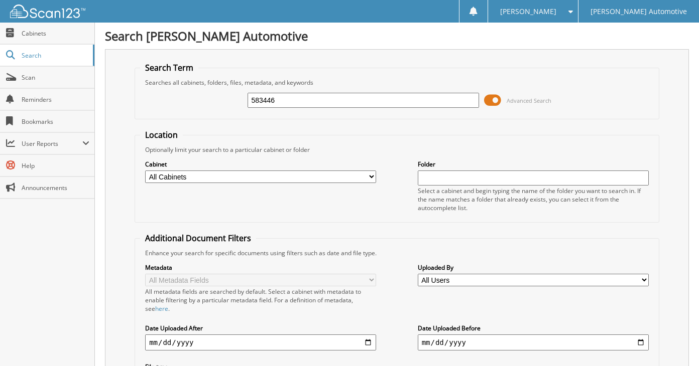
click at [299, 102] on input "583446" at bounding box center [362, 100] width 231 height 15
type input "583449"
click at [299, 102] on input "583449" at bounding box center [362, 100] width 231 height 15
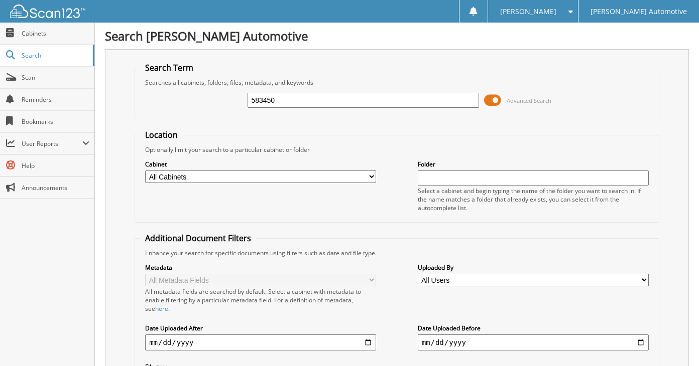
type input "583450"
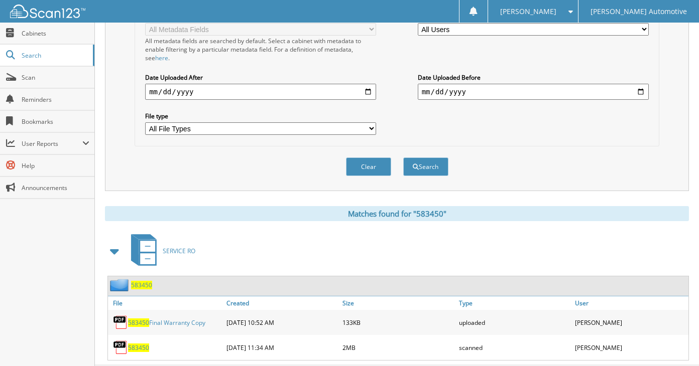
scroll to position [50, 0]
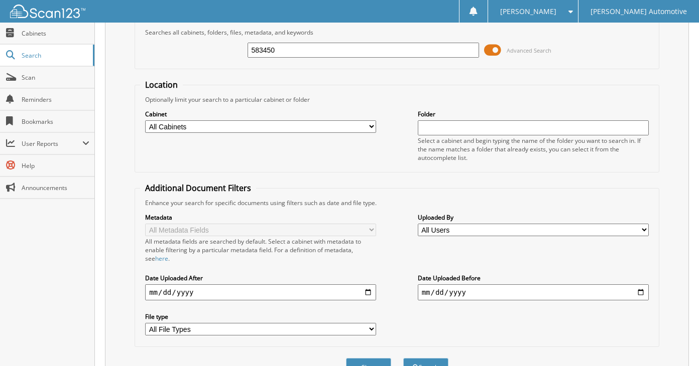
click at [309, 55] on input "583450" at bounding box center [362, 50] width 231 height 15
type input "583455"
click at [403, 358] on button "Search" at bounding box center [425, 367] width 45 height 19
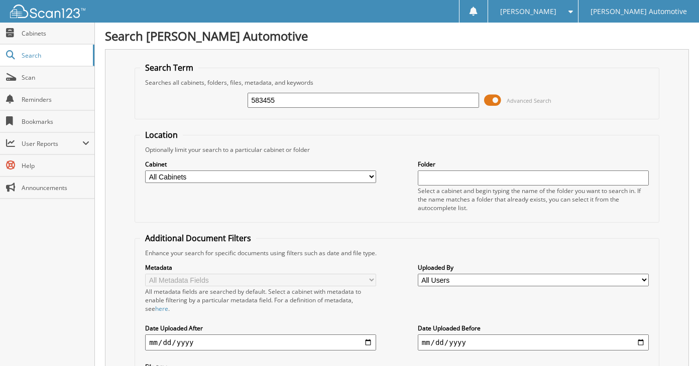
click at [316, 96] on input "583455" at bounding box center [362, 100] width 231 height 15
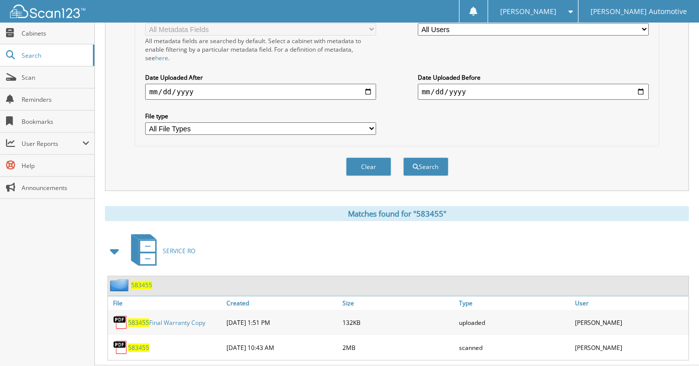
scroll to position [50, 0]
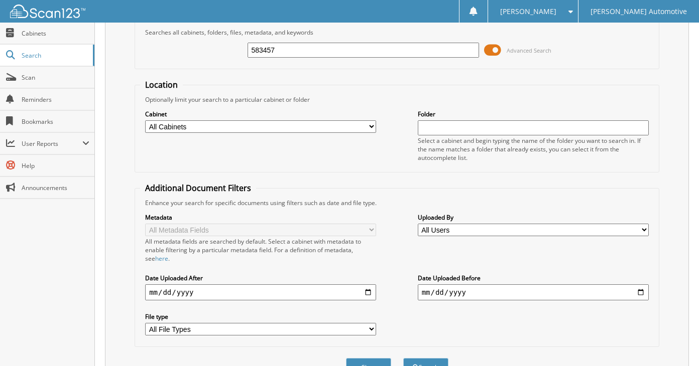
type input "583457"
click at [403, 358] on button "Search" at bounding box center [425, 367] width 45 height 19
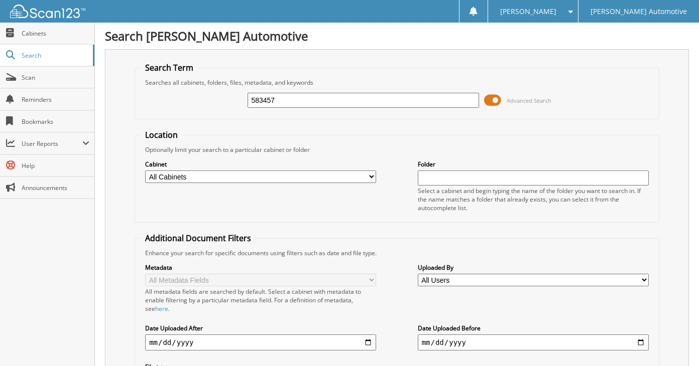
click at [318, 98] on input "583457" at bounding box center [362, 100] width 231 height 15
type input "583458"
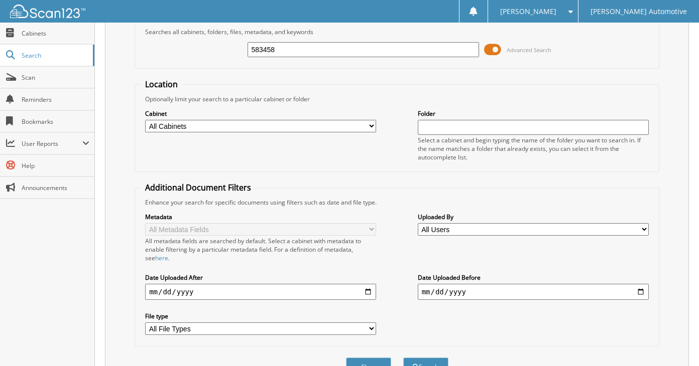
scroll to position [50, 0]
click at [319, 53] on input "583458" at bounding box center [362, 50] width 231 height 15
type input "583459"
click at [403, 358] on button "Search" at bounding box center [425, 367] width 45 height 19
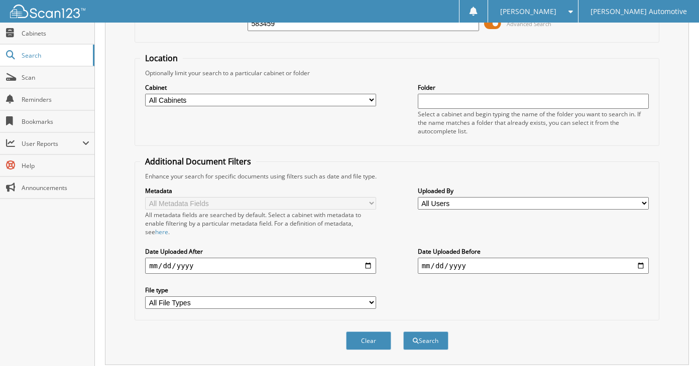
scroll to position [50, 0]
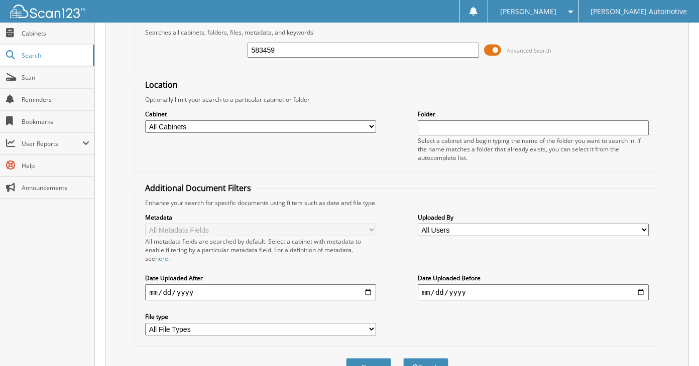
click at [322, 48] on input "583459" at bounding box center [362, 50] width 231 height 15
type input "583460"
click at [403, 358] on button "Search" at bounding box center [425, 367] width 45 height 19
click at [322, 48] on input "583460" at bounding box center [362, 50] width 231 height 15
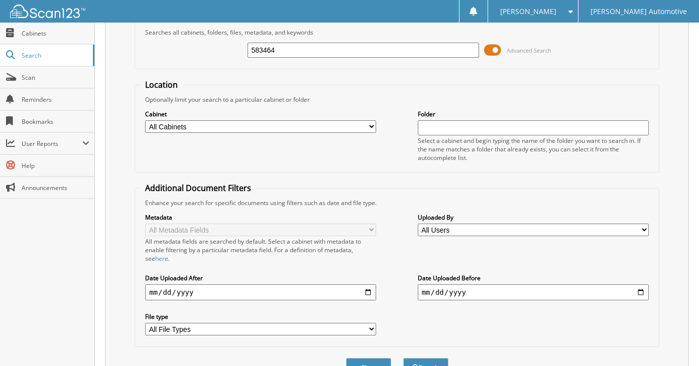
type input "583464"
click at [403, 358] on button "Search" at bounding box center [425, 367] width 45 height 19
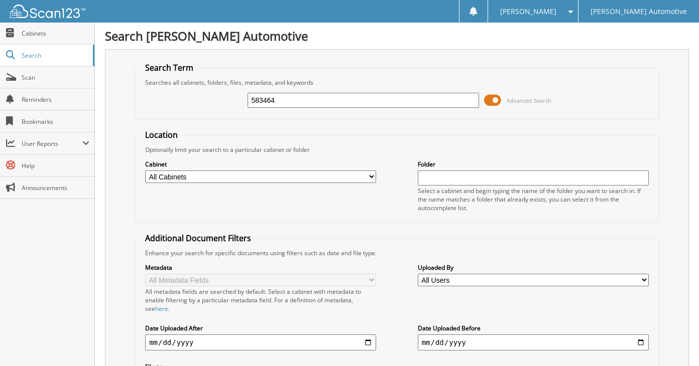
click at [325, 95] on input "583464" at bounding box center [362, 100] width 231 height 15
type input "583464"
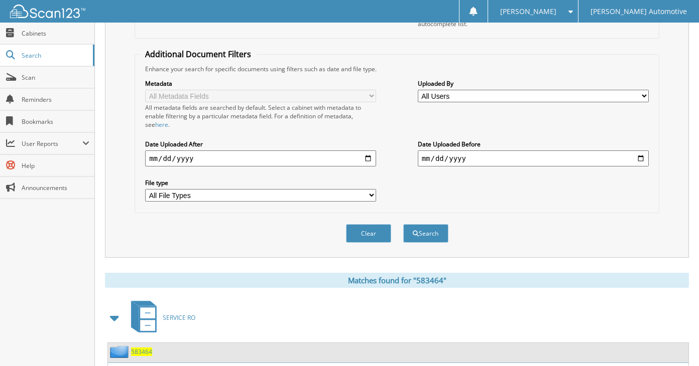
scroll to position [25, 0]
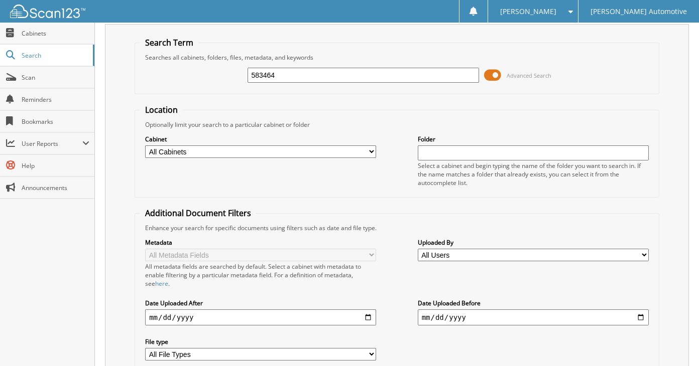
click at [335, 71] on input "583464" at bounding box center [362, 75] width 231 height 15
type input "583467"
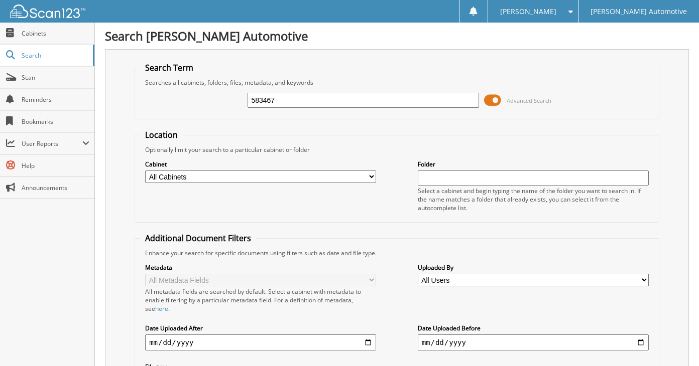
click at [331, 98] on input "583467" at bounding box center [362, 100] width 231 height 15
type input "583468"
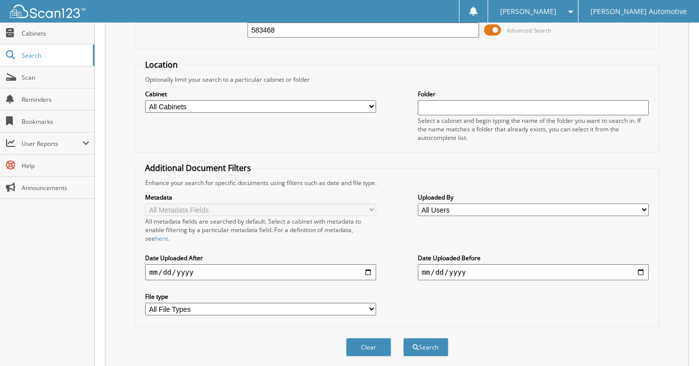
scroll to position [50, 0]
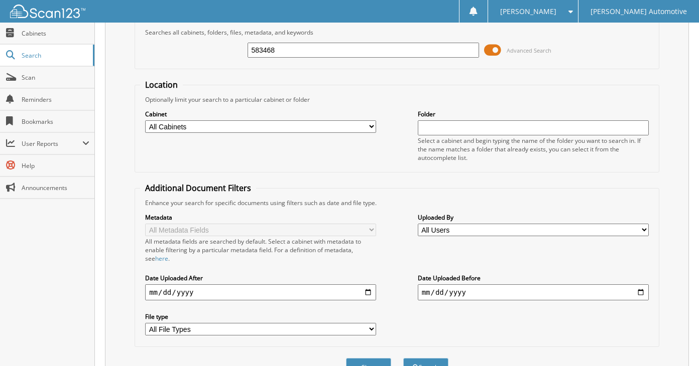
click at [340, 44] on input "583468" at bounding box center [362, 50] width 231 height 15
type input "583469"
click at [403, 358] on button "Search" at bounding box center [425, 367] width 45 height 19
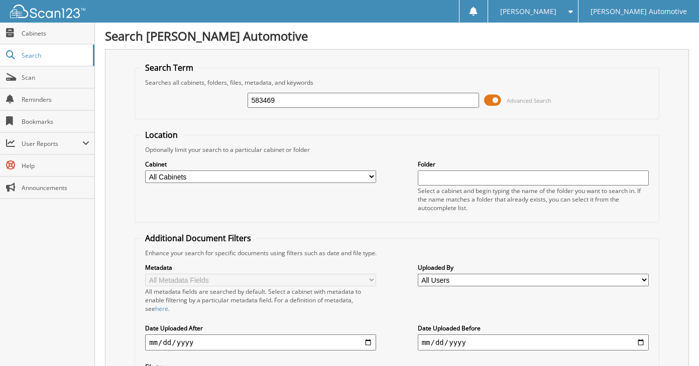
click at [312, 93] on input "583469" at bounding box center [362, 100] width 231 height 15
type input "583470"
click at [311, 101] on input "583470" at bounding box center [362, 100] width 231 height 15
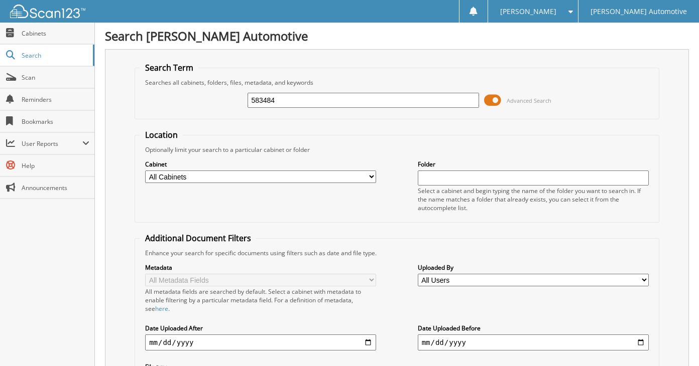
type input "583484"
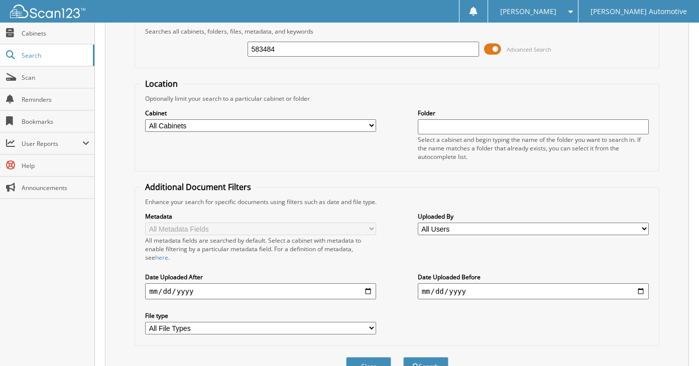
scroll to position [50, 0]
click at [313, 54] on input "583484" at bounding box center [362, 50] width 231 height 15
type input "583485"
click at [403, 358] on button "Search" at bounding box center [425, 367] width 45 height 19
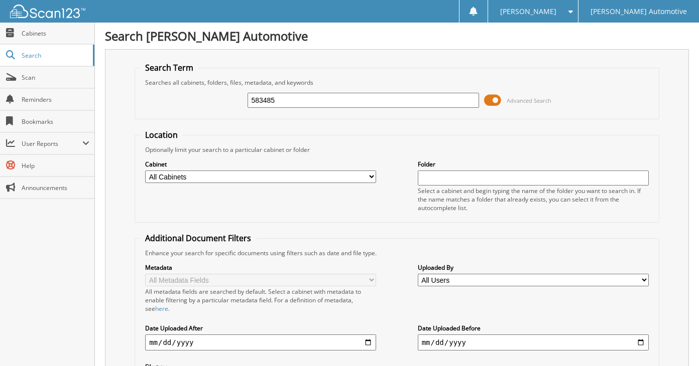
click at [313, 98] on input "583485" at bounding box center [362, 100] width 231 height 15
type input "583490"
click at [328, 100] on input "583490" at bounding box center [362, 100] width 231 height 15
type input "583504"
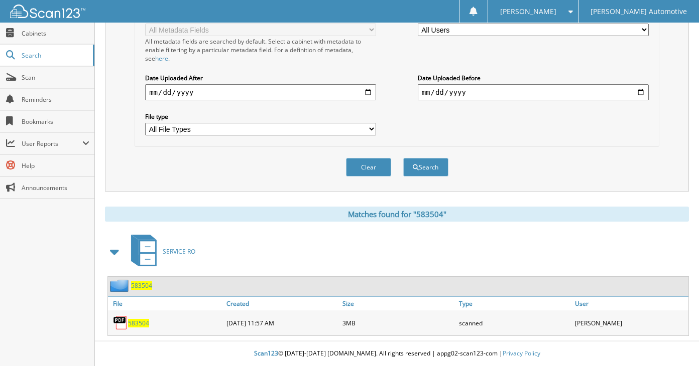
scroll to position [50, 0]
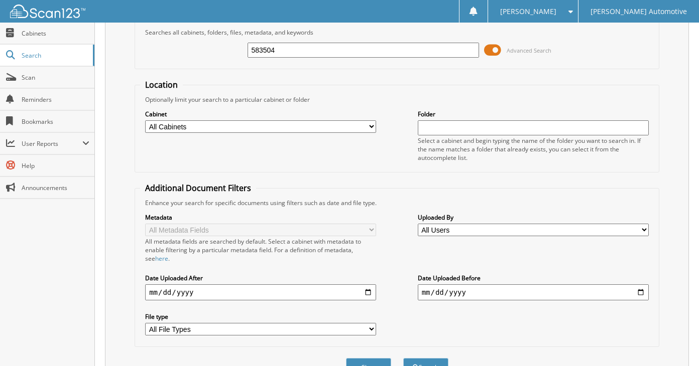
click at [332, 51] on input "583504" at bounding box center [362, 50] width 231 height 15
type input "583509"
click at [403, 358] on button "Search" at bounding box center [425, 367] width 45 height 19
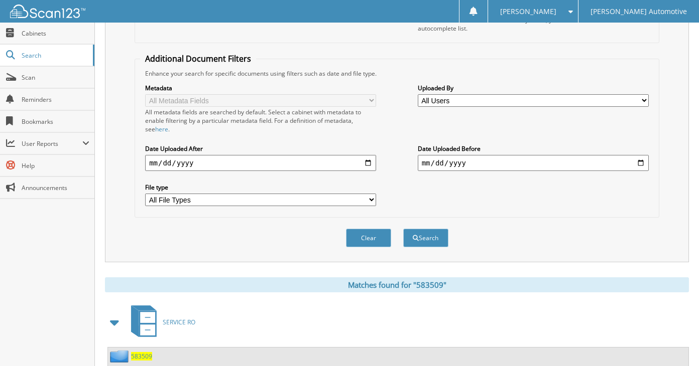
scroll to position [50, 0]
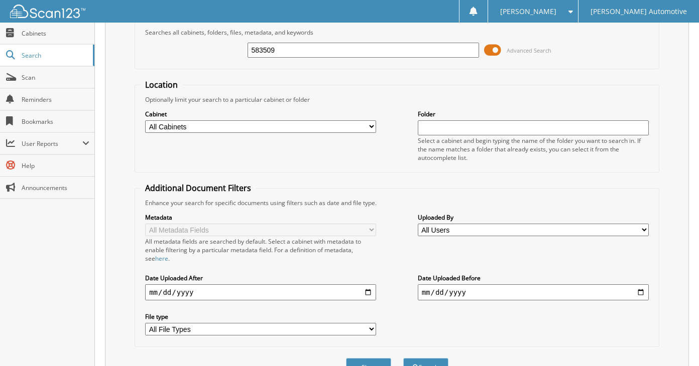
click at [332, 51] on input "583509" at bounding box center [362, 50] width 231 height 15
type input "583514"
click at [403, 358] on button "Search" at bounding box center [425, 367] width 45 height 19
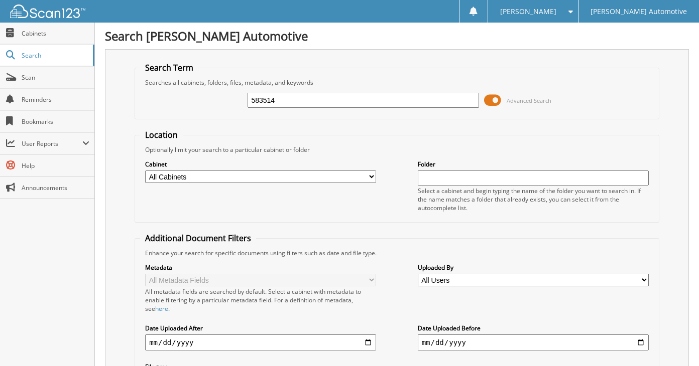
click at [336, 93] on input "583514" at bounding box center [362, 100] width 231 height 15
type input "583517"
click at [336, 93] on input "583517" at bounding box center [362, 100] width 231 height 15
type input "583518"
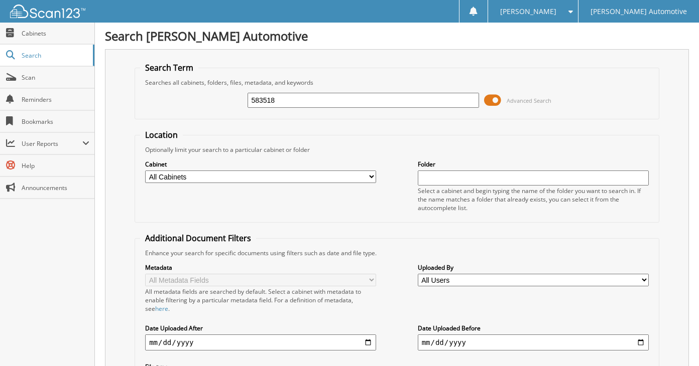
click at [336, 95] on input "583518" at bounding box center [362, 100] width 231 height 15
type input "583519"
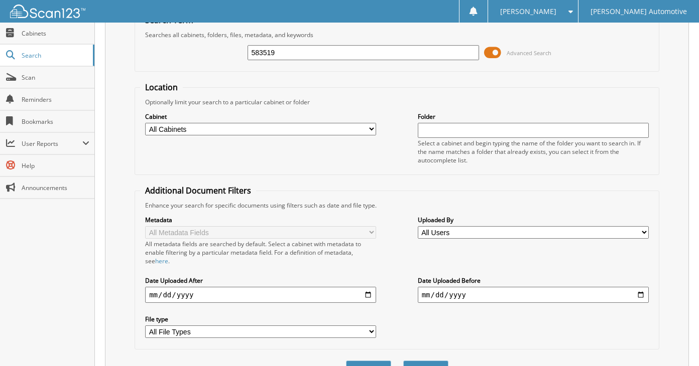
scroll to position [25, 0]
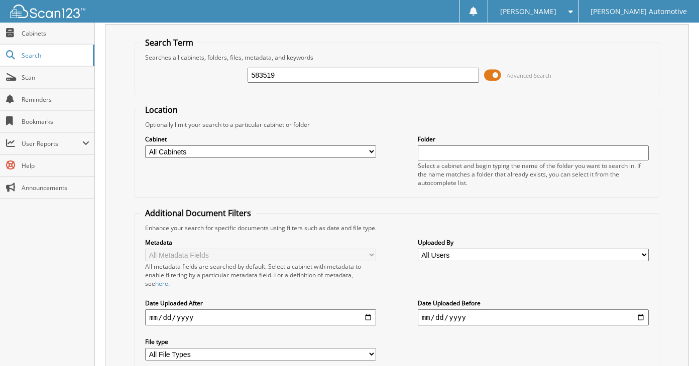
click at [306, 69] on input "583519" at bounding box center [362, 75] width 231 height 15
type input "58352"
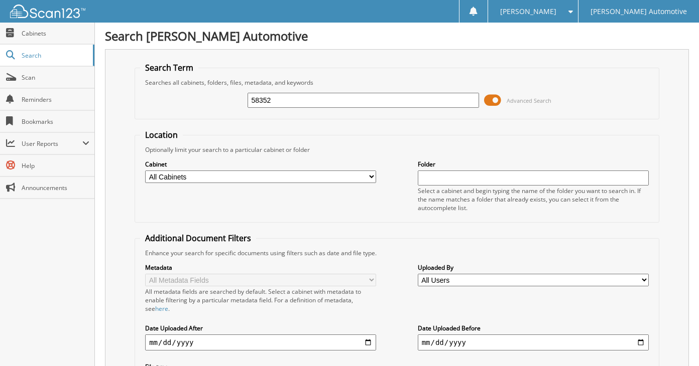
click at [307, 98] on input "58352" at bounding box center [362, 100] width 231 height 15
type input "583522"
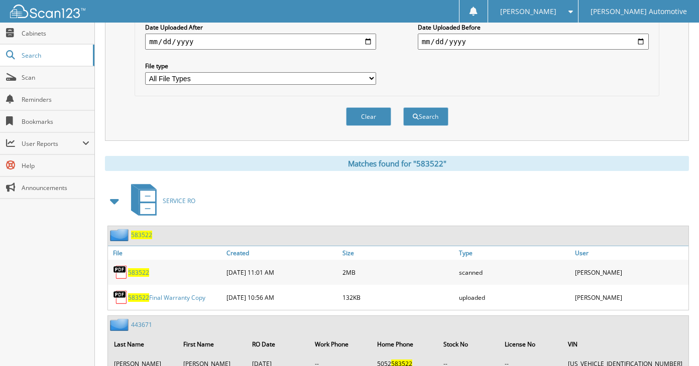
scroll to position [50, 0]
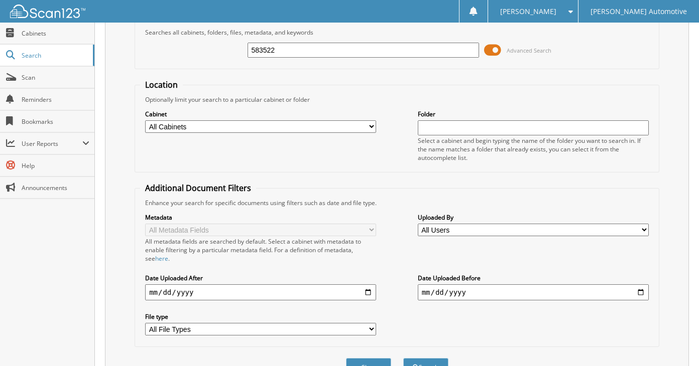
click at [363, 52] on input "583522" at bounding box center [362, 50] width 231 height 15
type input "583524"
click at [403, 358] on button "Search" at bounding box center [425, 367] width 45 height 19
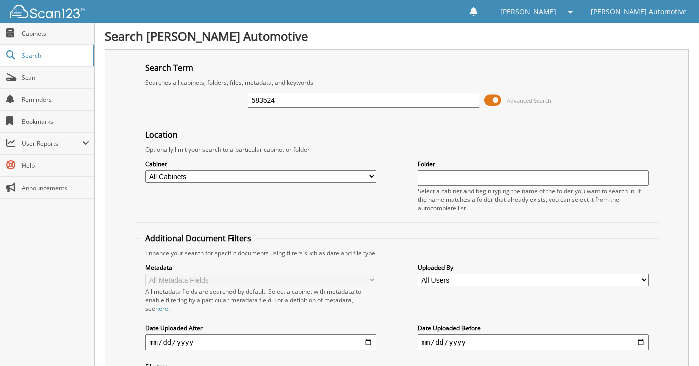
click at [358, 100] on input "583524" at bounding box center [362, 100] width 231 height 15
type input "583529"
click at [358, 100] on input "583529" at bounding box center [362, 100] width 231 height 15
type input "583531"
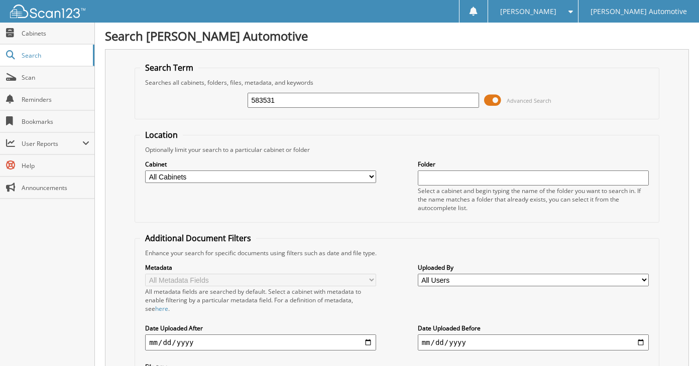
click at [380, 101] on input "583531" at bounding box center [362, 100] width 231 height 15
click at [374, 101] on input "583531" at bounding box center [362, 100] width 231 height 15
type input "583535"
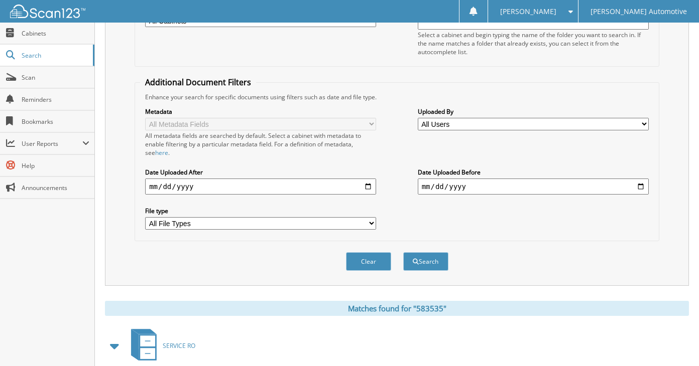
scroll to position [50, 0]
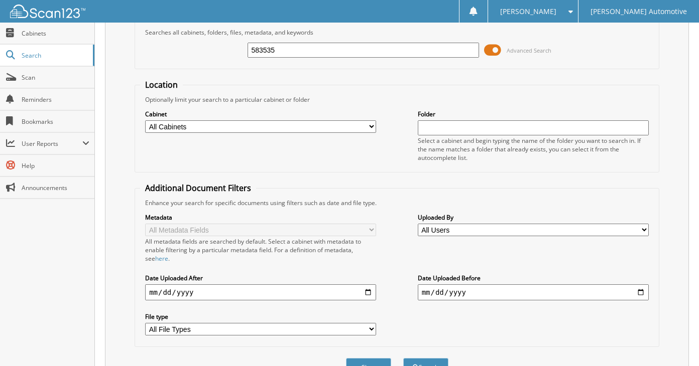
click at [359, 51] on input "583535" at bounding box center [362, 50] width 231 height 15
type input "583536"
click at [403, 358] on button "Search" at bounding box center [425, 367] width 45 height 19
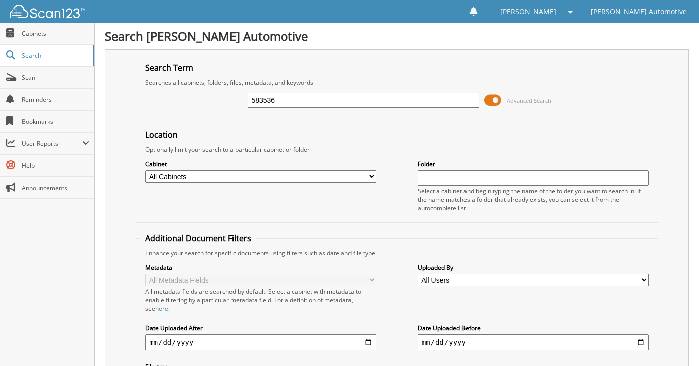
click at [353, 96] on input "583536" at bounding box center [362, 100] width 231 height 15
type input "583541"
click at [353, 96] on input "583541" at bounding box center [362, 100] width 231 height 15
type input "583542"
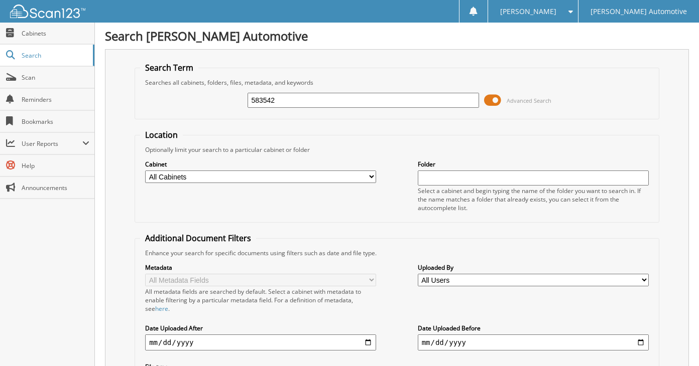
click at [353, 97] on input "583542" at bounding box center [362, 100] width 231 height 15
type input "583544"
click at [353, 97] on input "583544" at bounding box center [362, 100] width 231 height 15
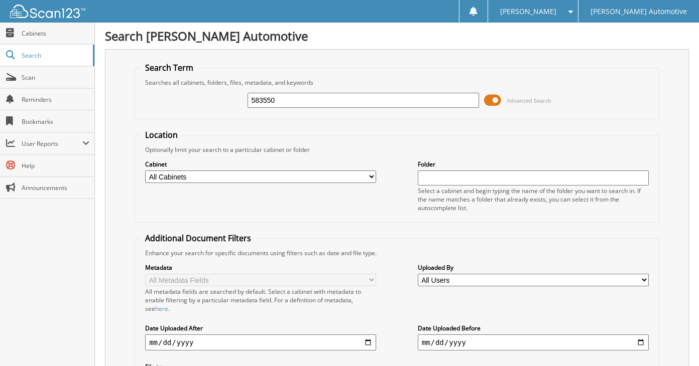
type input "583550"
click at [352, 97] on input "583550" at bounding box center [362, 100] width 231 height 15
type input "583555"
